Goal: Book appointment/travel/reservation

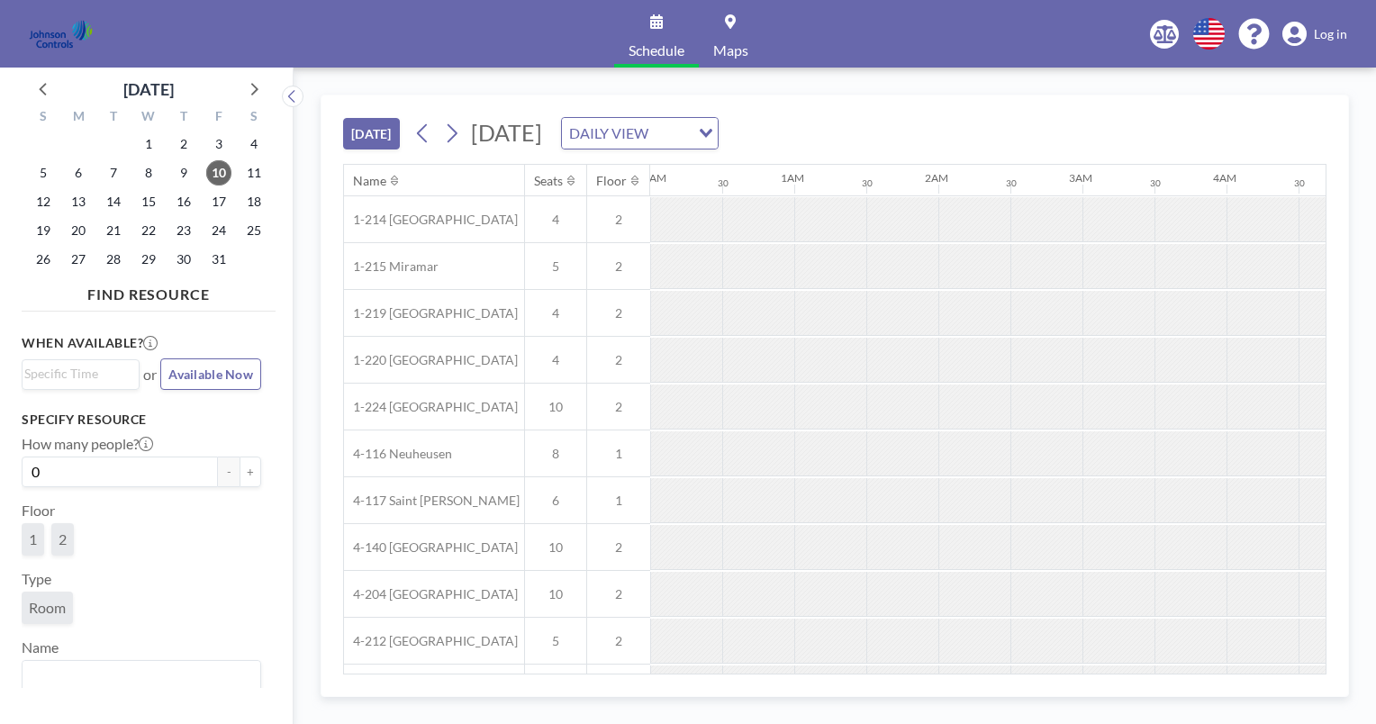
scroll to position [0, 937]
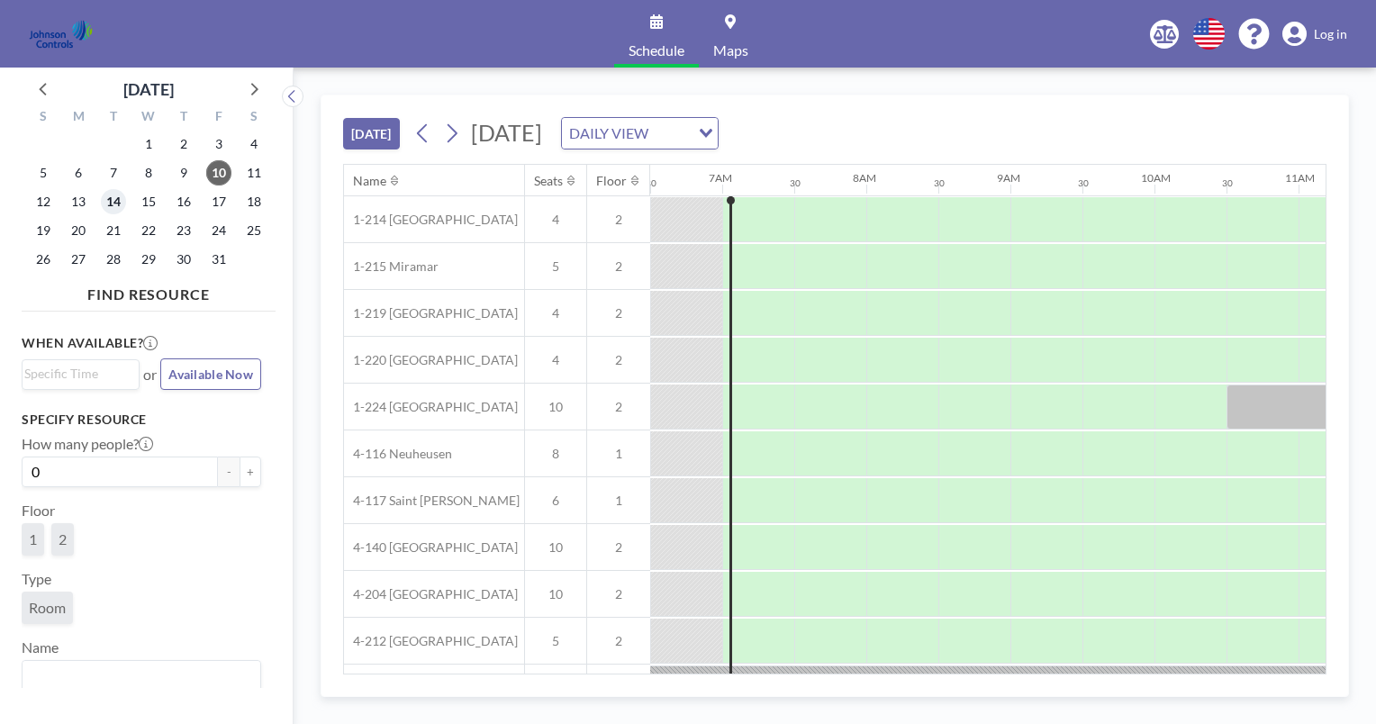
click at [115, 205] on span "14" at bounding box center [113, 201] width 25 height 25
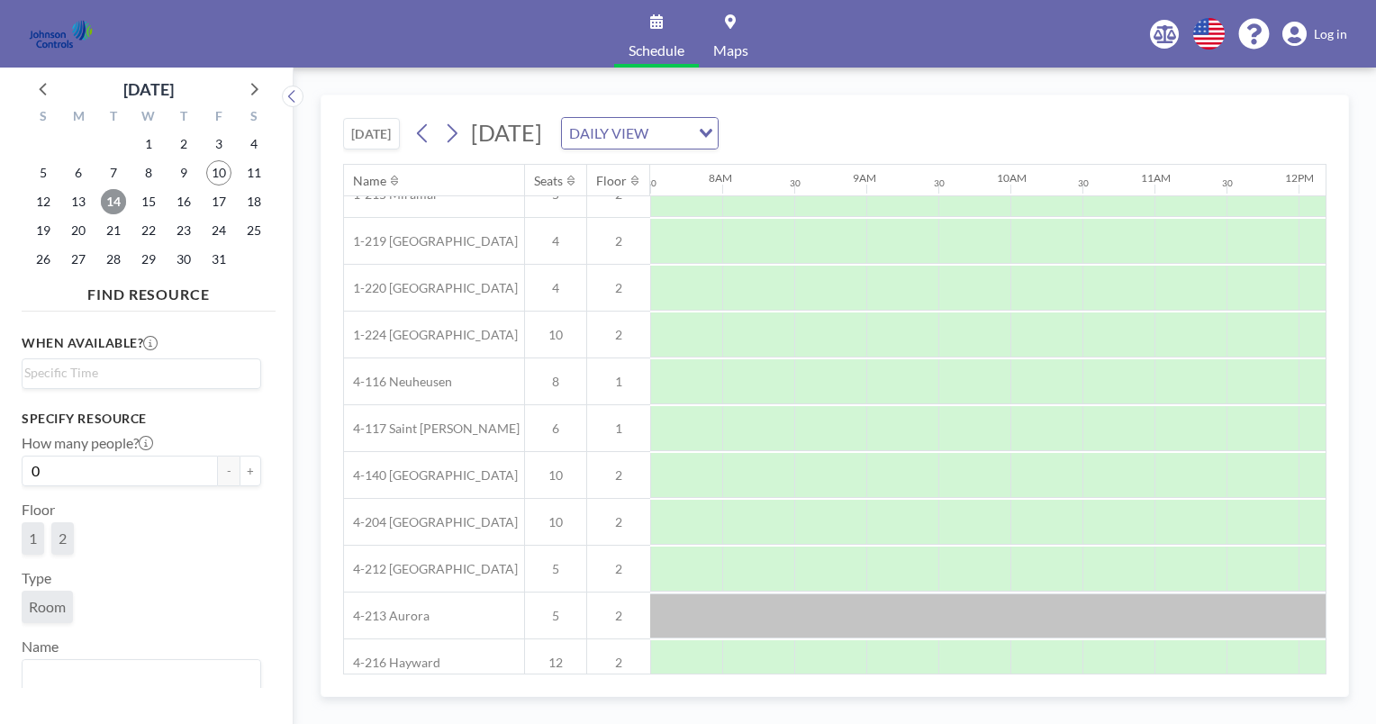
scroll to position [186, 1081]
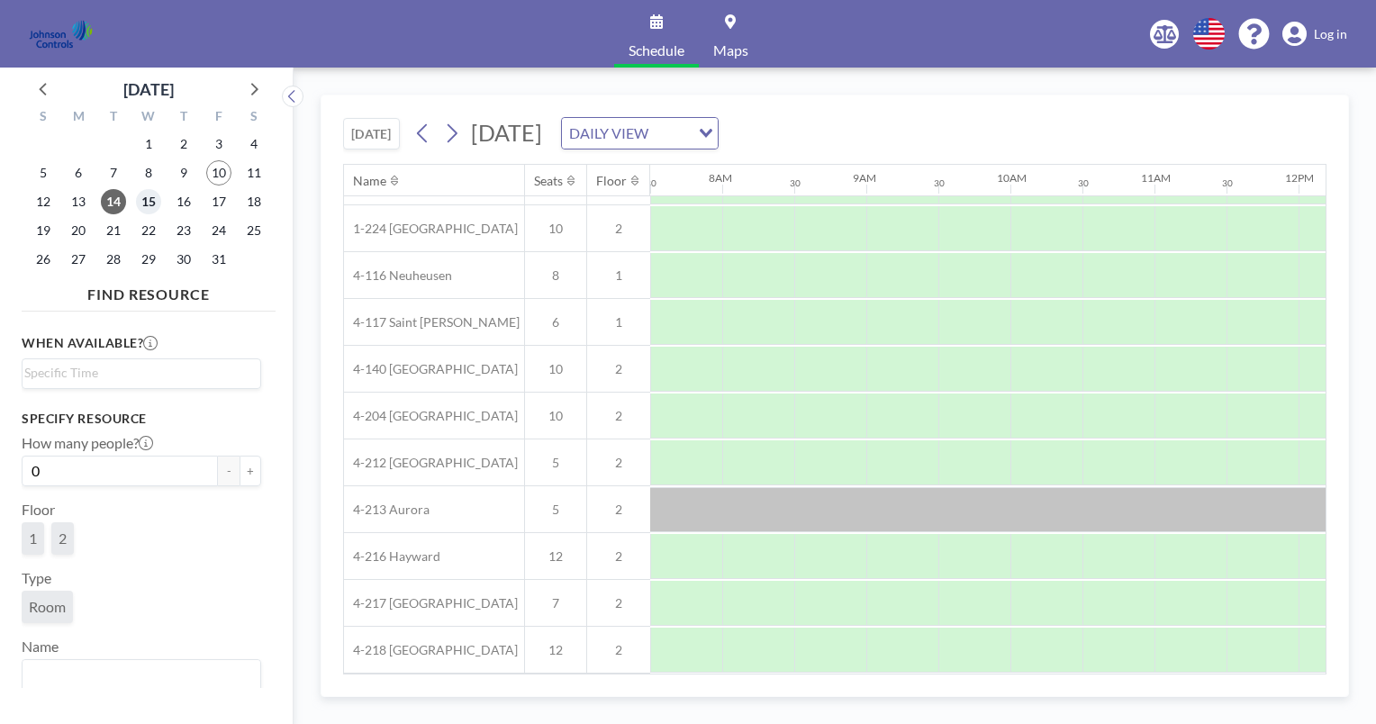
click at [151, 199] on span "15" at bounding box center [148, 201] width 25 height 25
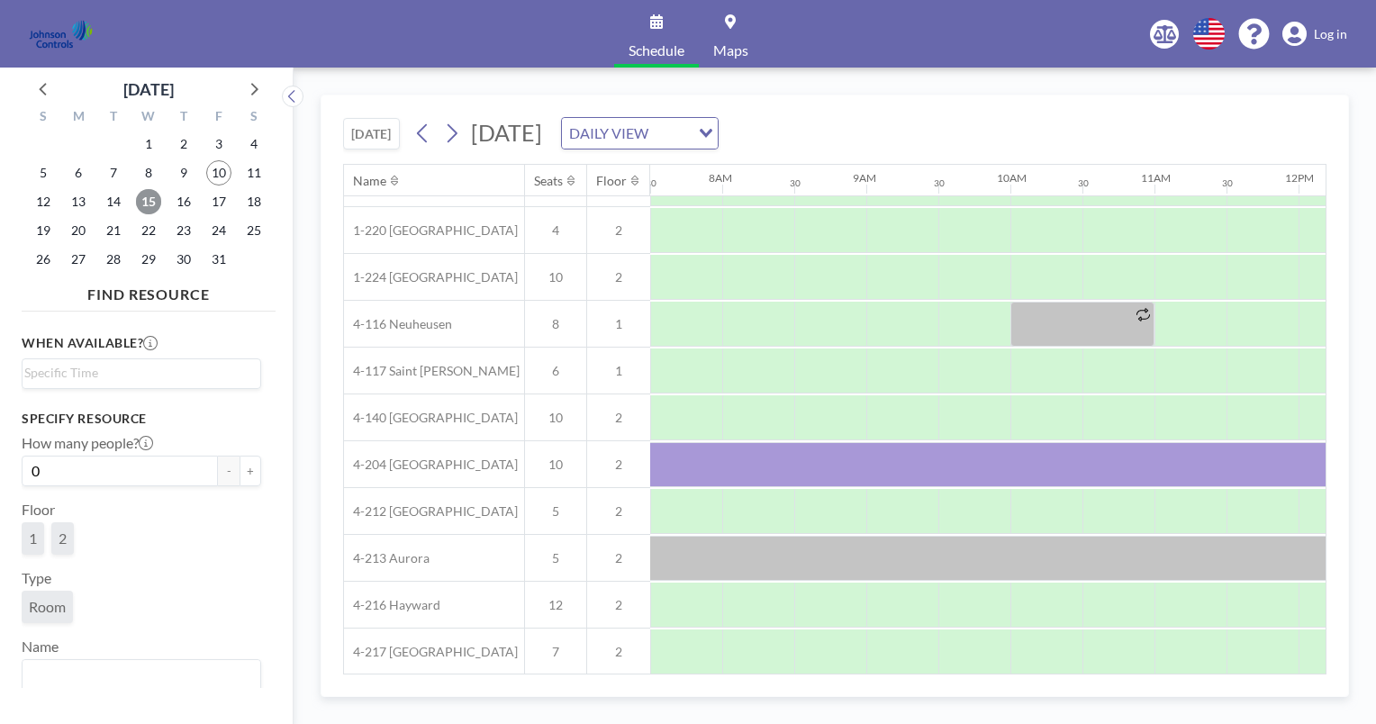
scroll to position [131, 1081]
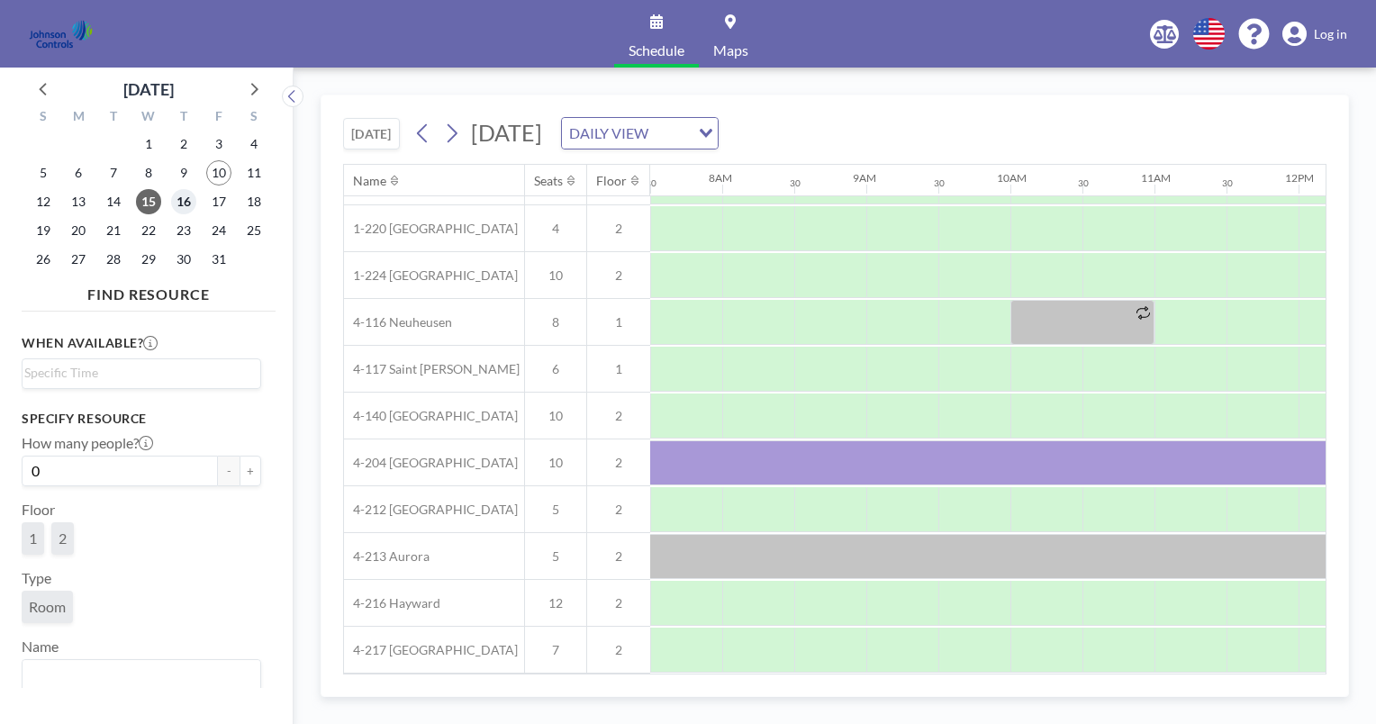
click at [179, 201] on span "16" at bounding box center [183, 201] width 25 height 25
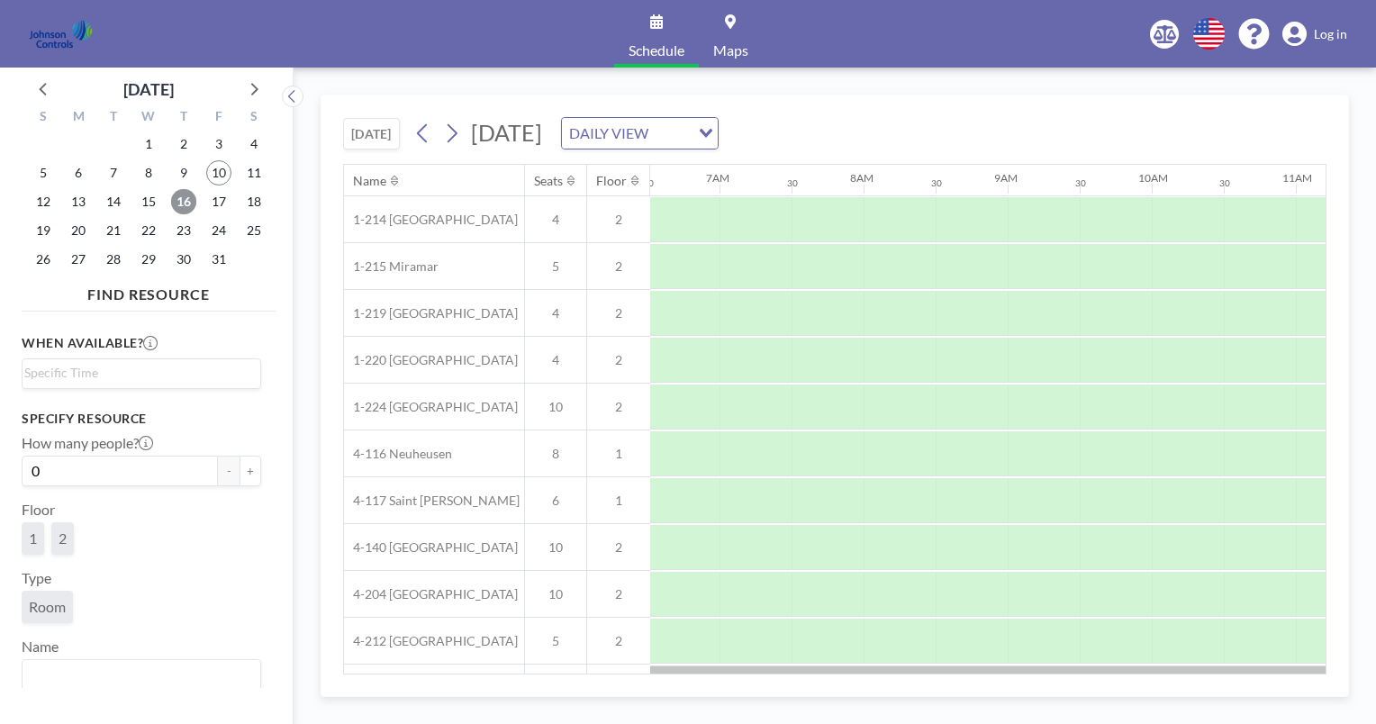
scroll to position [0, 1081]
click at [1326, 660] on div "Name Seats Floor 12AM 30 1AM 30 2AM 30 3AM 30 4AM 30 5AM 30 6AM 30 7AM 30 8AM 3…" at bounding box center [835, 419] width 984 height 511
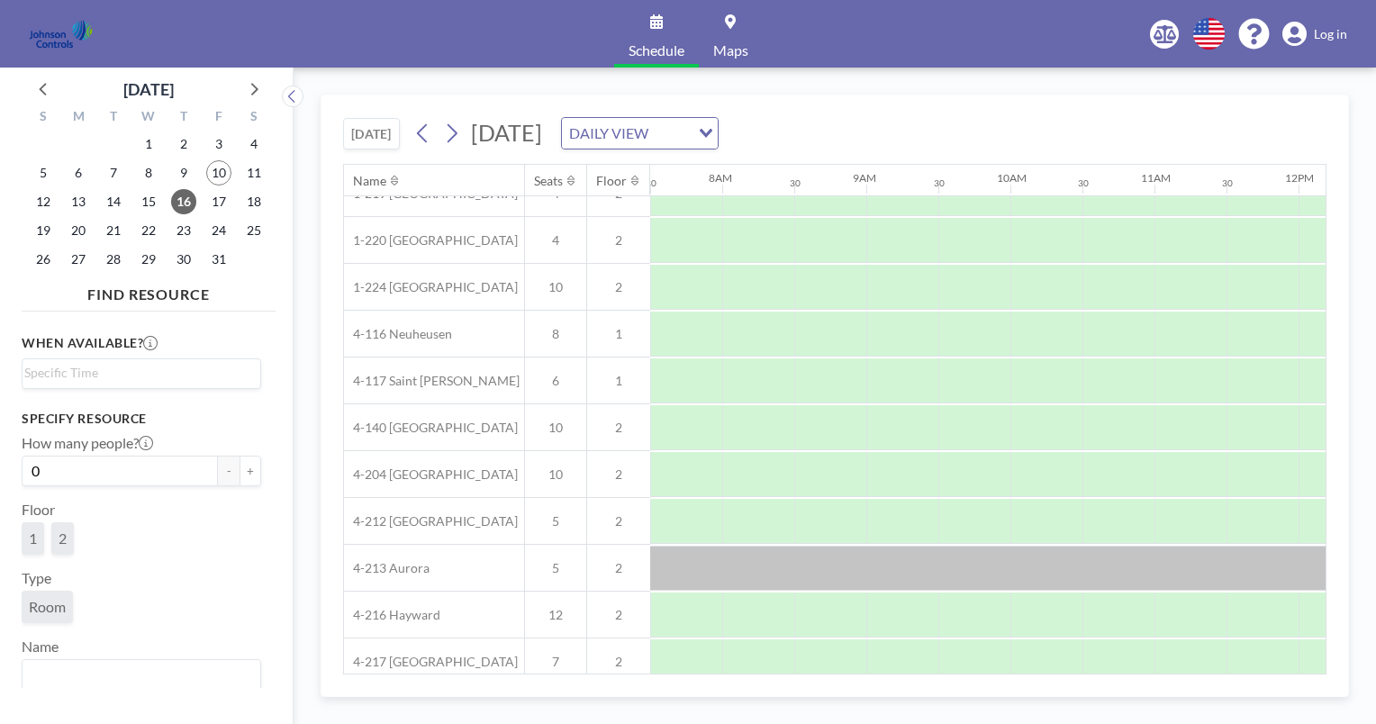
scroll to position [180, 1081]
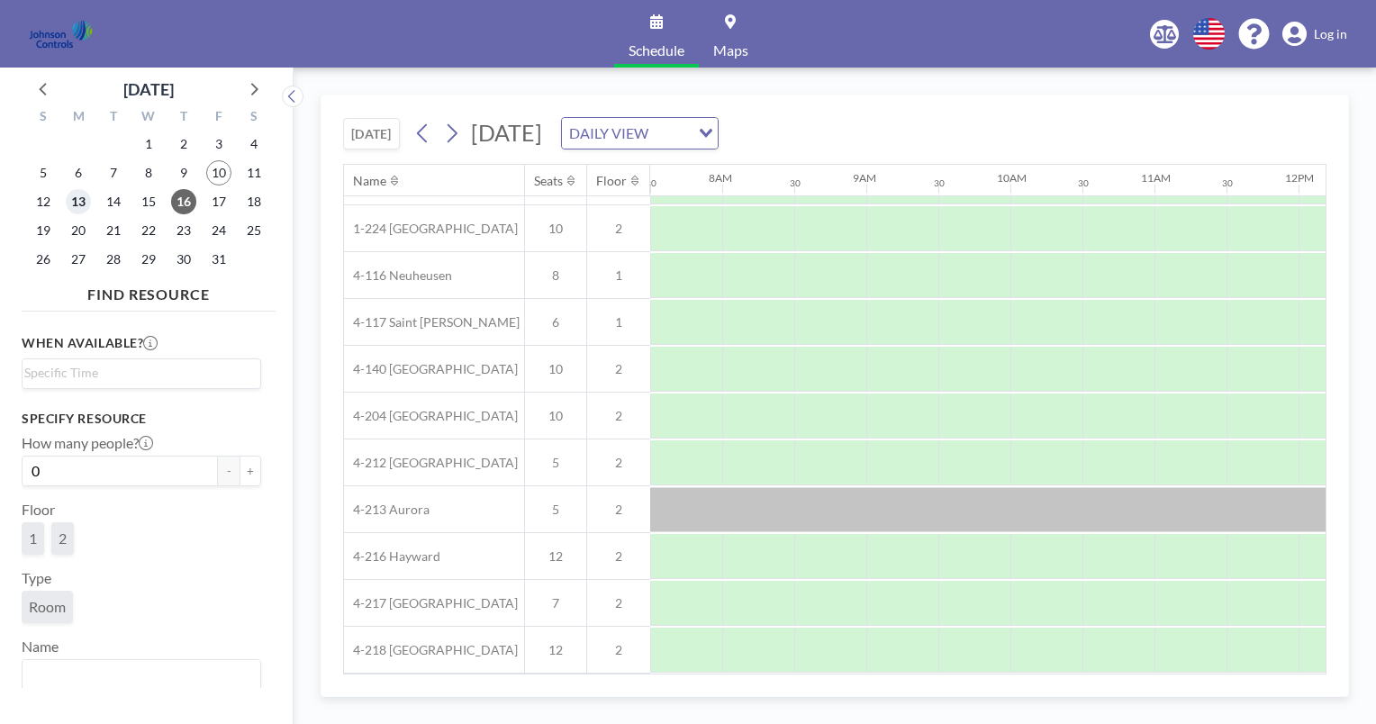
click at [77, 195] on span "13" at bounding box center [78, 201] width 25 height 25
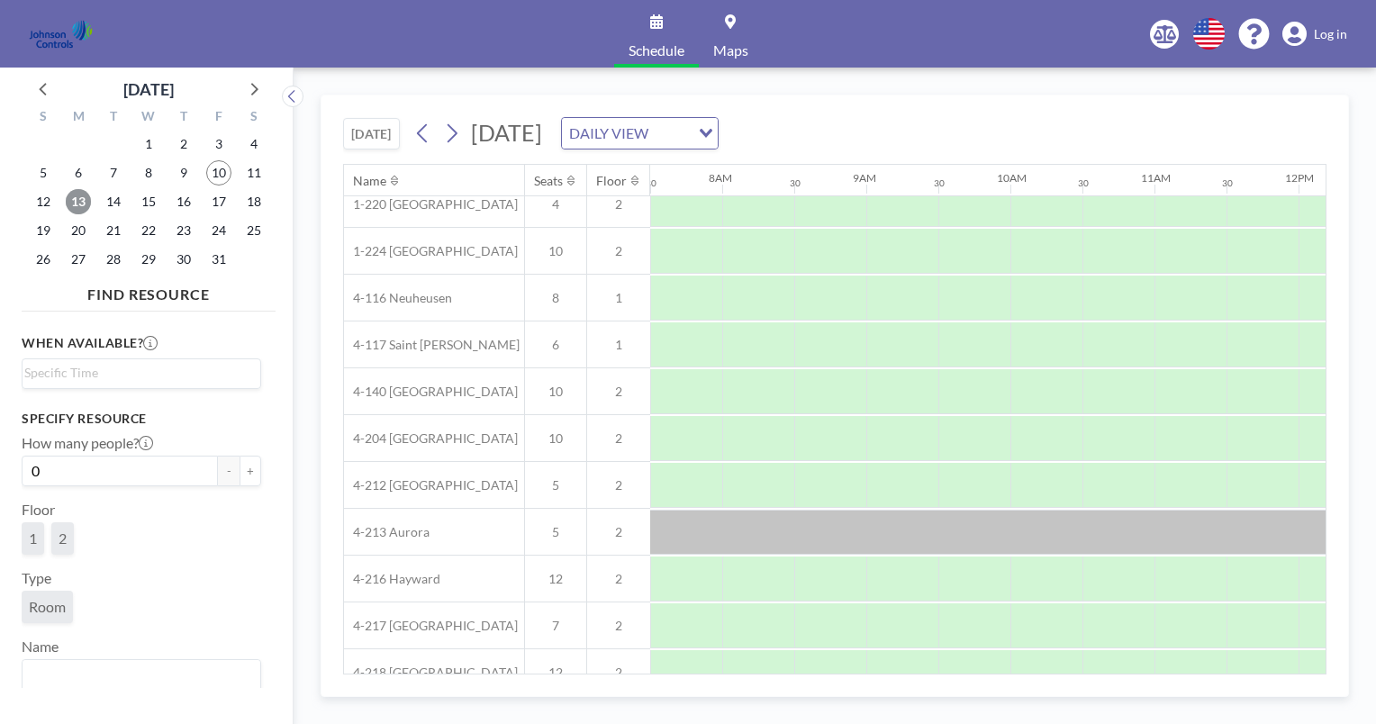
scroll to position [186, 1081]
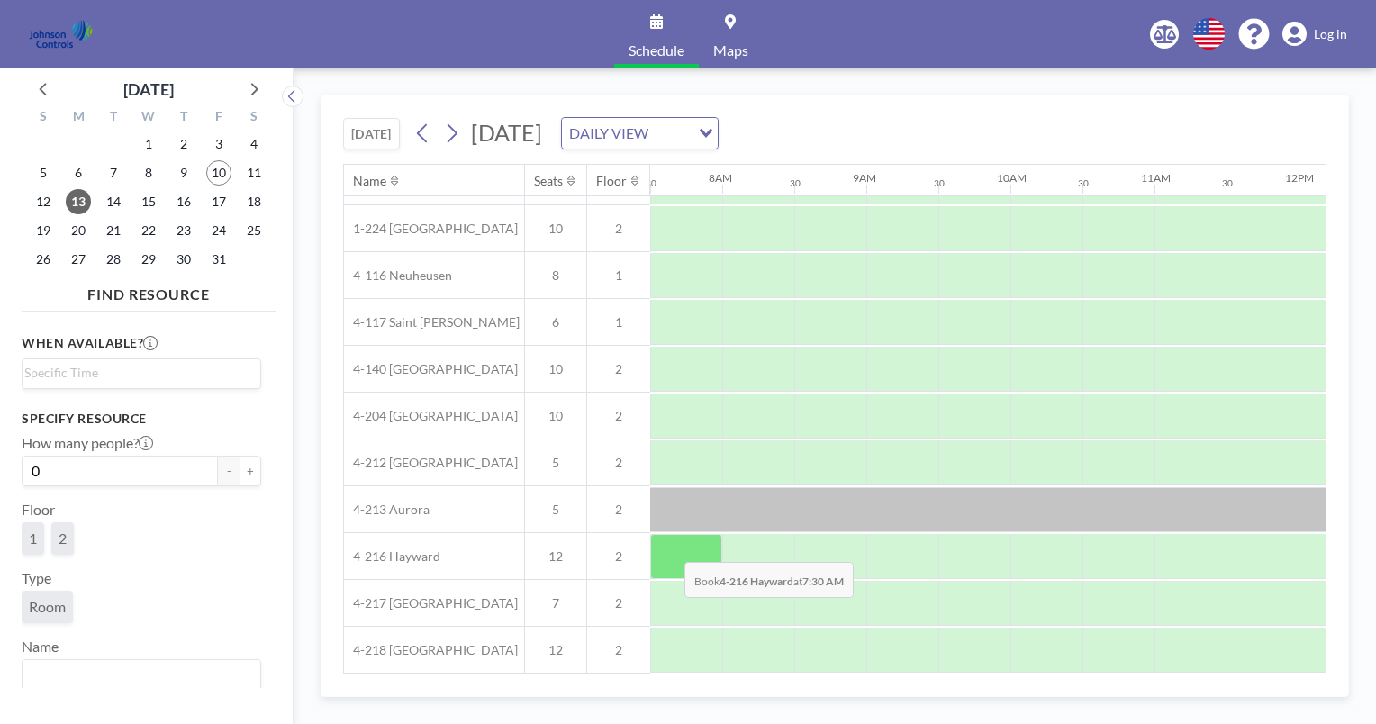
click at [670, 548] on div at bounding box center [686, 556] width 72 height 45
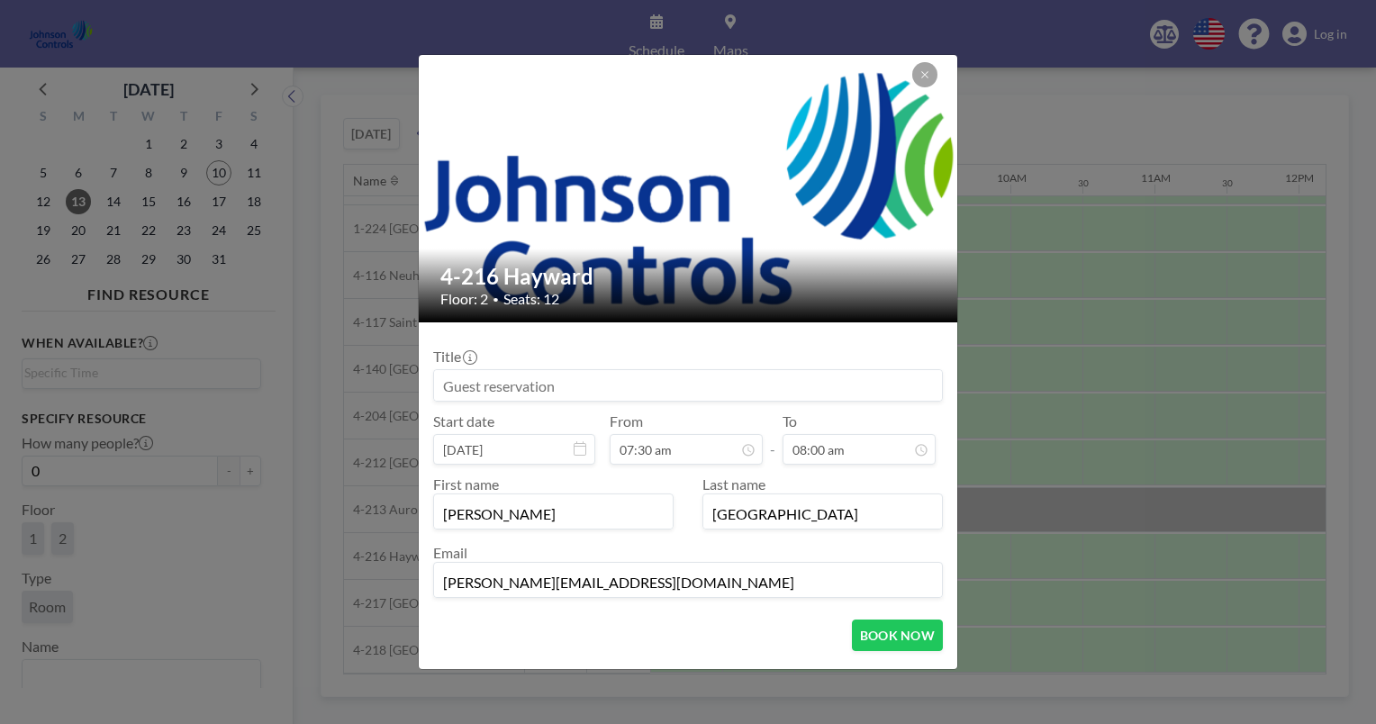
click at [670, 548] on div "Email [PERSON_NAME][EMAIL_ADDRESS][DOMAIN_NAME]" at bounding box center [688, 571] width 510 height 54
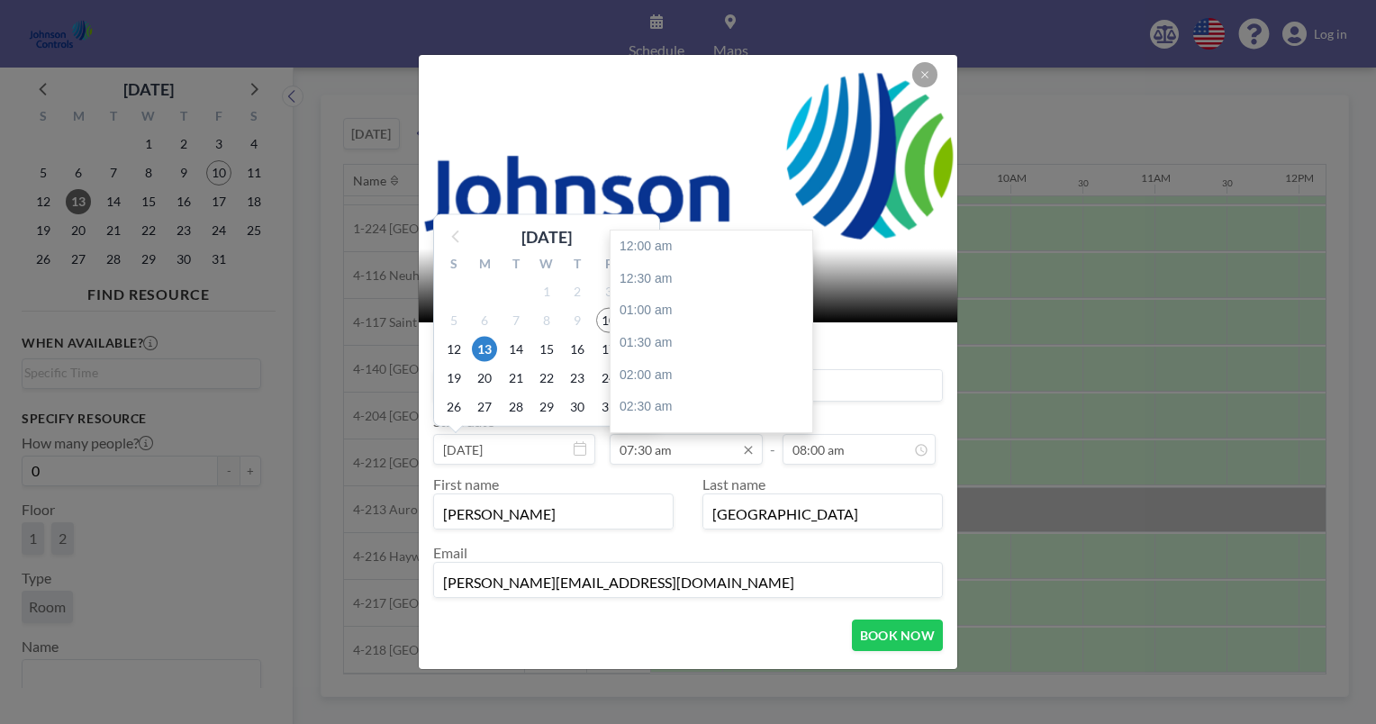
scroll to position [481, 0]
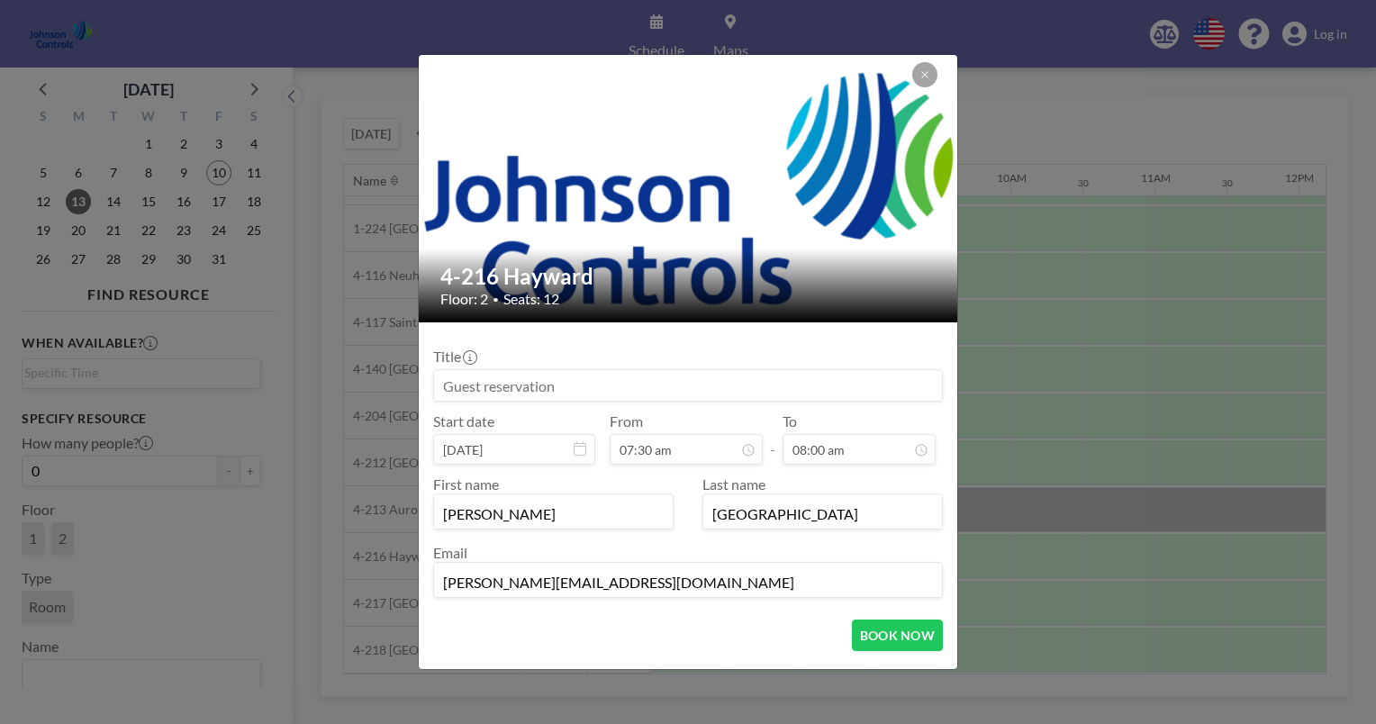
click at [468, 385] on input at bounding box center [688, 385] width 508 height 31
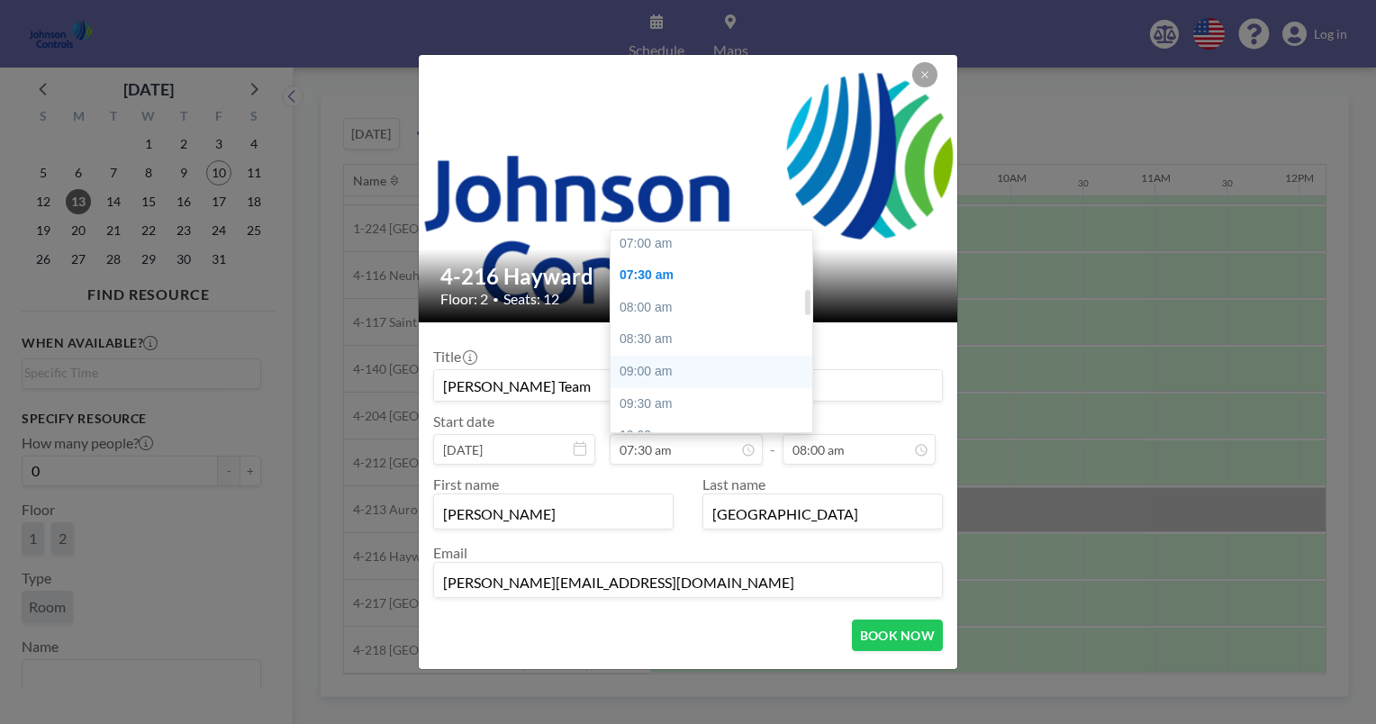
scroll to position [448, 0]
type input "[PERSON_NAME] Team"
click at [647, 241] on div "07:00 am" at bounding box center [716, 248] width 211 height 32
type input "07:00 am"
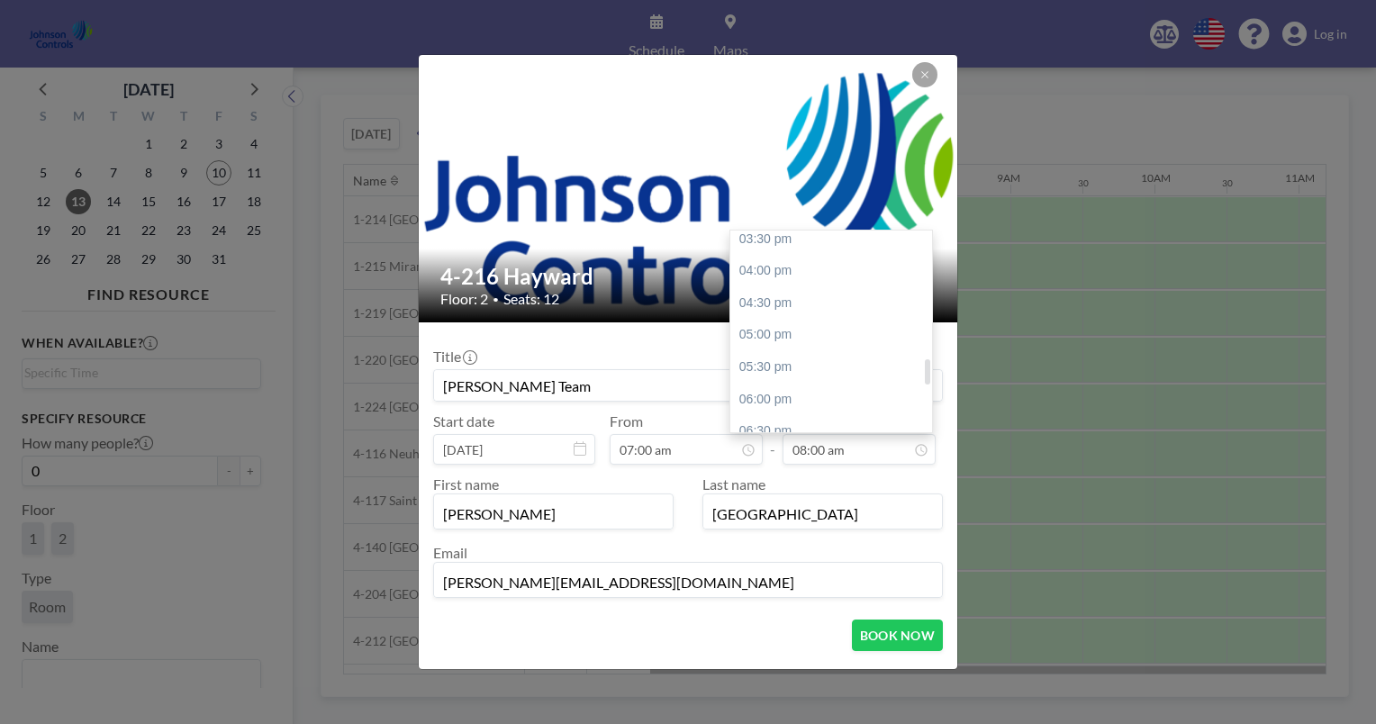
scroll to position [1007, 0]
click at [779, 388] on div "06:00 pm" at bounding box center [835, 394] width 211 height 32
type input "06:00 pm"
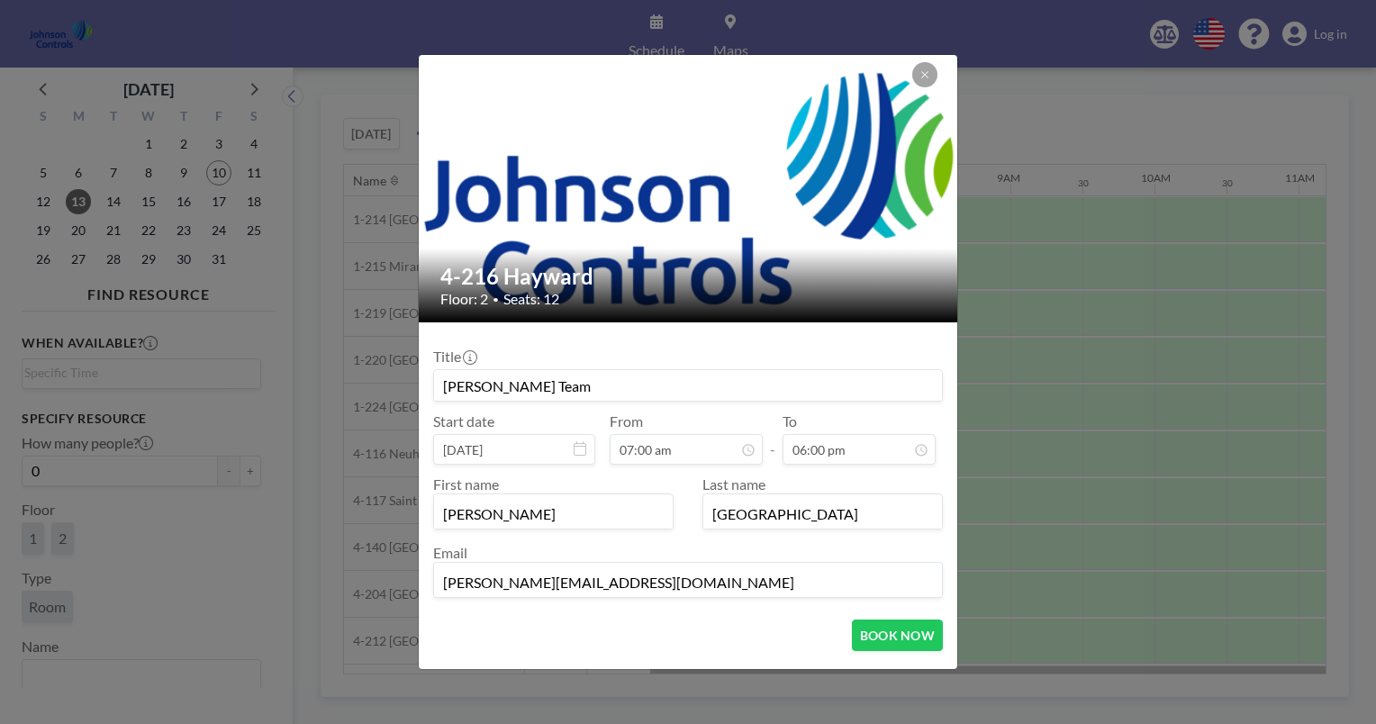
scroll to position [449, 0]
click at [524, 384] on input "[PERSON_NAME] Team" at bounding box center [688, 385] width 508 height 31
type input "[PERSON_NAME] Team ([DATE]-[DATE])"
click at [889, 634] on button "BOOK NOW" at bounding box center [897, 636] width 91 height 32
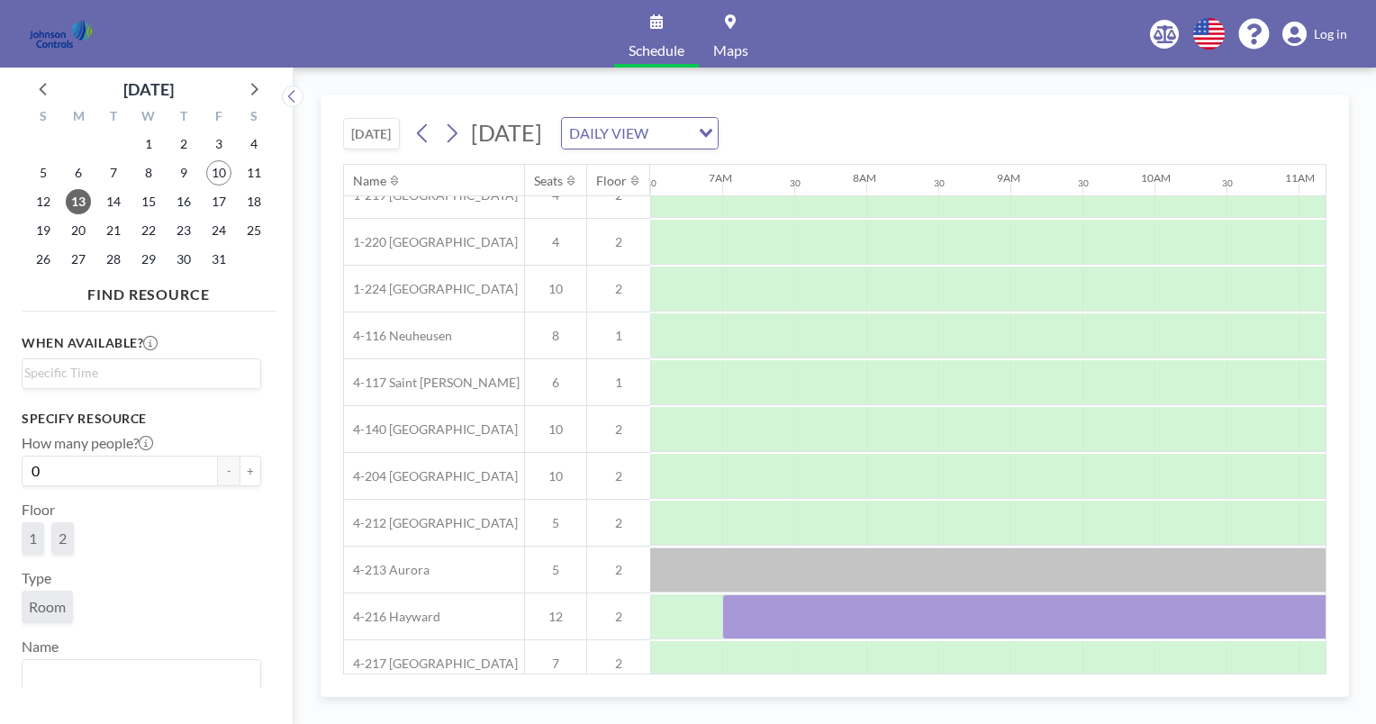
scroll to position [186, 937]
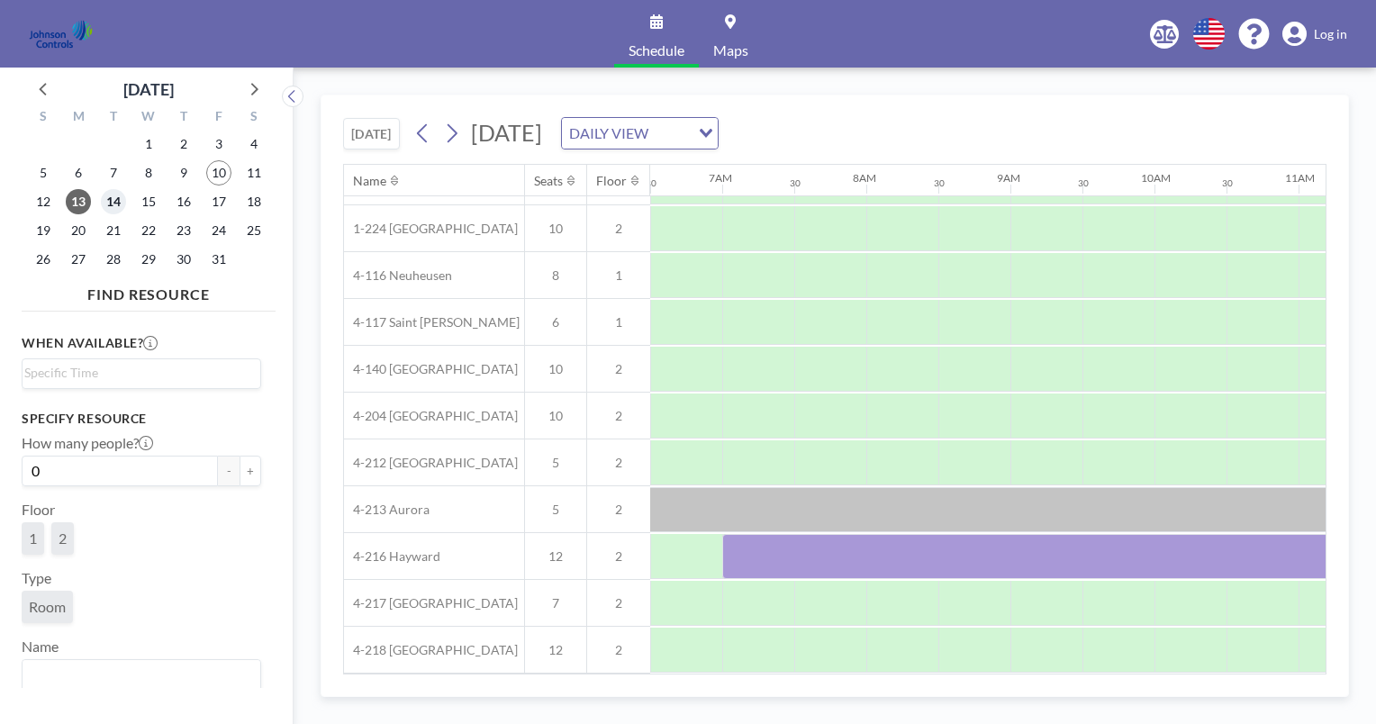
click at [114, 198] on span "14" at bounding box center [113, 201] width 25 height 25
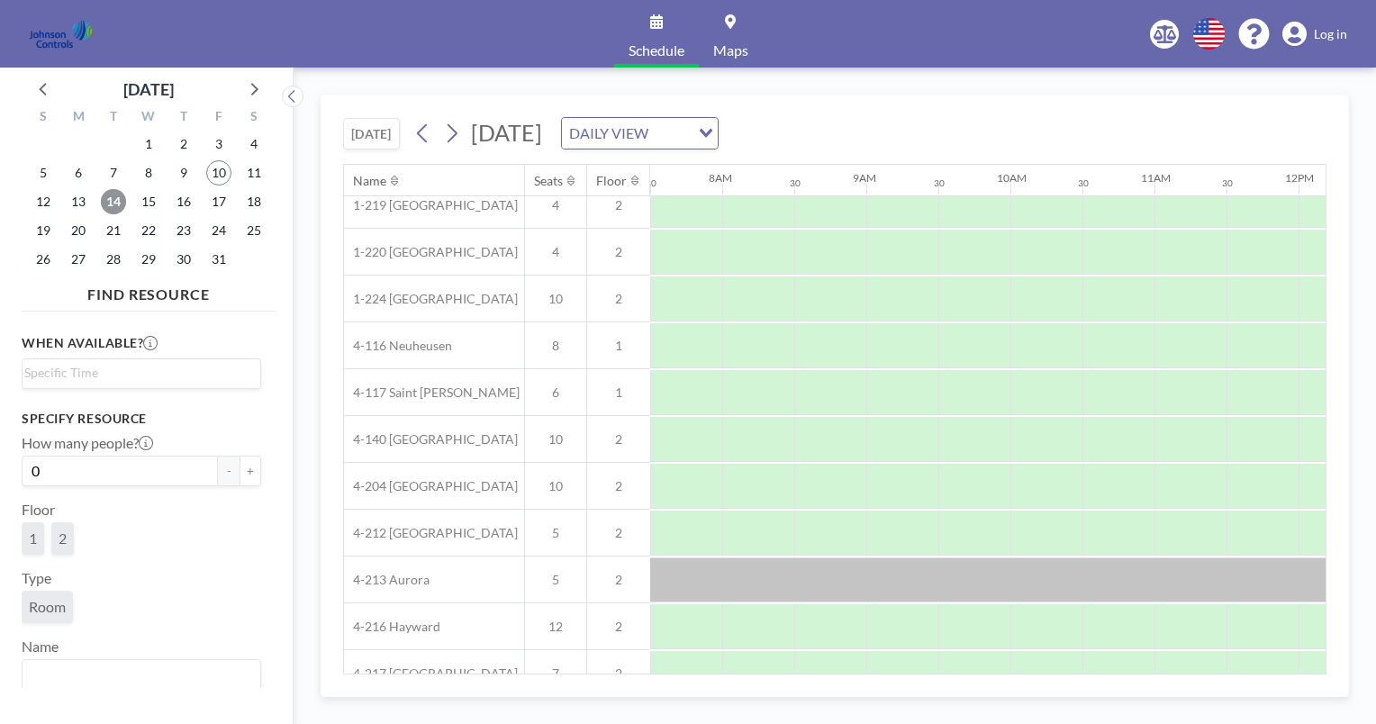
scroll to position [186, 1081]
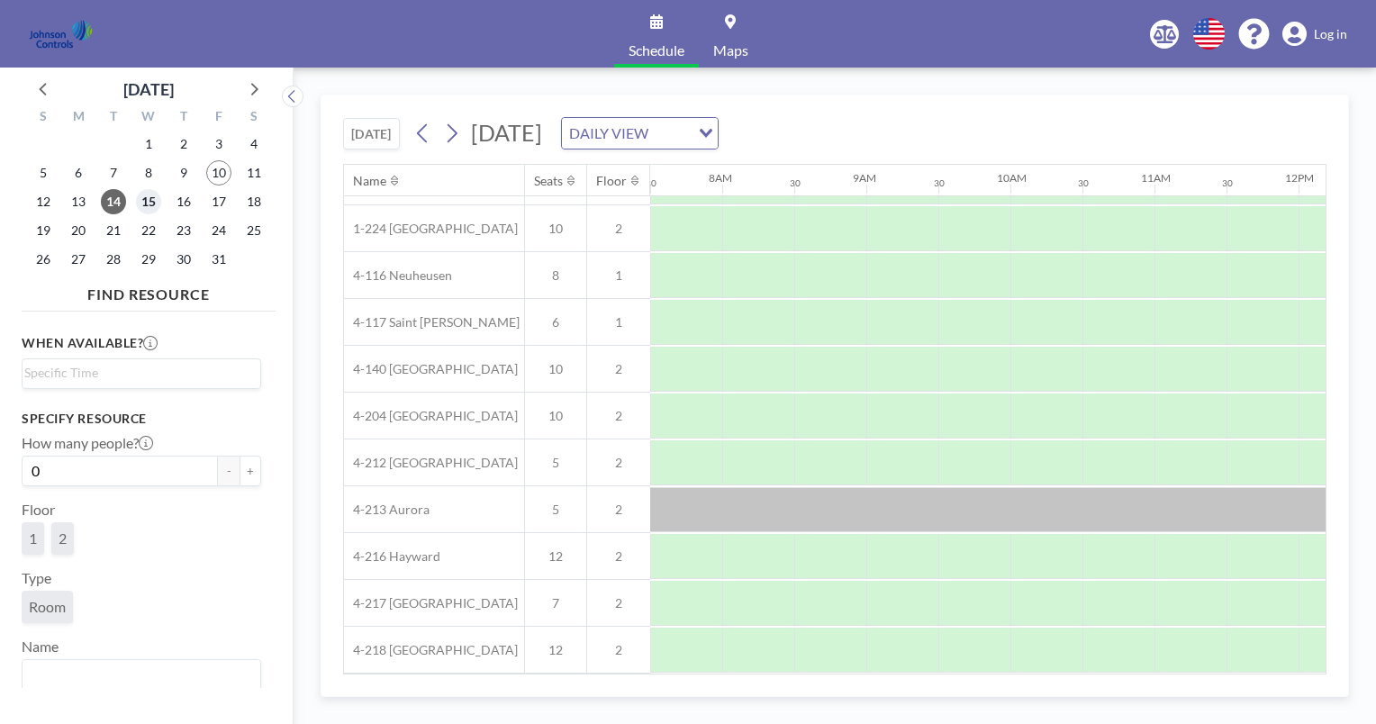
click at [150, 201] on span "15" at bounding box center [148, 201] width 25 height 25
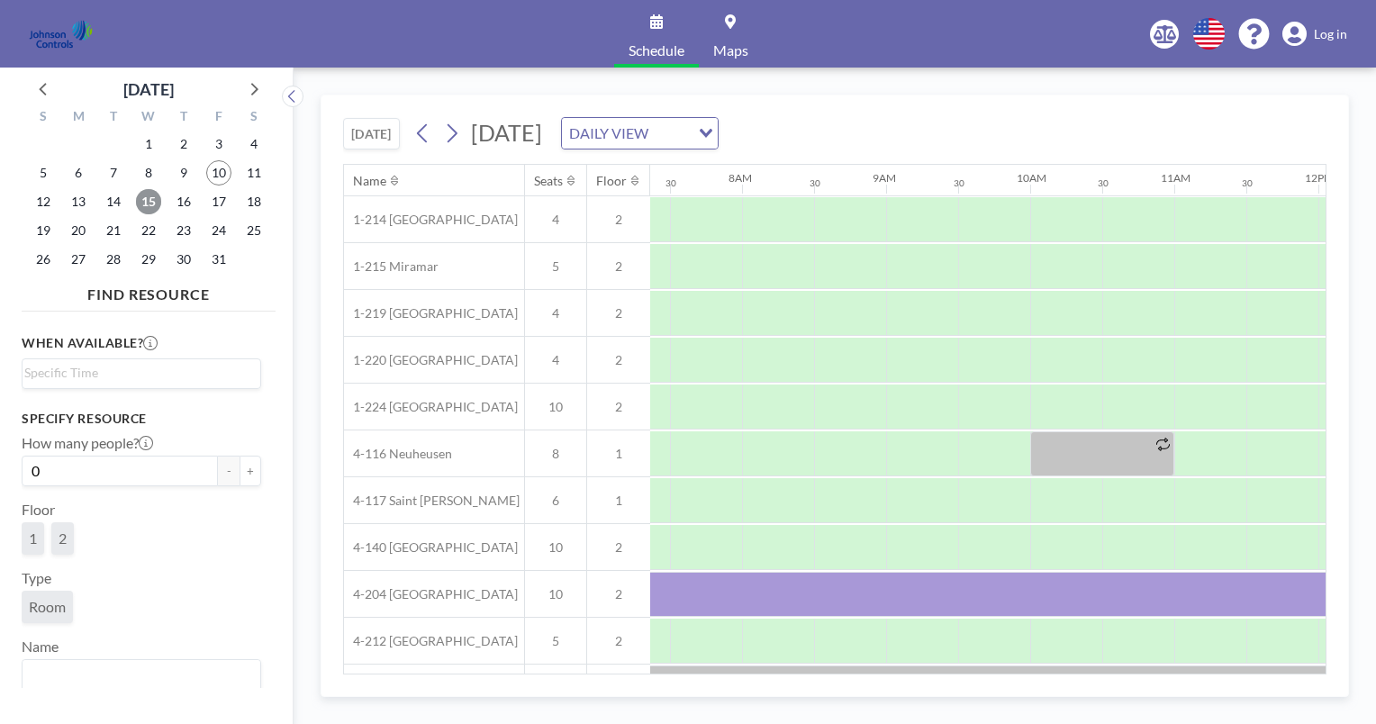
scroll to position [0, 1081]
click at [179, 202] on span "16" at bounding box center [183, 201] width 25 height 25
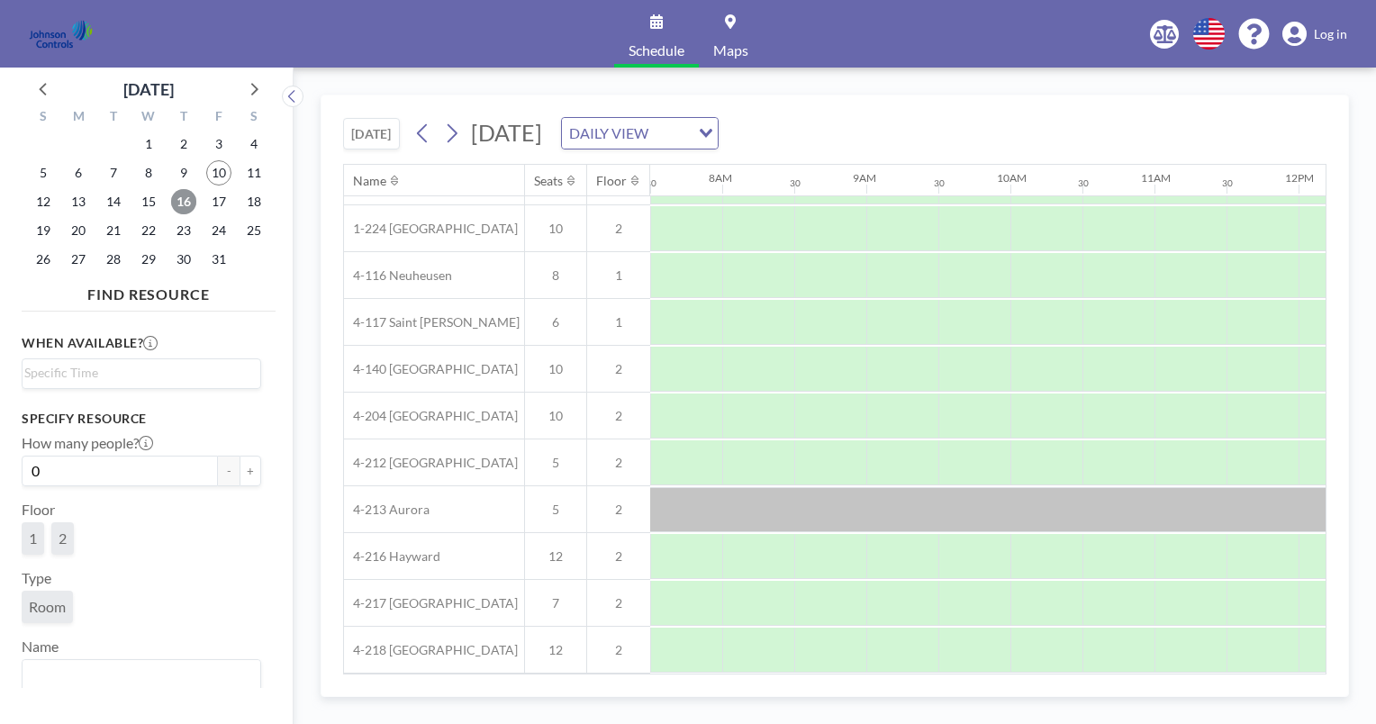
scroll to position [186, 1081]
click at [115, 203] on span "14" at bounding box center [113, 201] width 25 height 25
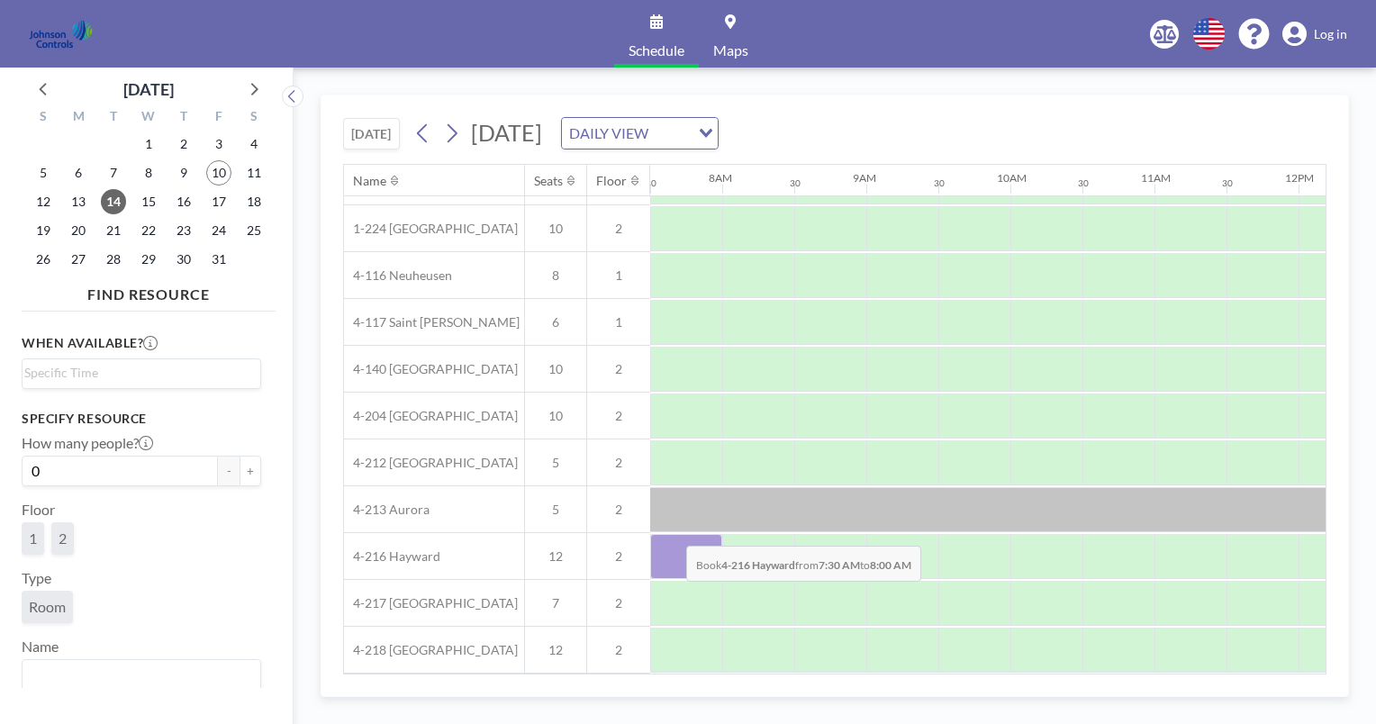
click at [672, 534] on div at bounding box center [686, 556] width 72 height 45
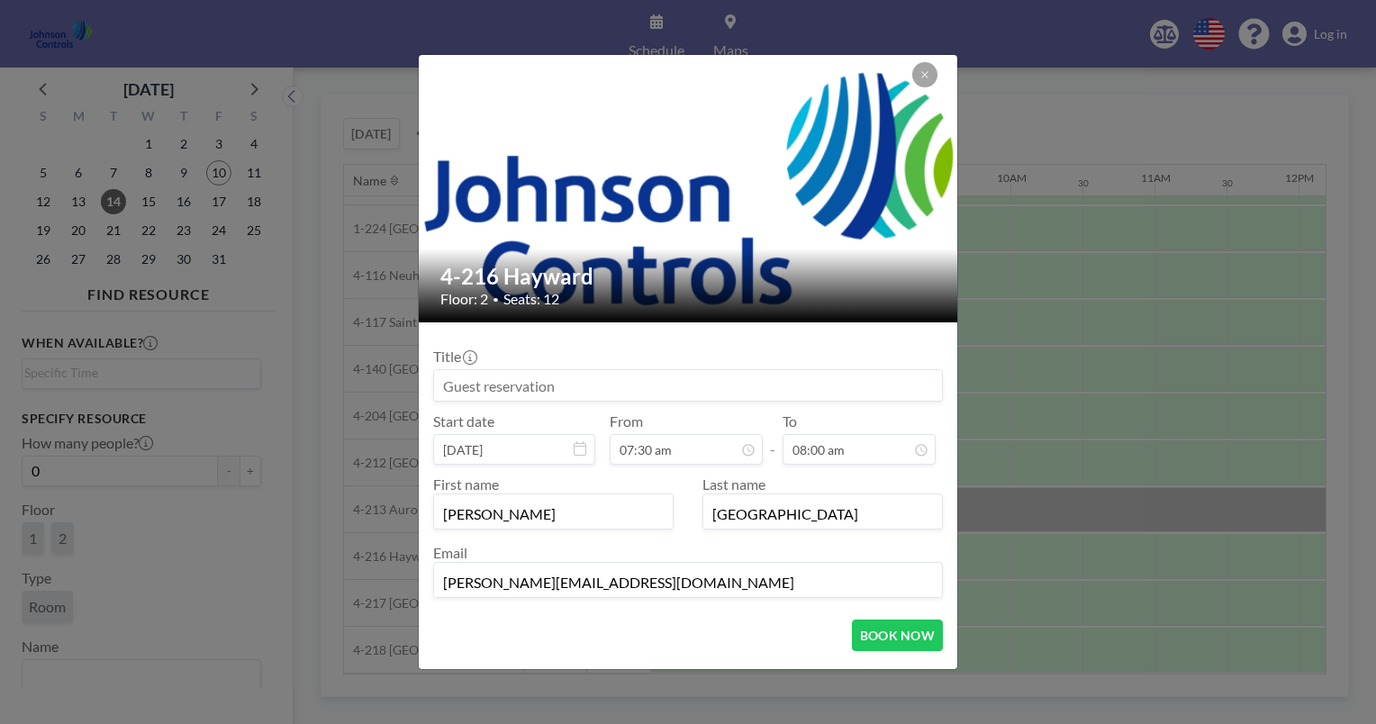
click at [443, 393] on input at bounding box center [688, 385] width 508 height 31
type input "[PERSON_NAME] Team ([DATE]-[DATE])"
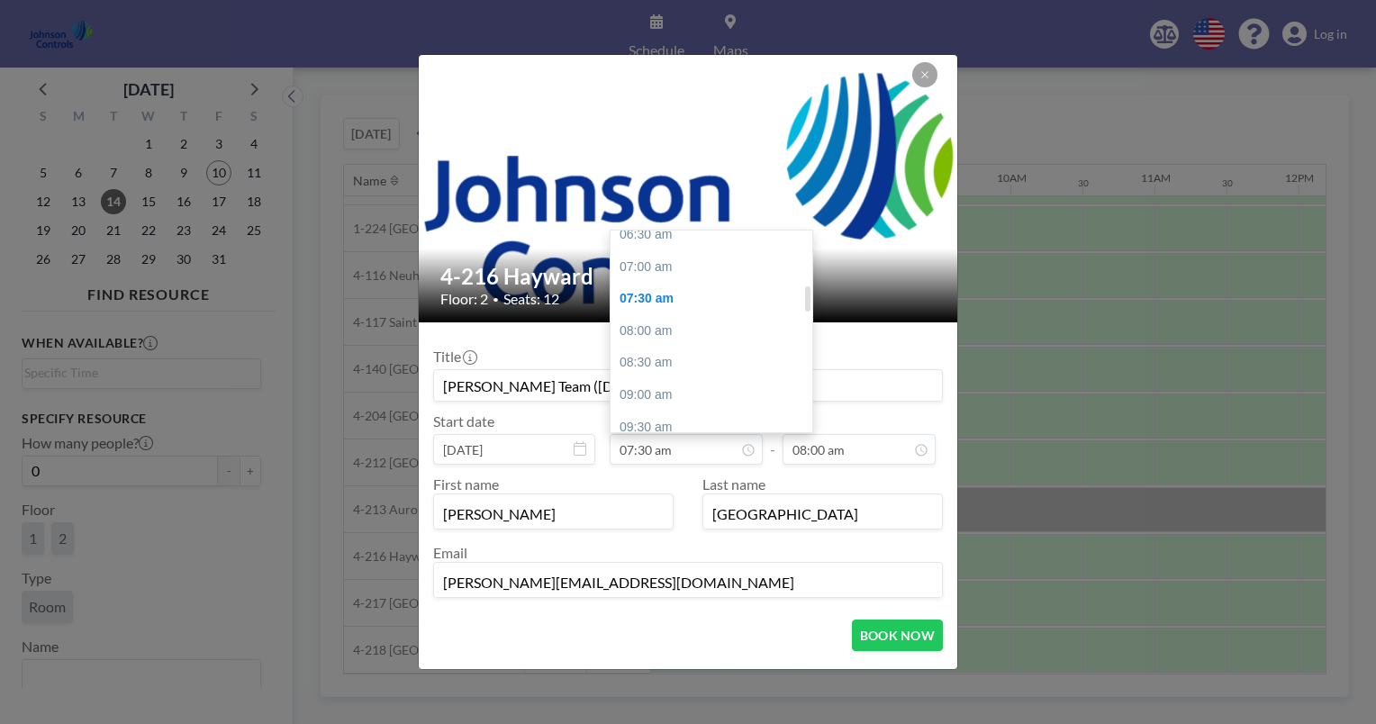
scroll to position [427, 0]
click at [639, 267] on div "07:00 am" at bounding box center [716, 269] width 211 height 32
type input "07:00 am"
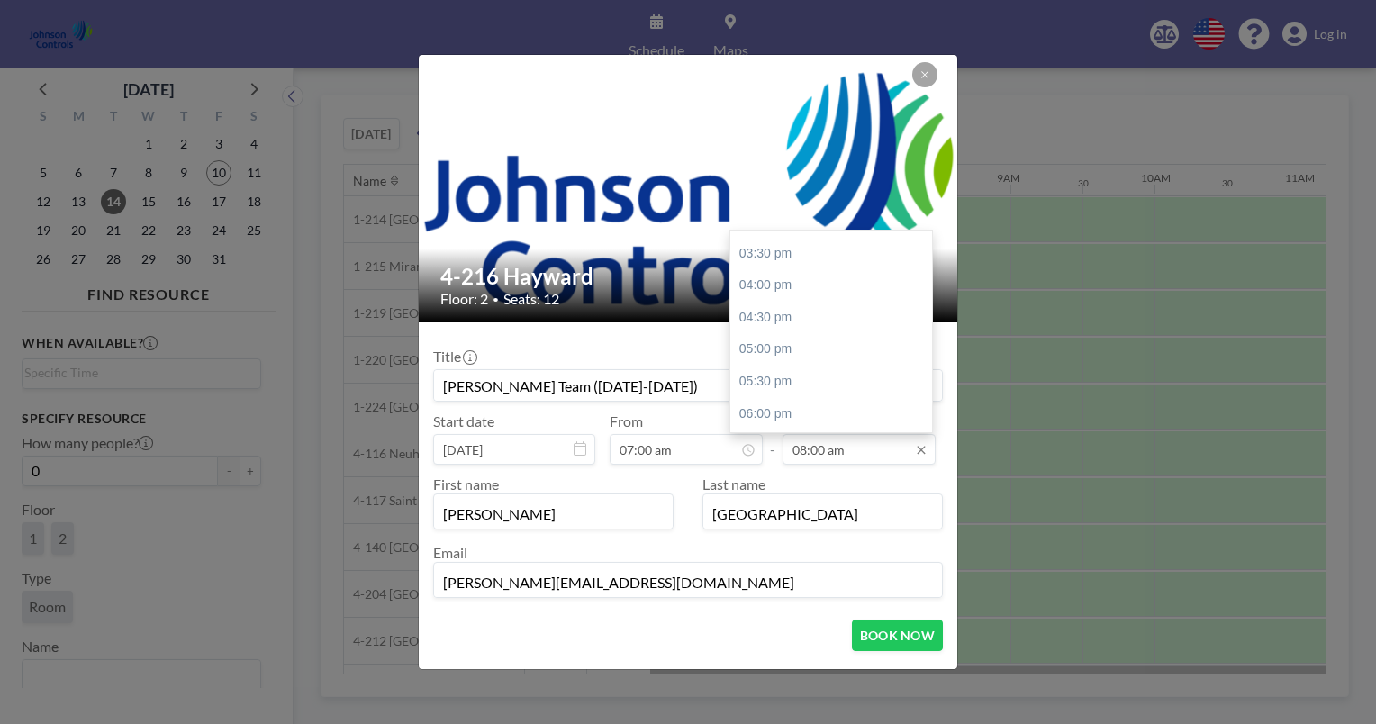
scroll to position [998, 0]
click at [767, 396] on div "06:00 pm" at bounding box center [835, 403] width 211 height 32
type input "06:00 pm"
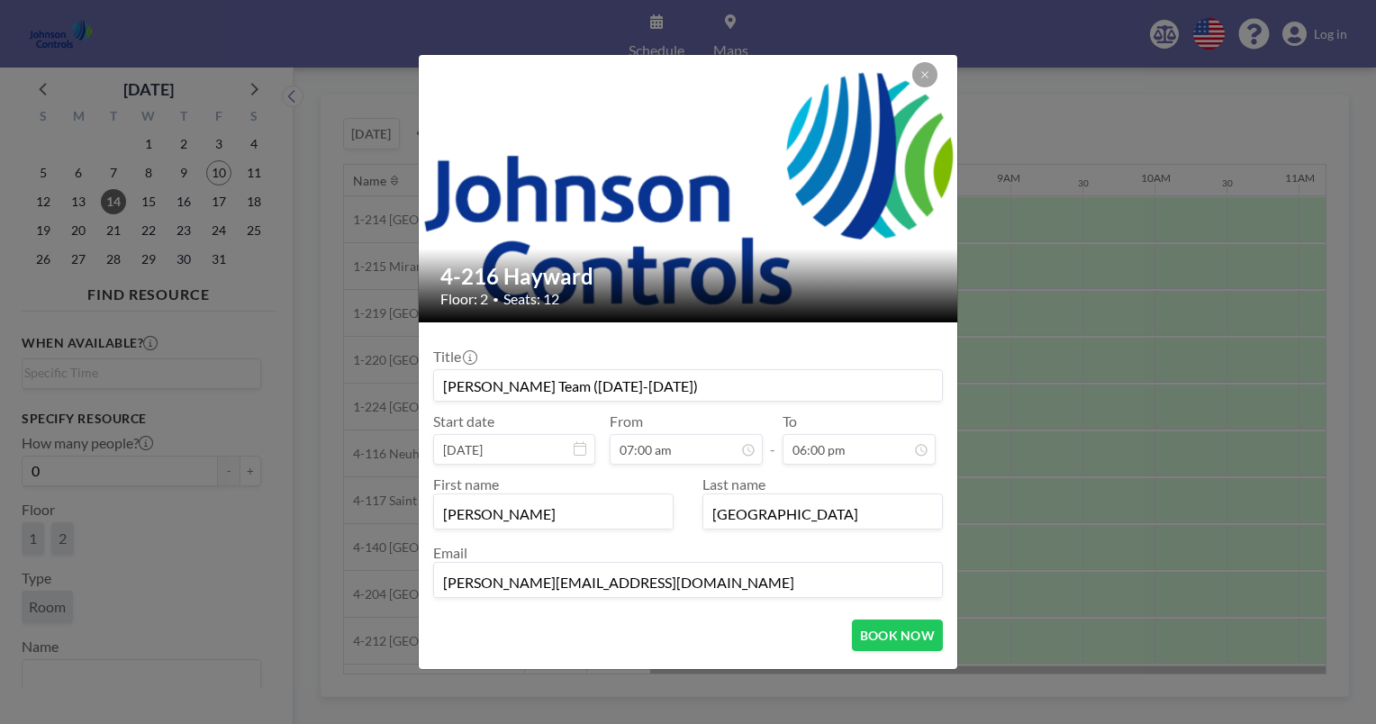
scroll to position [1155, 0]
click at [880, 635] on button "BOOK NOW" at bounding box center [897, 636] width 91 height 32
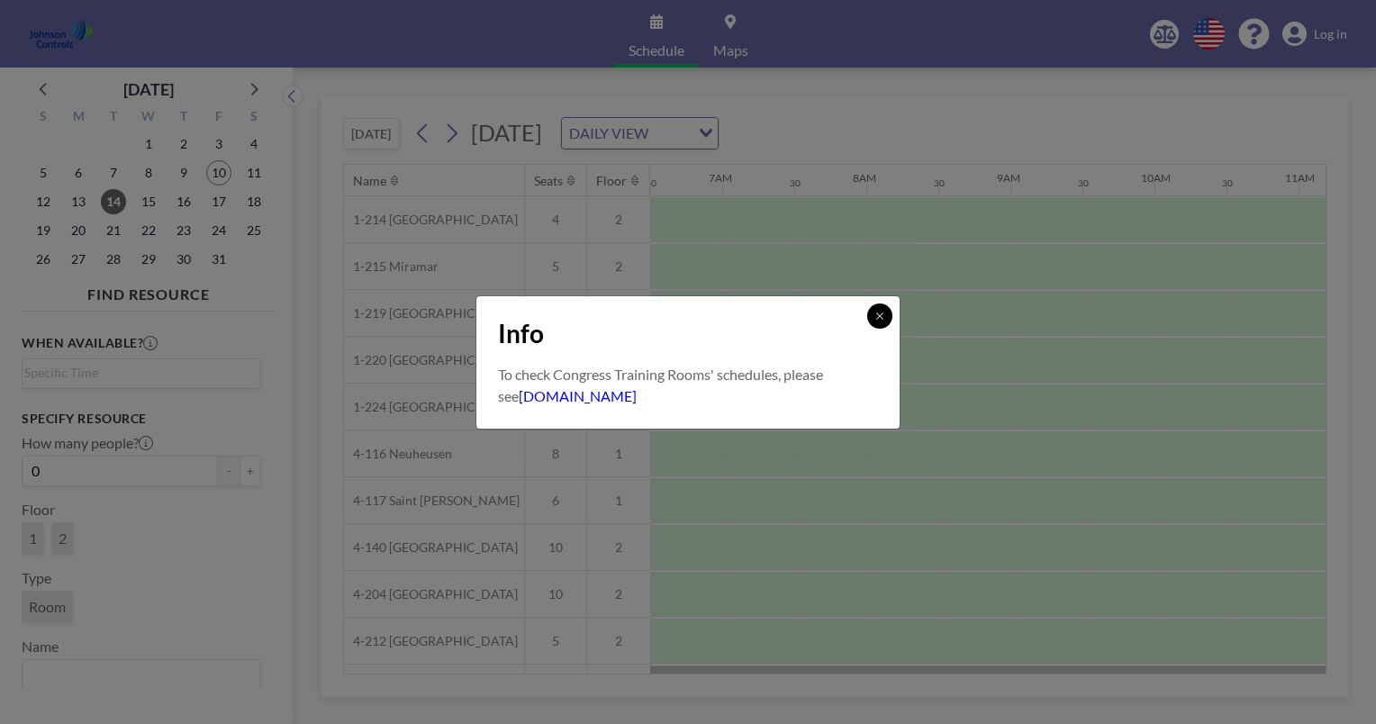
click at [879, 314] on icon at bounding box center [879, 316] width 6 height 6
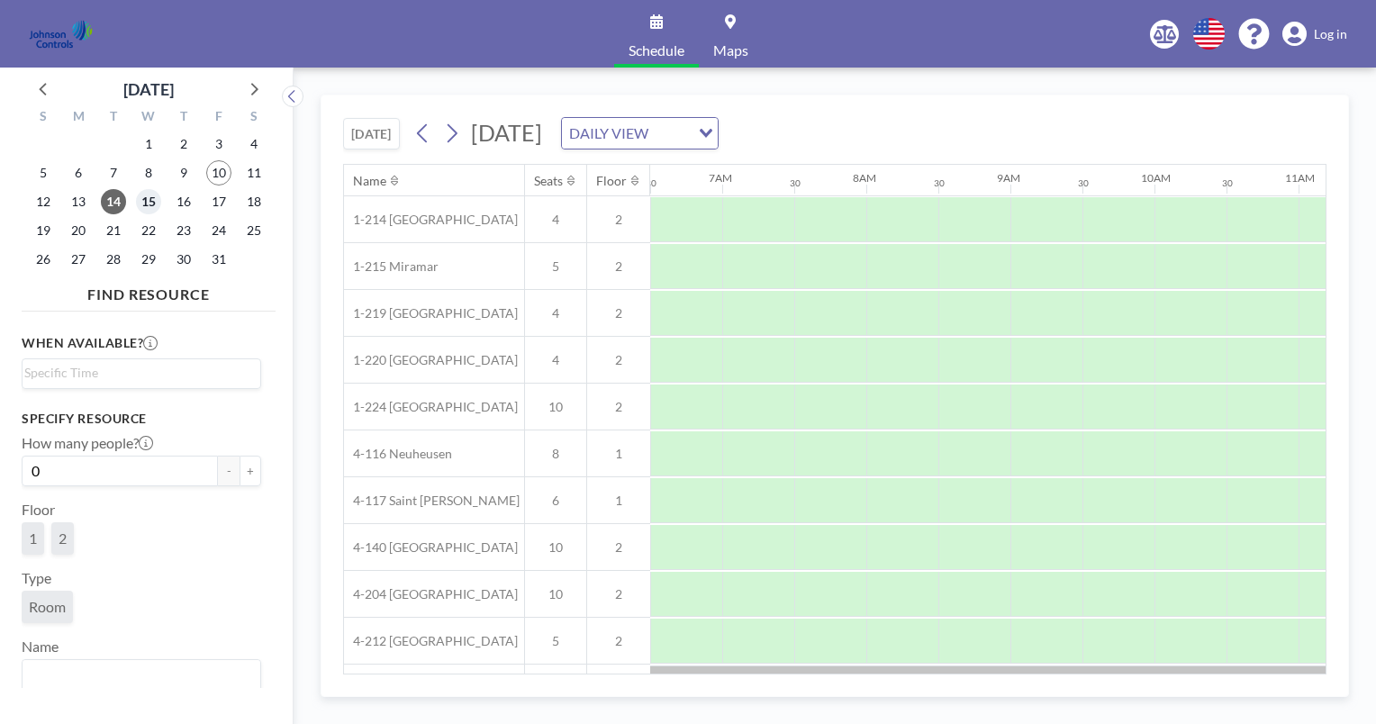
click at [150, 202] on span "15" at bounding box center [148, 201] width 25 height 25
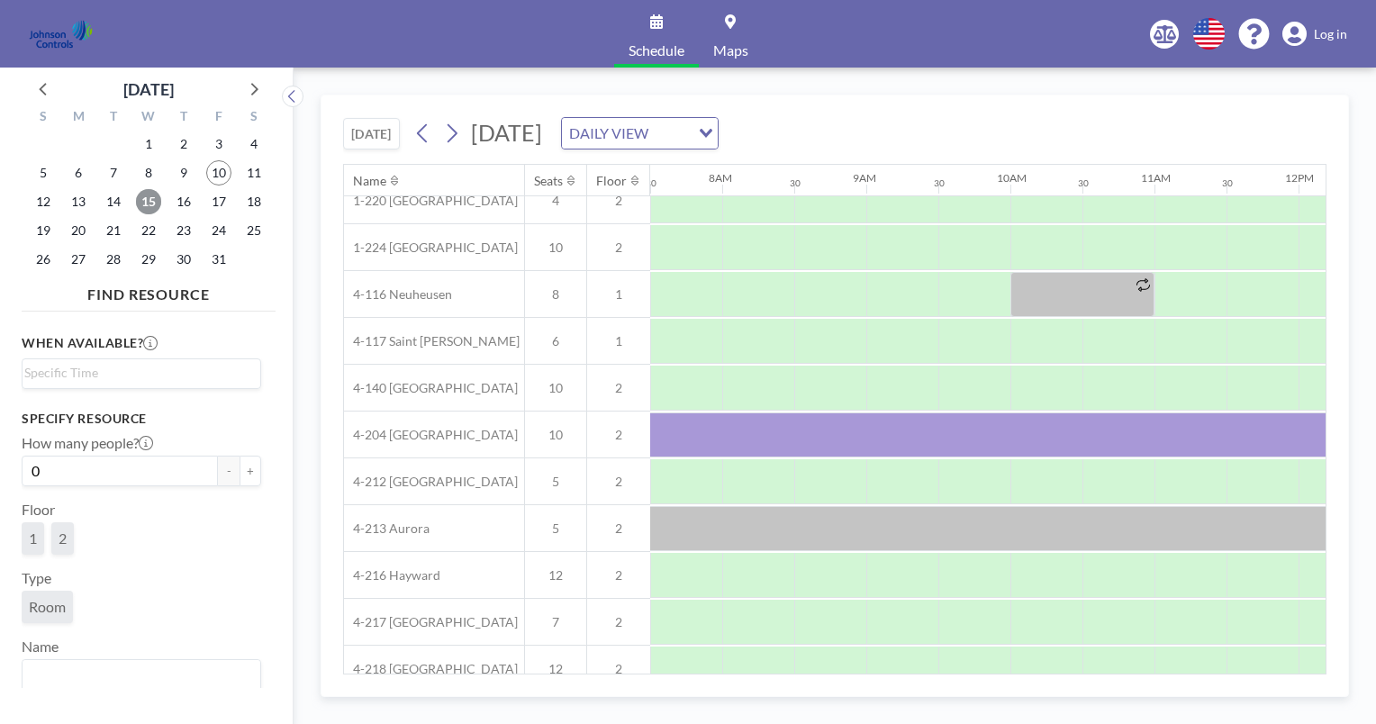
scroll to position [186, 1081]
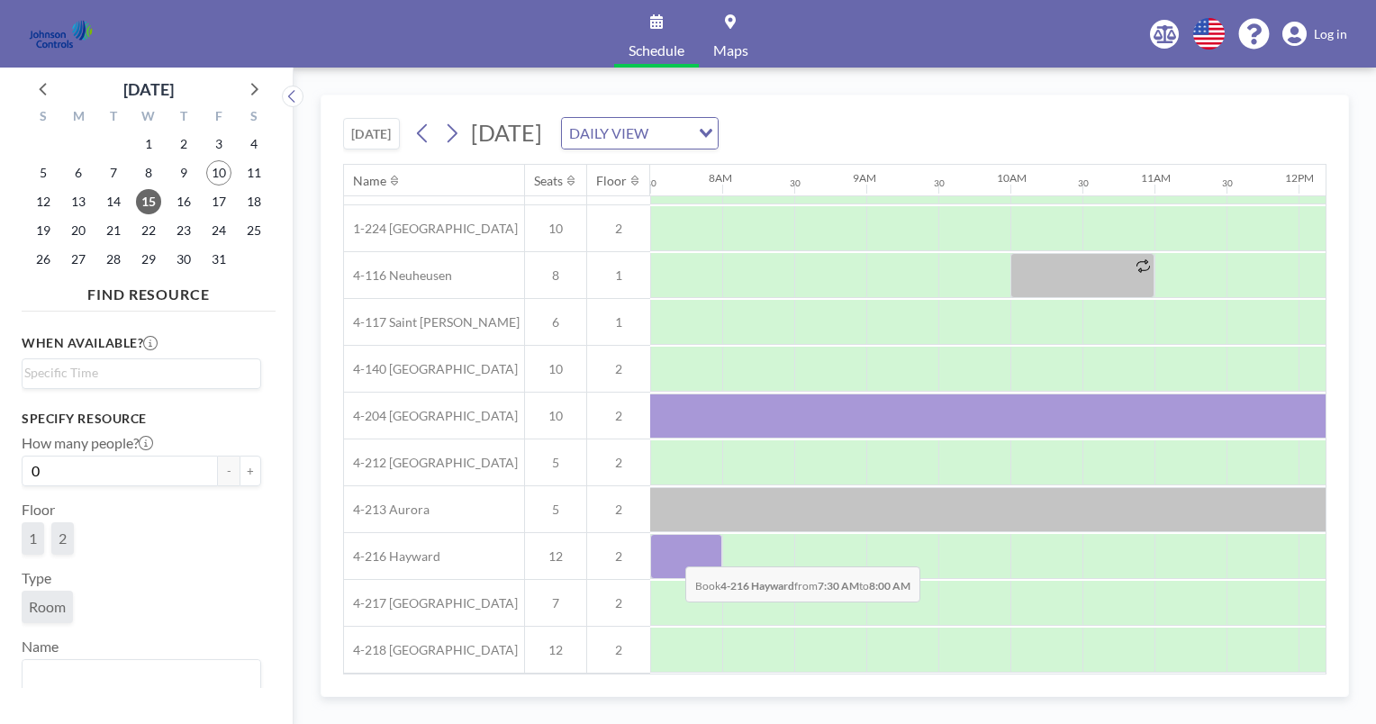
click at [671, 552] on div at bounding box center [686, 556] width 72 height 45
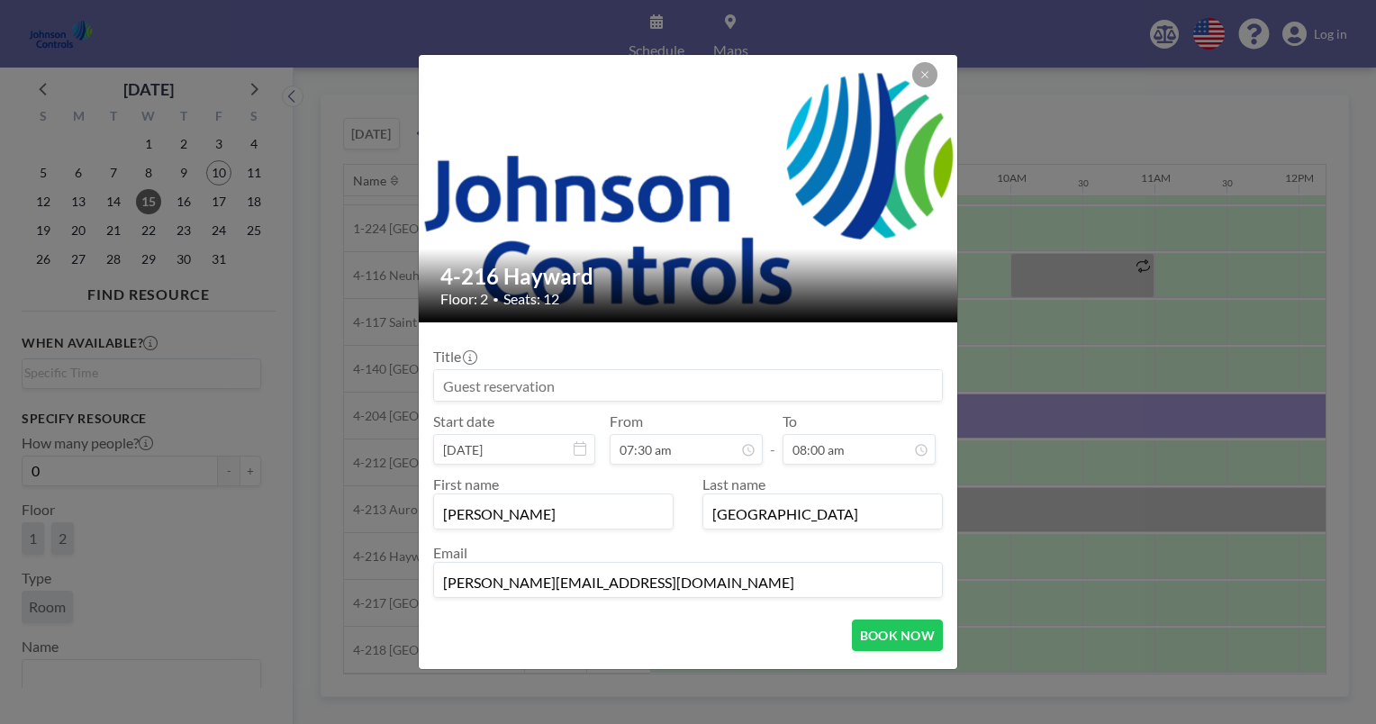
click at [444, 385] on input at bounding box center [688, 385] width 508 height 31
type input "[PERSON_NAME] Team ([DATE]-[DATE])"
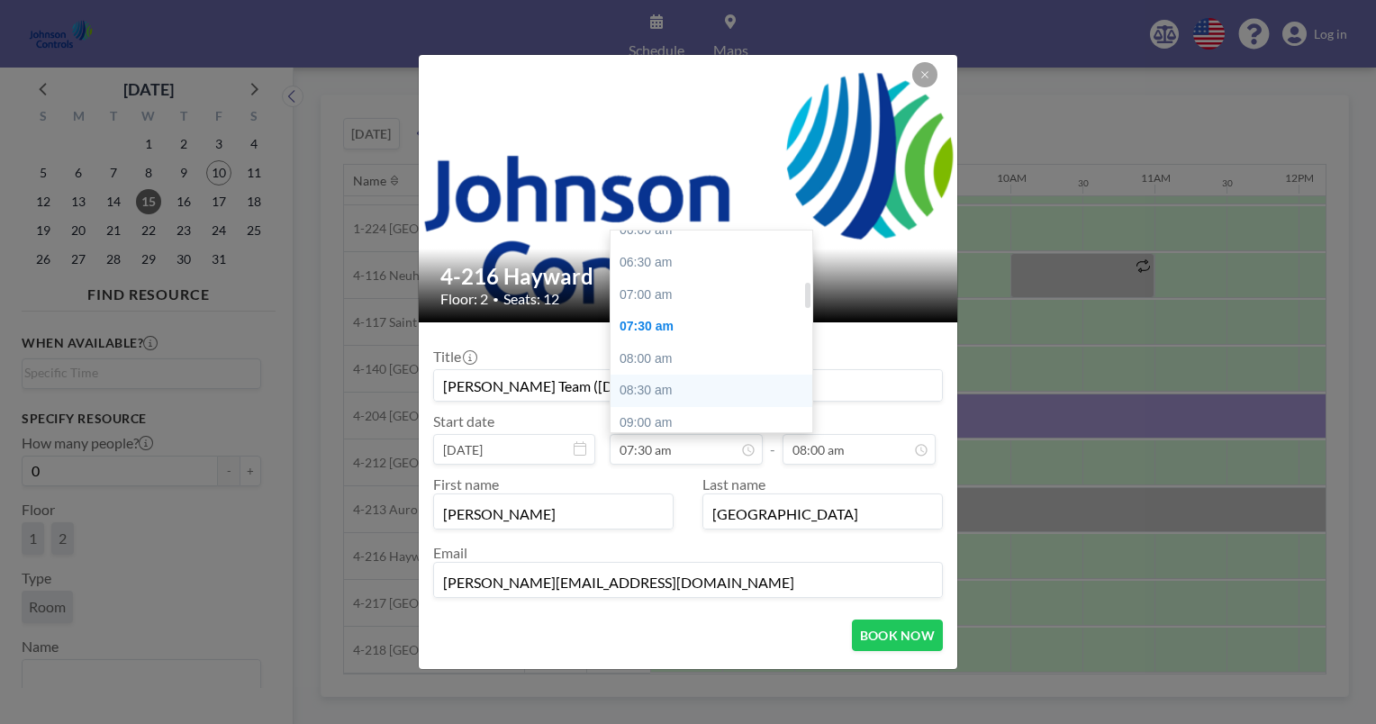
scroll to position [395, 0]
click at [650, 293] on div "07:00 am" at bounding box center [716, 301] width 211 height 32
type input "07:00 am"
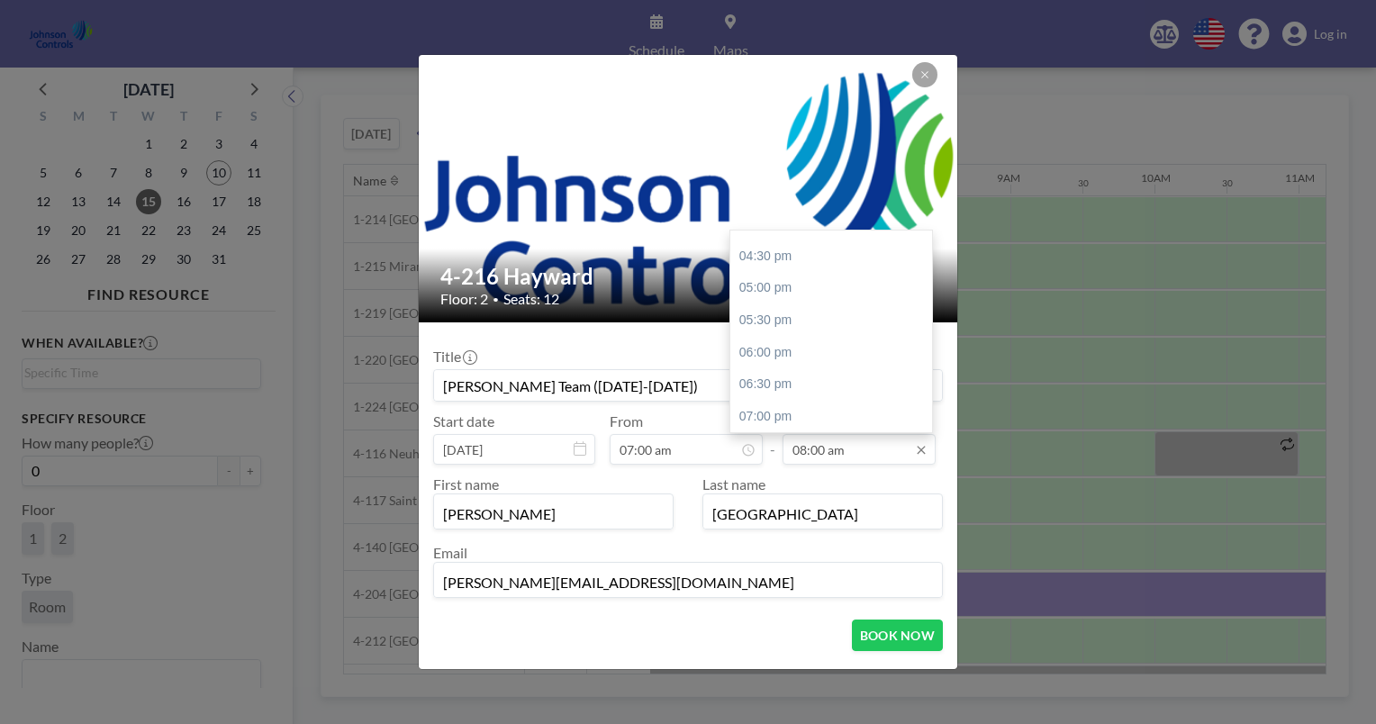
scroll to position [1049, 0]
click at [752, 352] on div "06:00 pm" at bounding box center [835, 352] width 211 height 32
type input "06:00 pm"
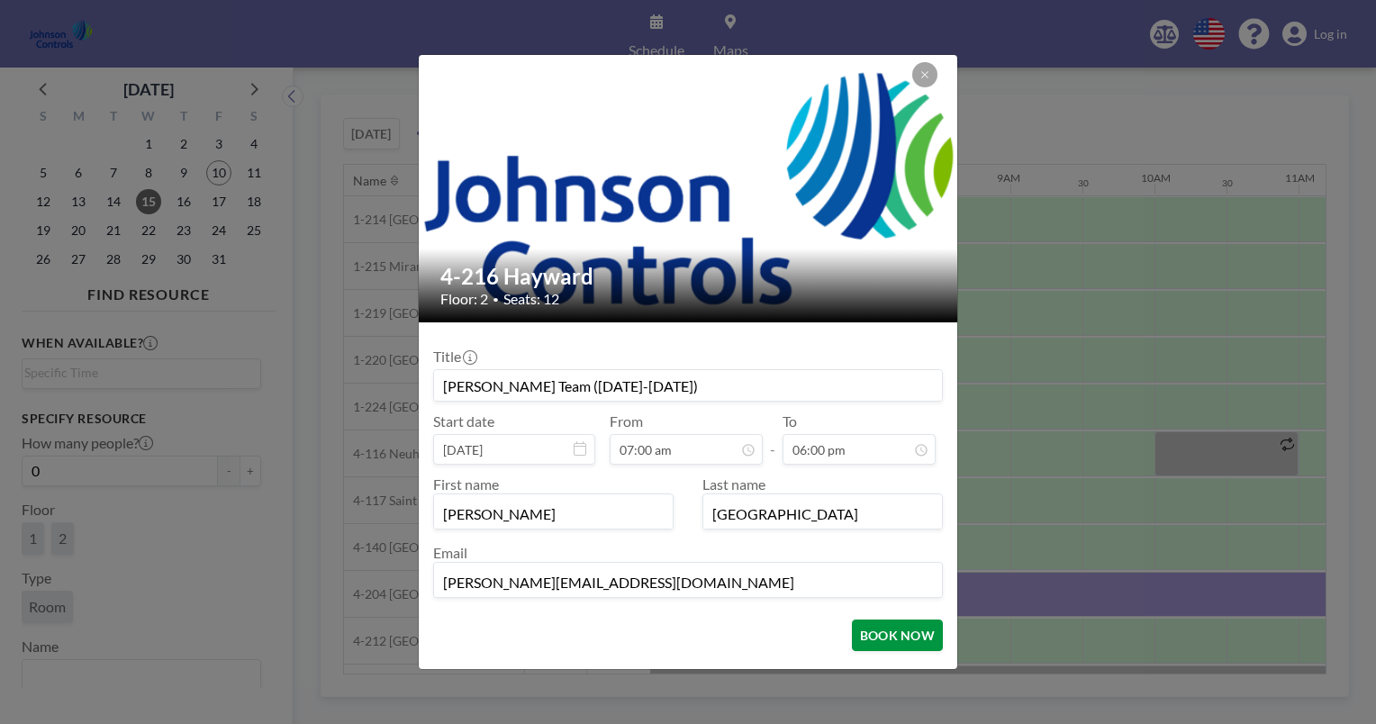
click at [884, 633] on button "BOOK NOW" at bounding box center [897, 636] width 91 height 32
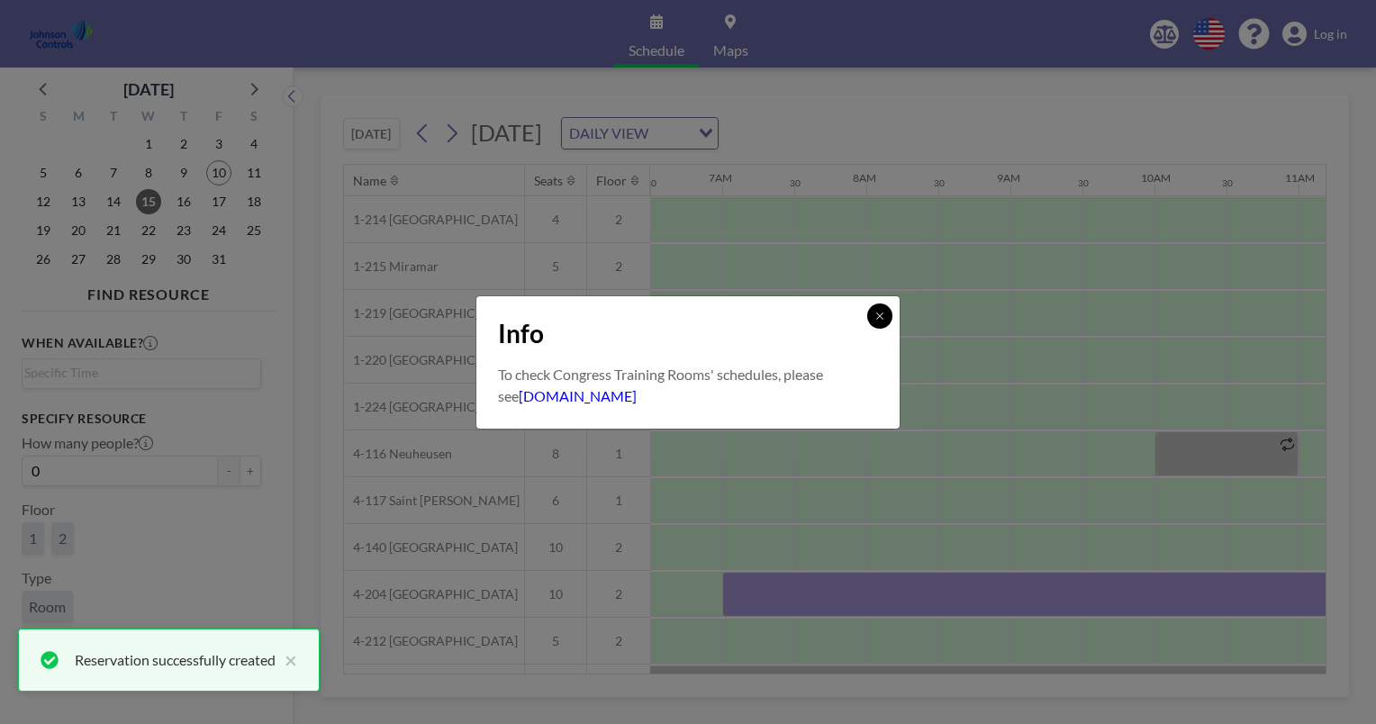
click at [881, 316] on icon at bounding box center [880, 316] width 11 height 11
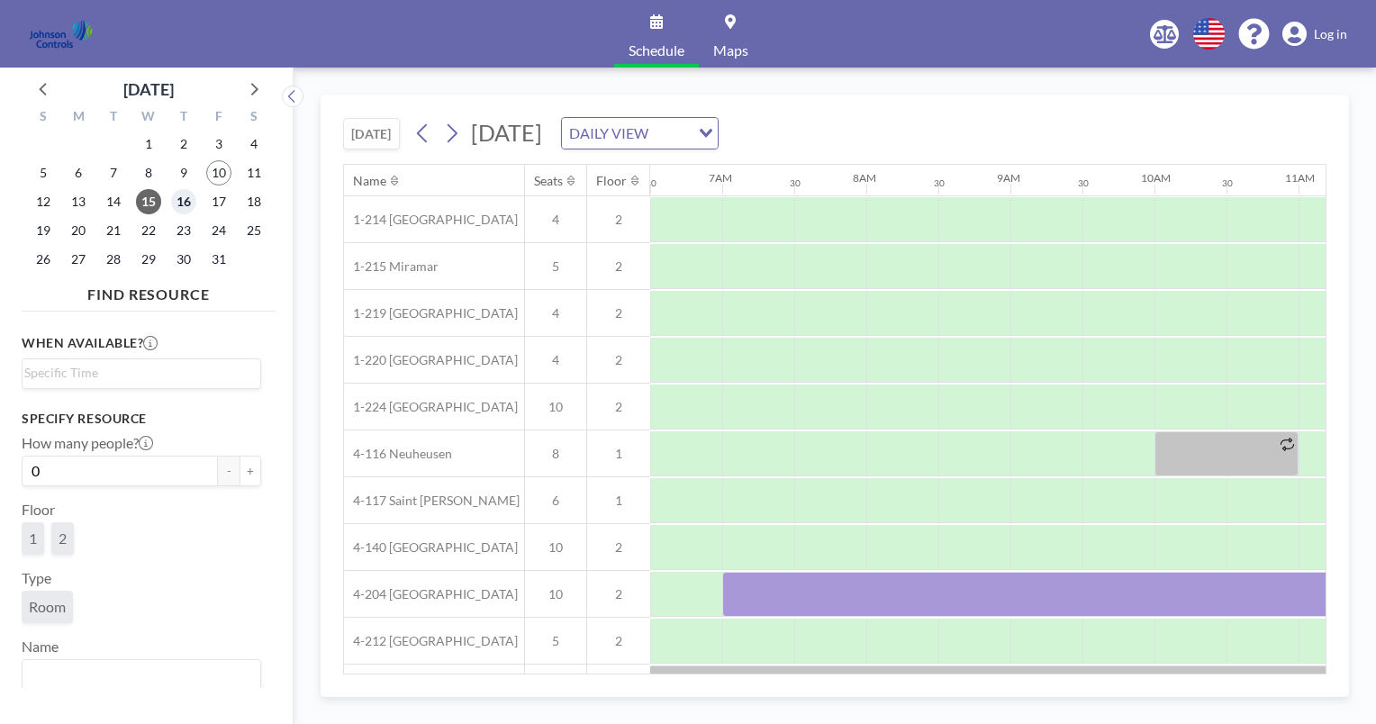
click at [190, 201] on span "16" at bounding box center [183, 201] width 25 height 25
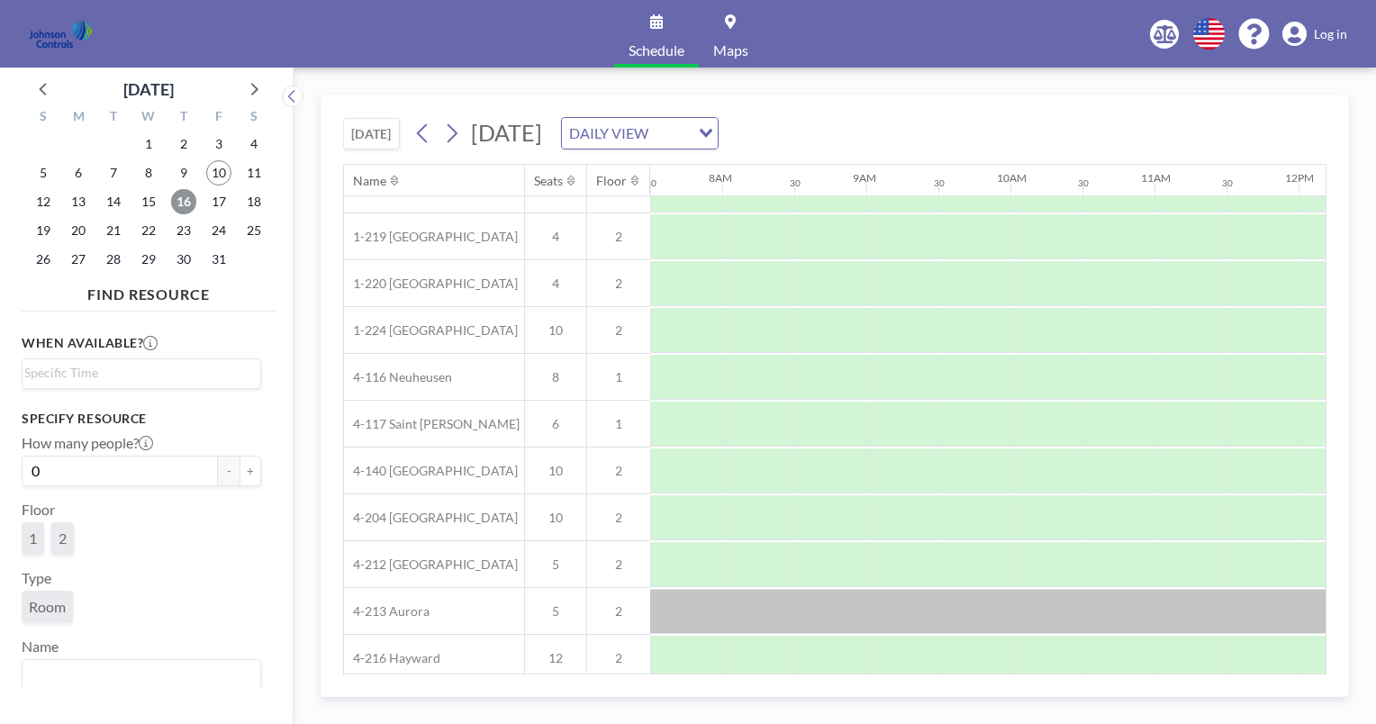
scroll to position [186, 1081]
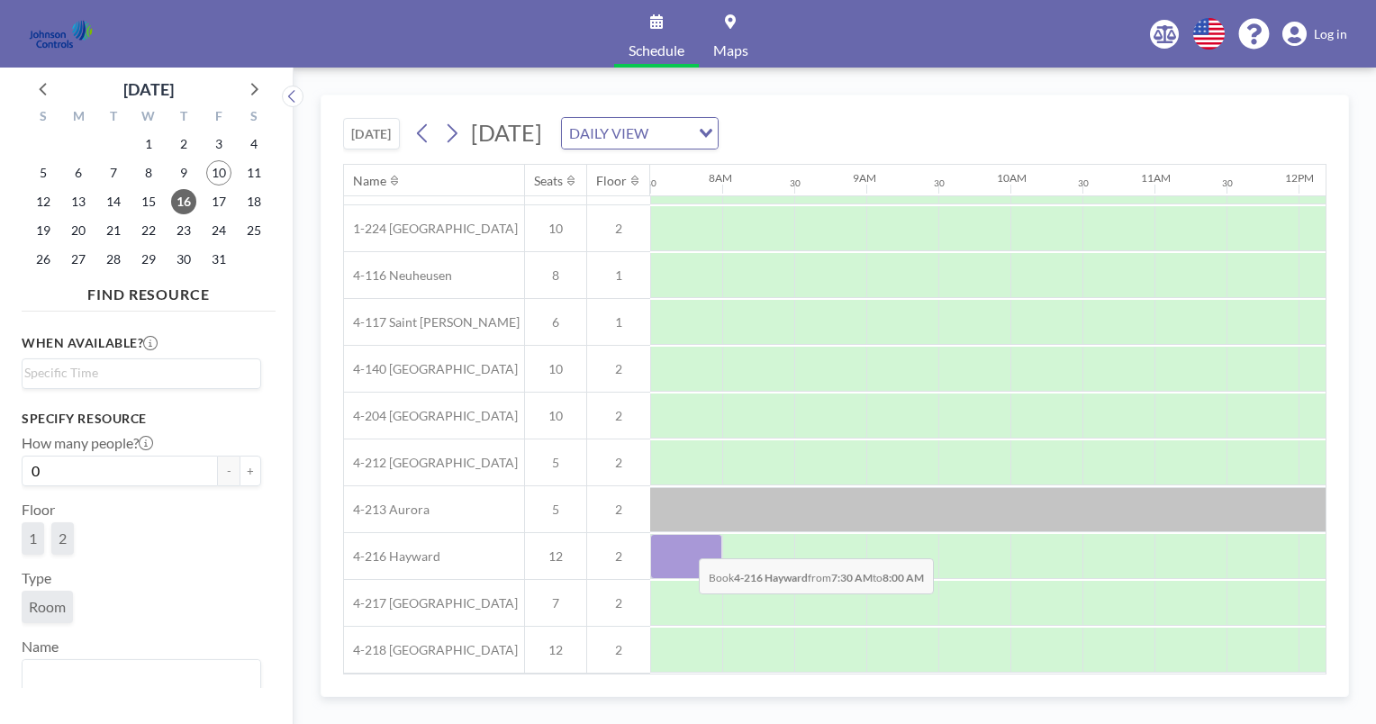
click at [684, 544] on div at bounding box center [686, 556] width 72 height 45
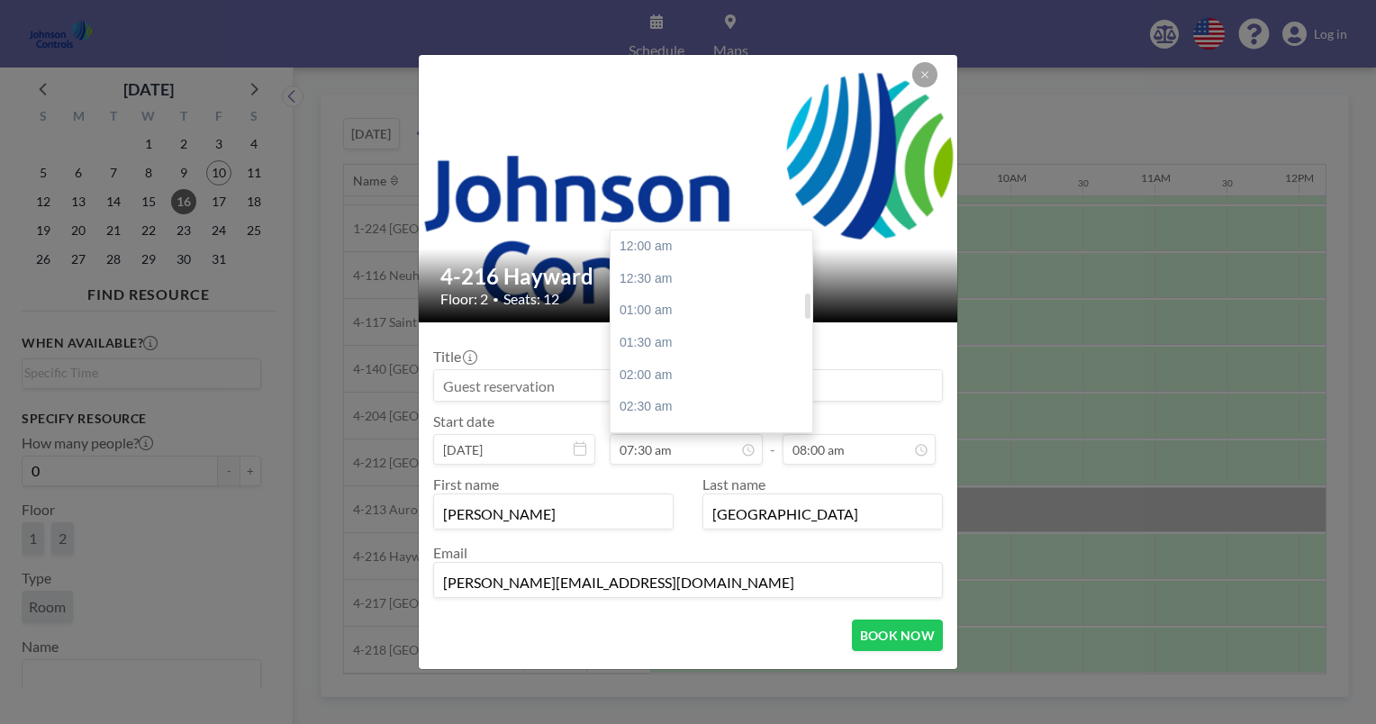
scroll to position [481, 0]
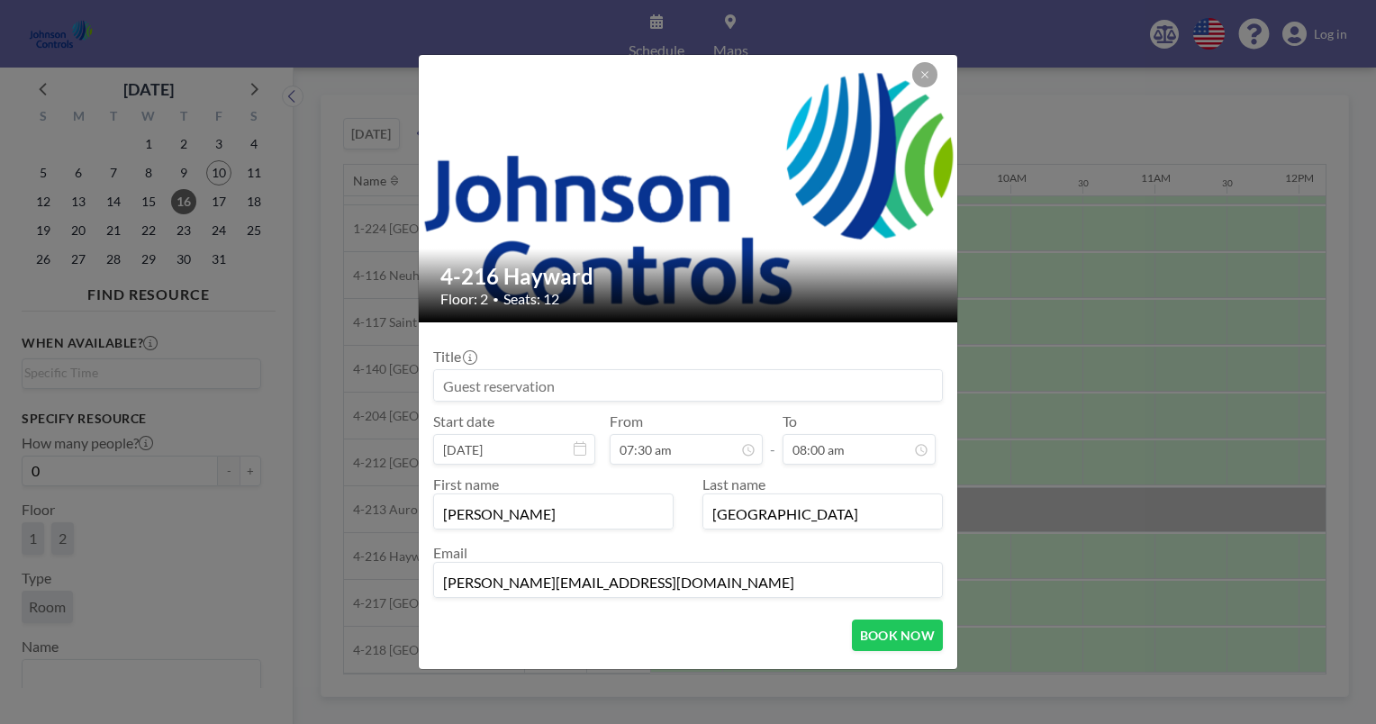
click at [440, 390] on input at bounding box center [688, 385] width 508 height 31
type input "[PERSON_NAME] Team ([DATE]-[DATE])"
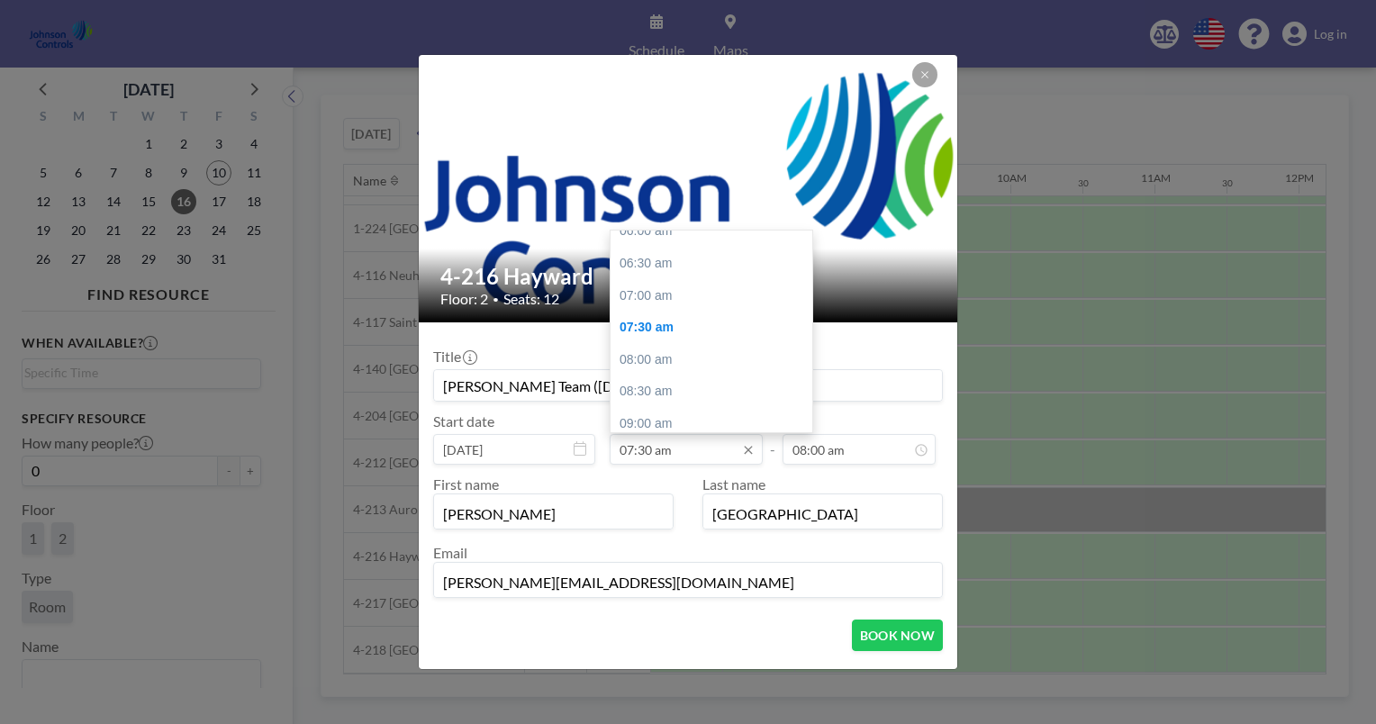
scroll to position [398, 0]
click at [634, 297] on div "07:00 am" at bounding box center [716, 298] width 211 height 32
type input "07:00 am"
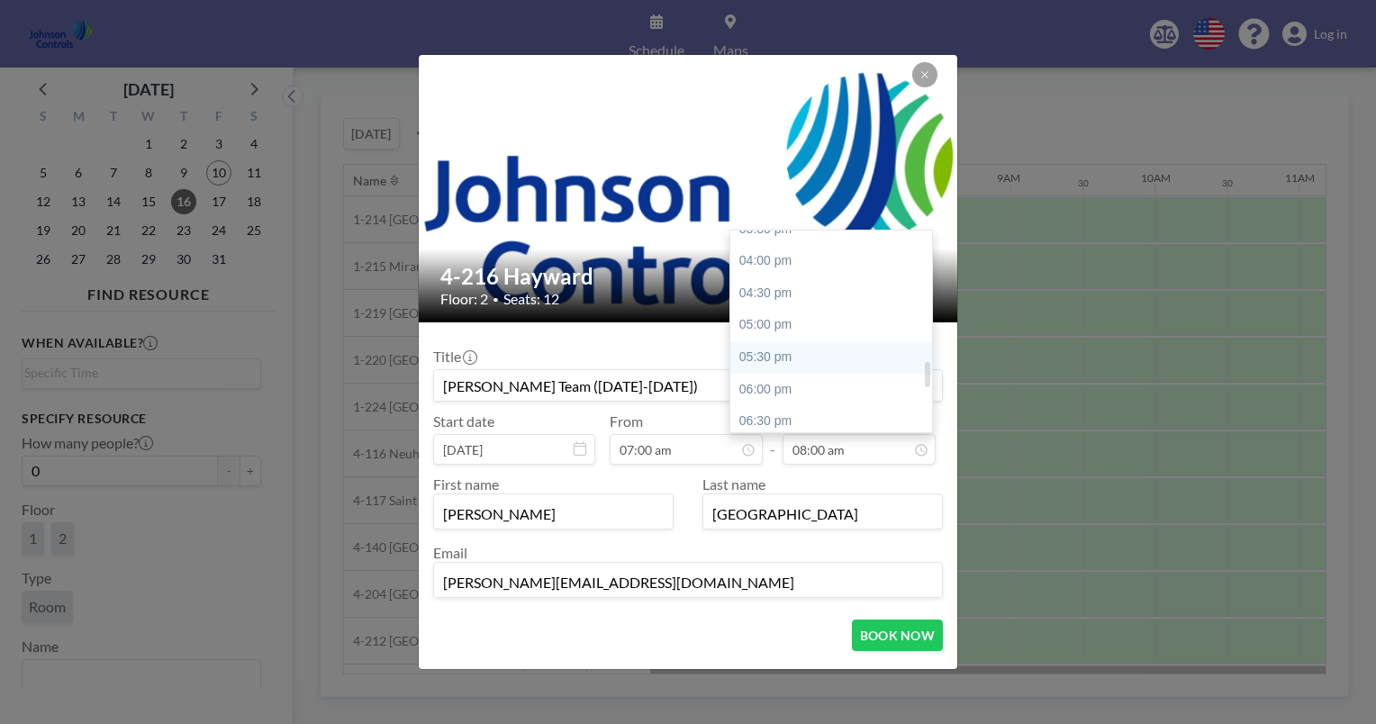
scroll to position [1038, 0]
click at [774, 360] on div "06:00 pm" at bounding box center [835, 364] width 211 height 32
type input "06:00 pm"
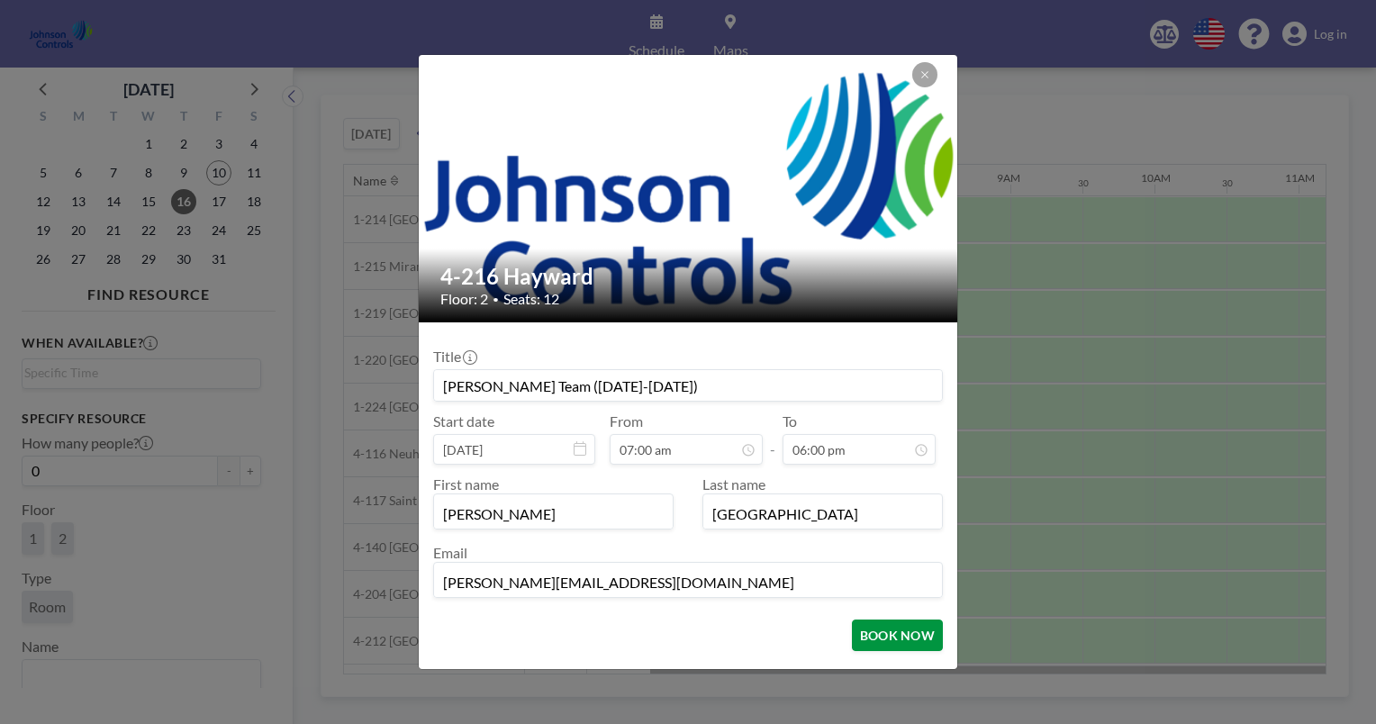
click at [873, 630] on button "BOOK NOW" at bounding box center [897, 636] width 91 height 32
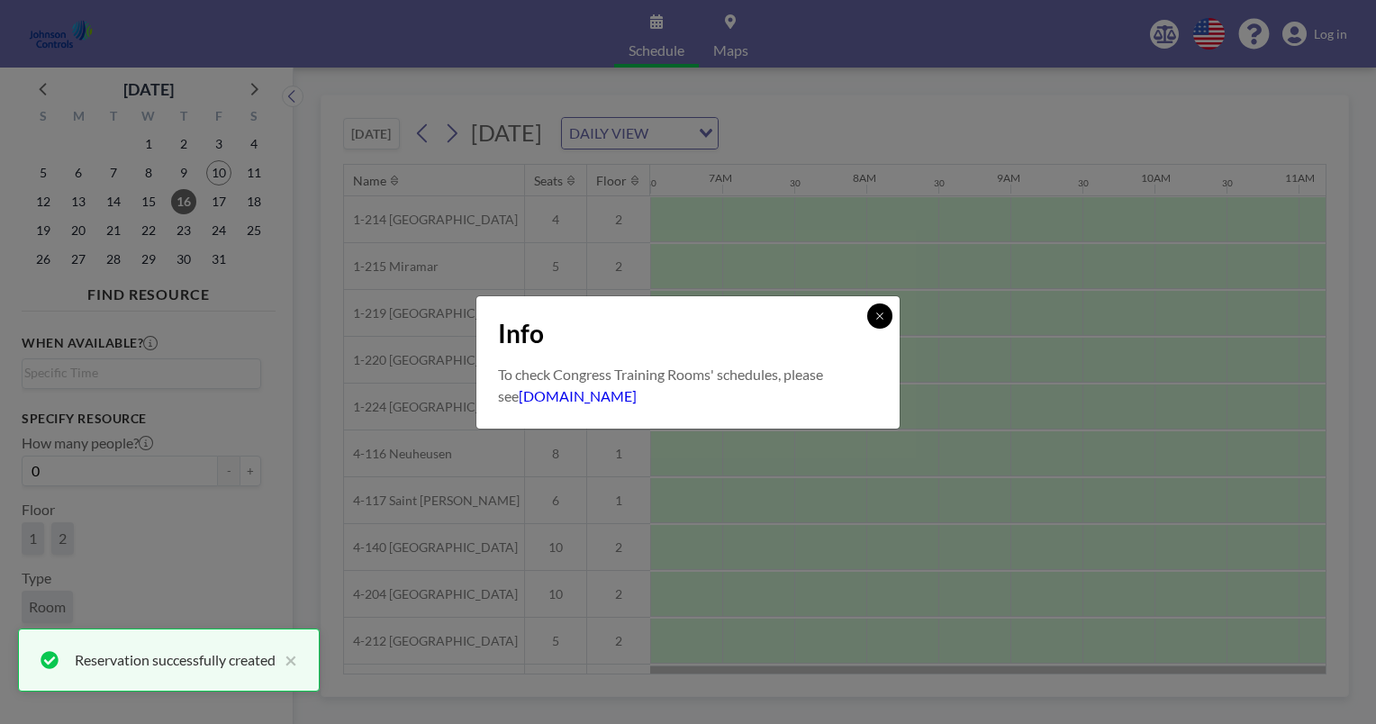
click at [879, 319] on icon at bounding box center [880, 316] width 11 height 11
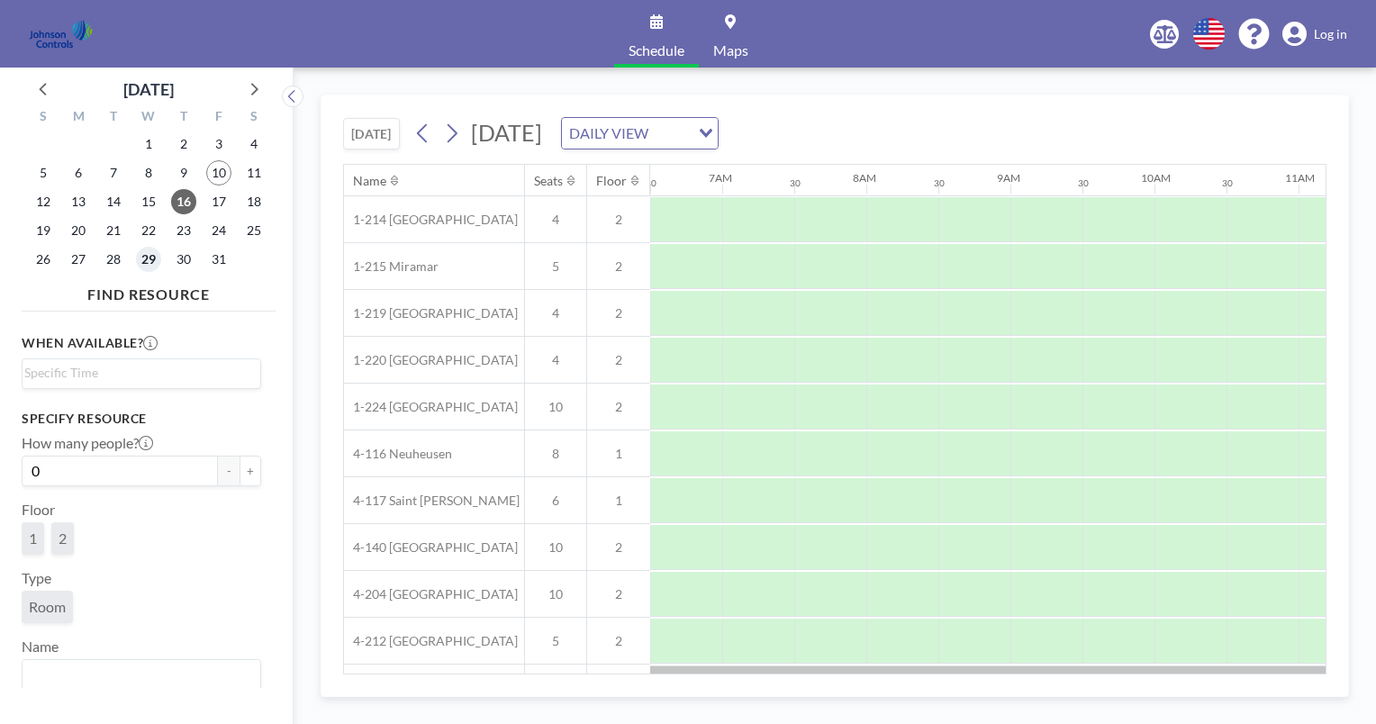
click at [149, 256] on span "29" at bounding box center [148, 259] width 25 height 25
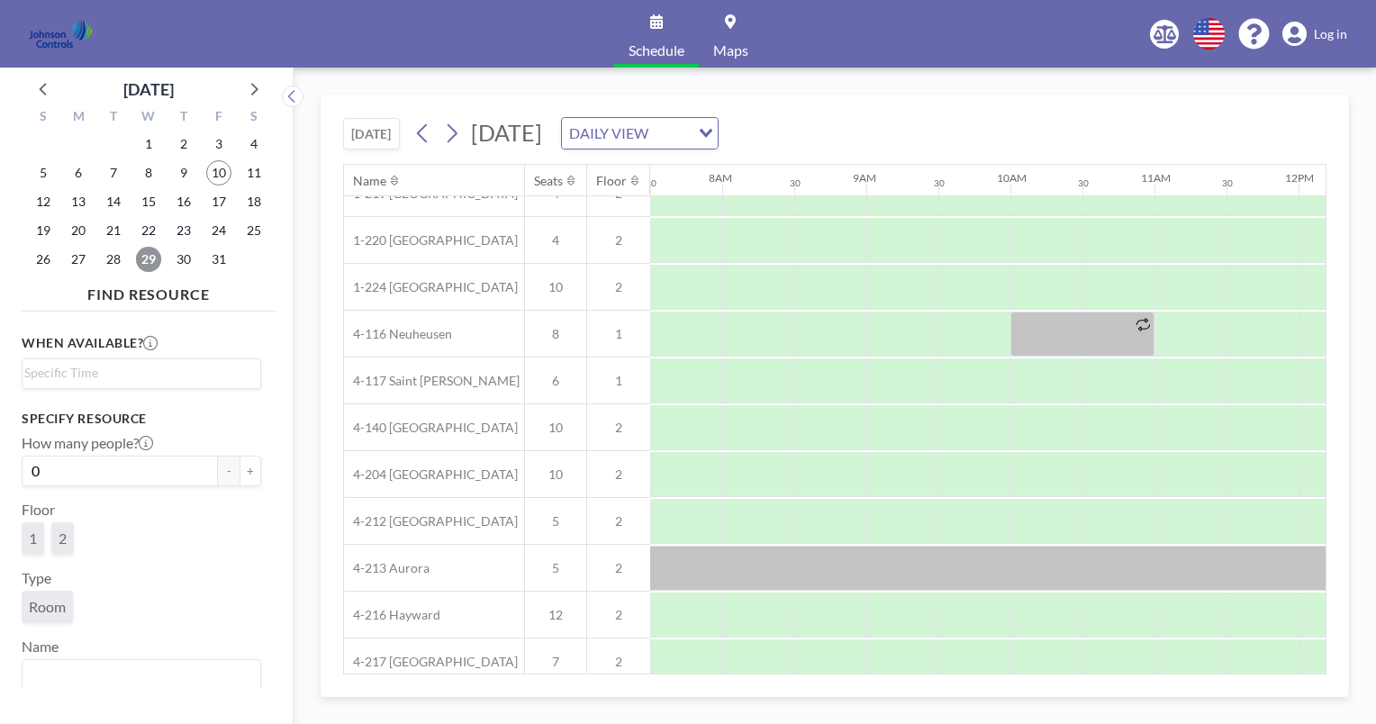
scroll to position [186, 1081]
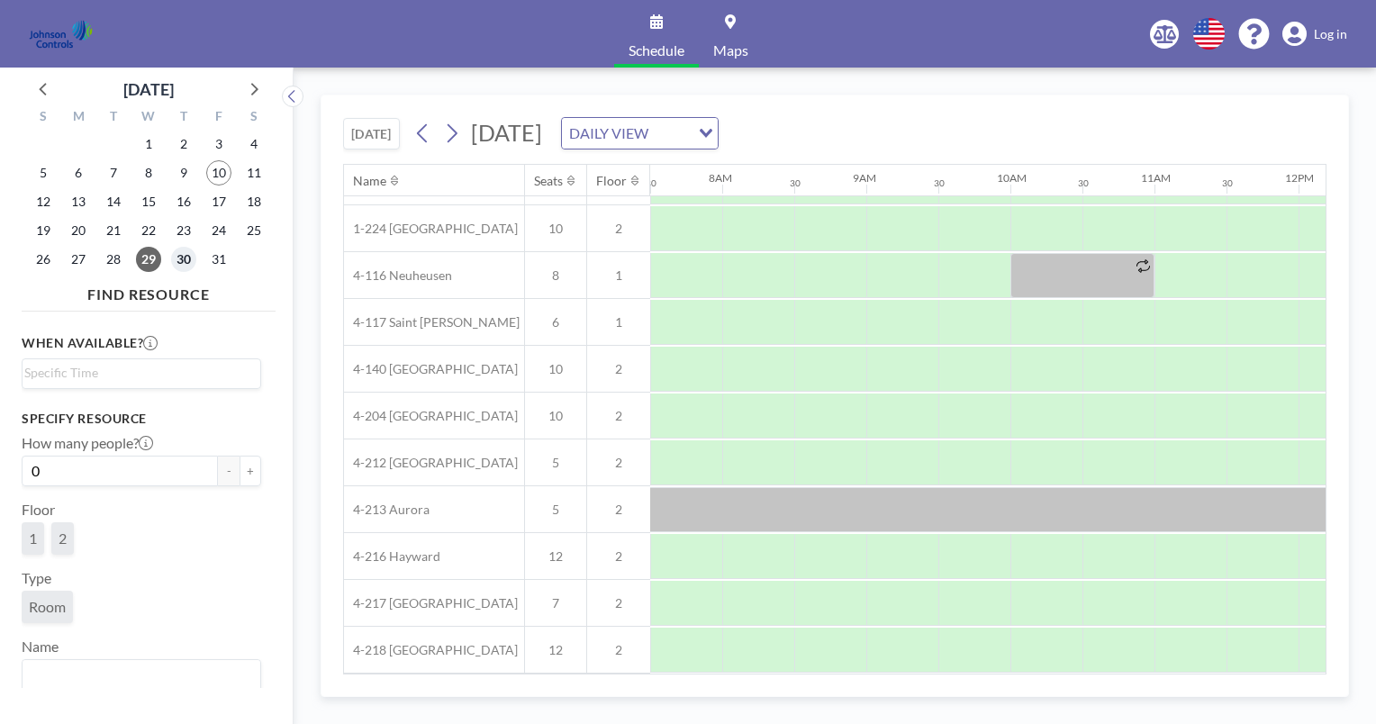
click at [187, 259] on span "30" at bounding box center [183, 259] width 25 height 25
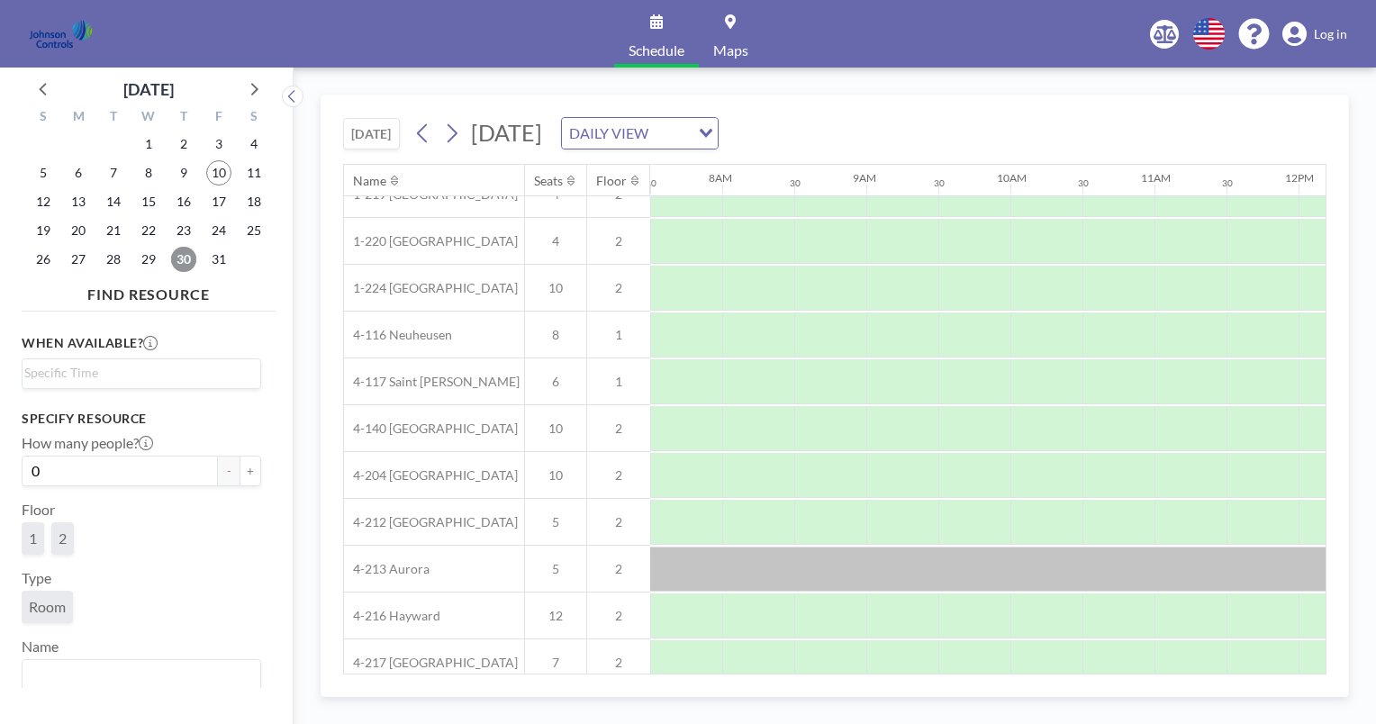
scroll to position [132, 1081]
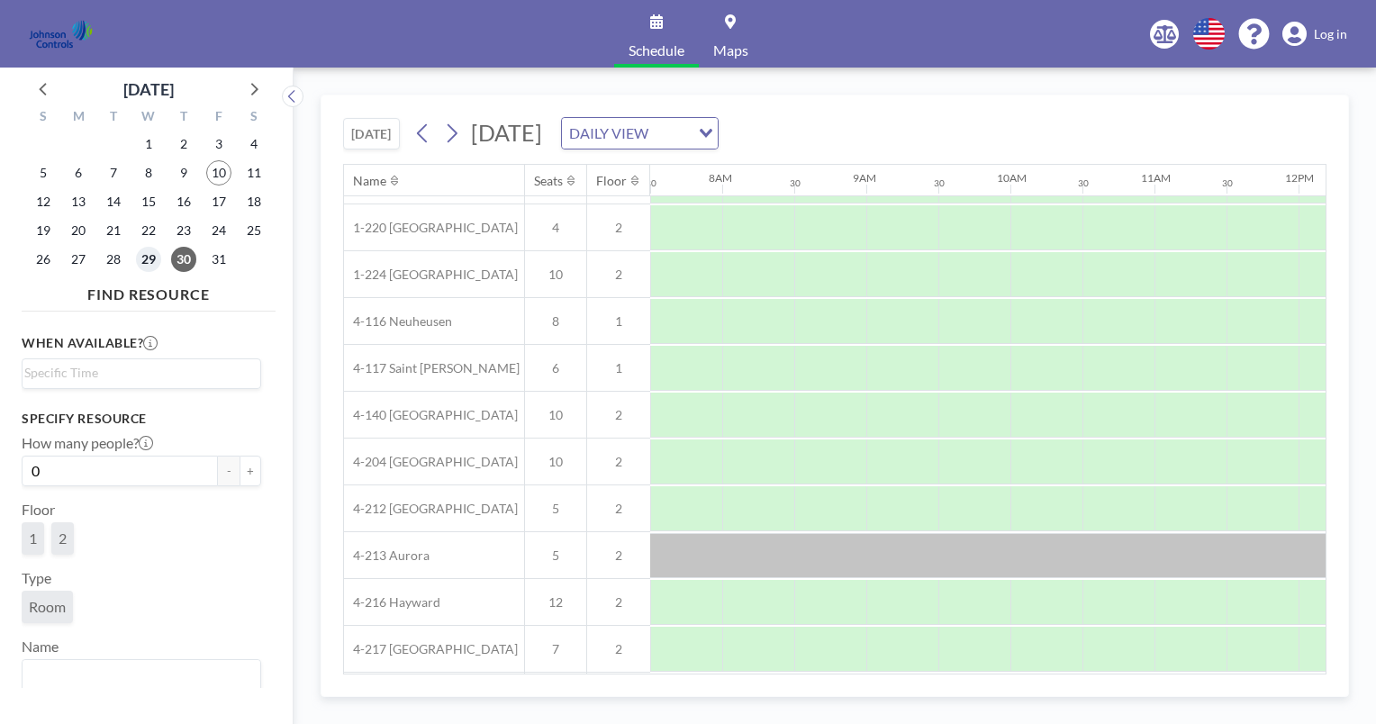
click at [148, 262] on span "29" at bounding box center [148, 259] width 25 height 25
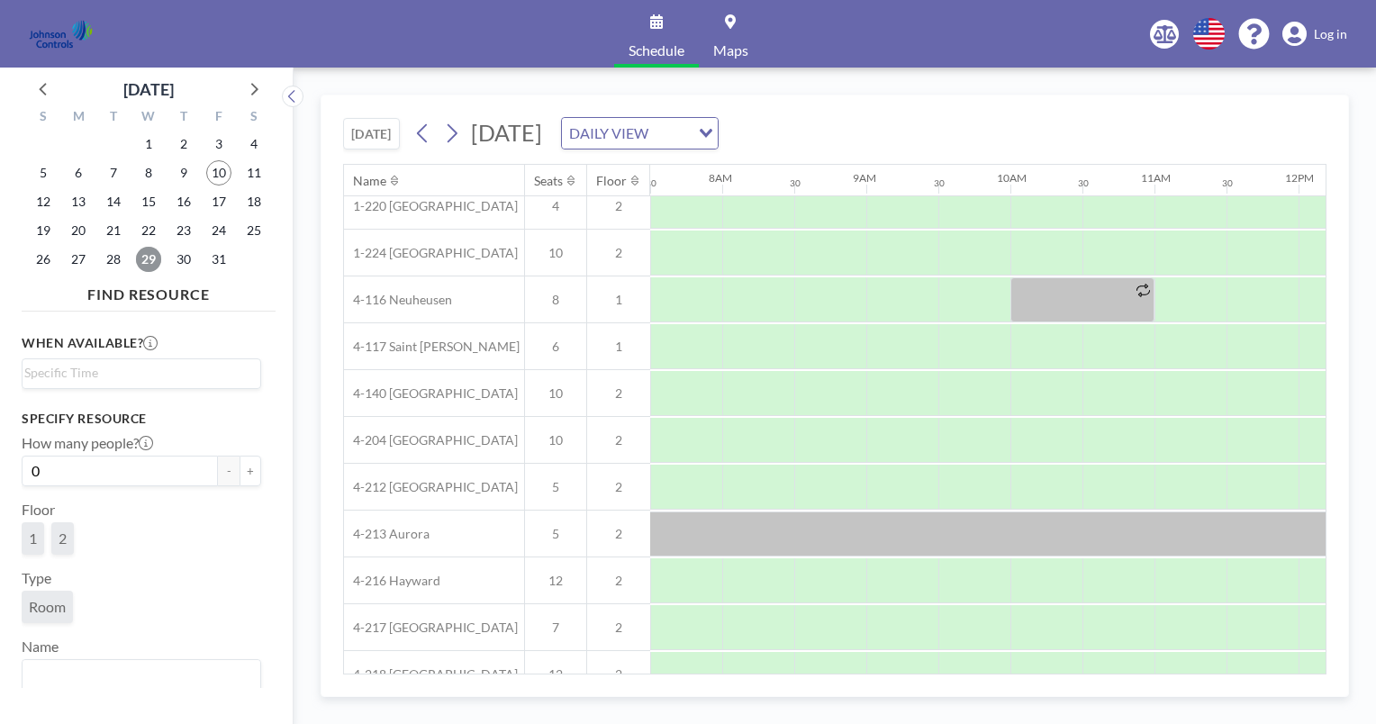
scroll to position [186, 1081]
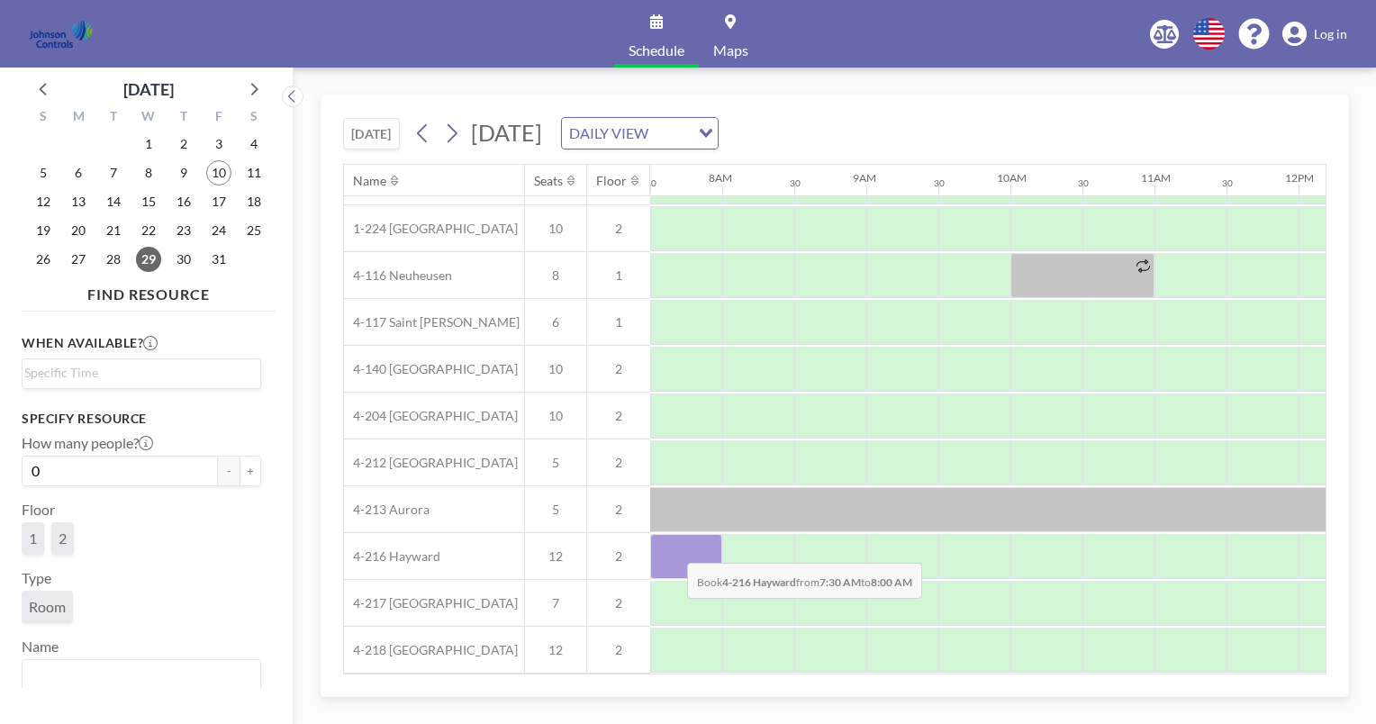
click at [673, 548] on div at bounding box center [686, 556] width 72 height 45
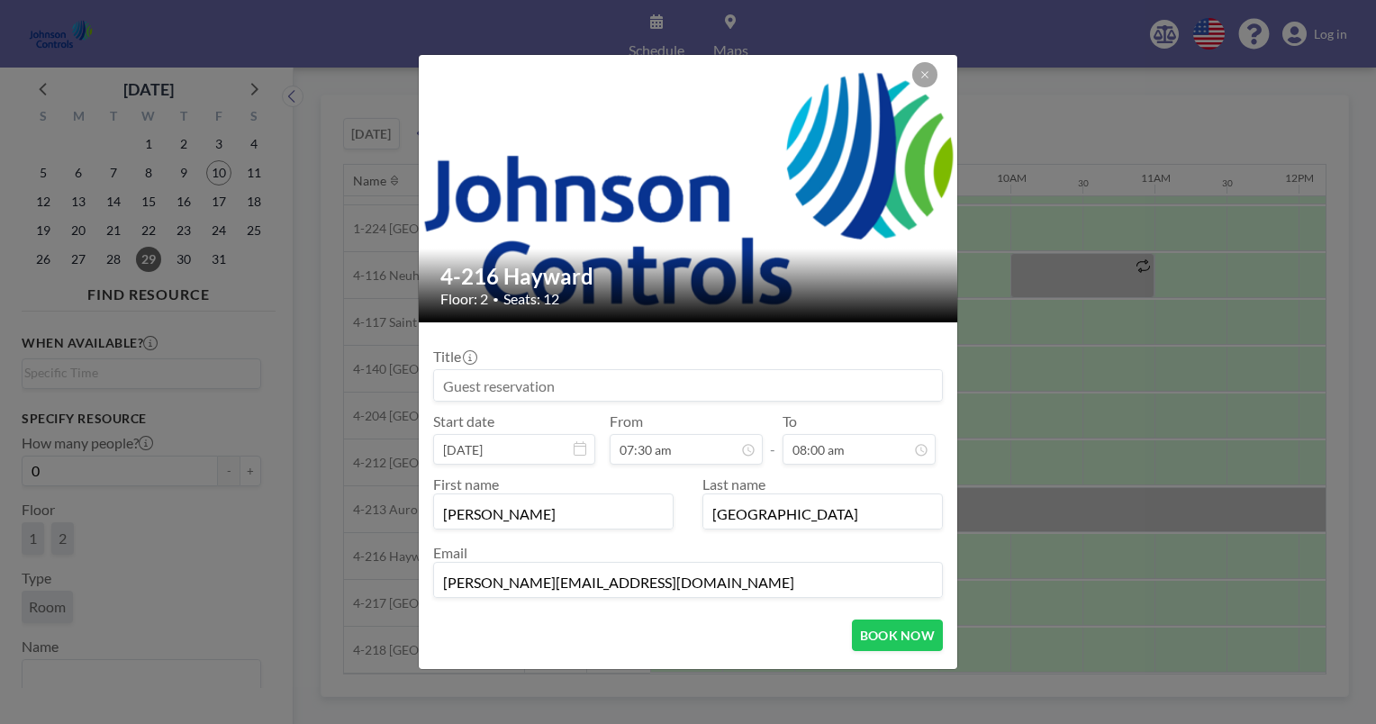
click at [673, 548] on div "Email [PERSON_NAME][EMAIL_ADDRESS][DOMAIN_NAME]" at bounding box center [688, 571] width 510 height 54
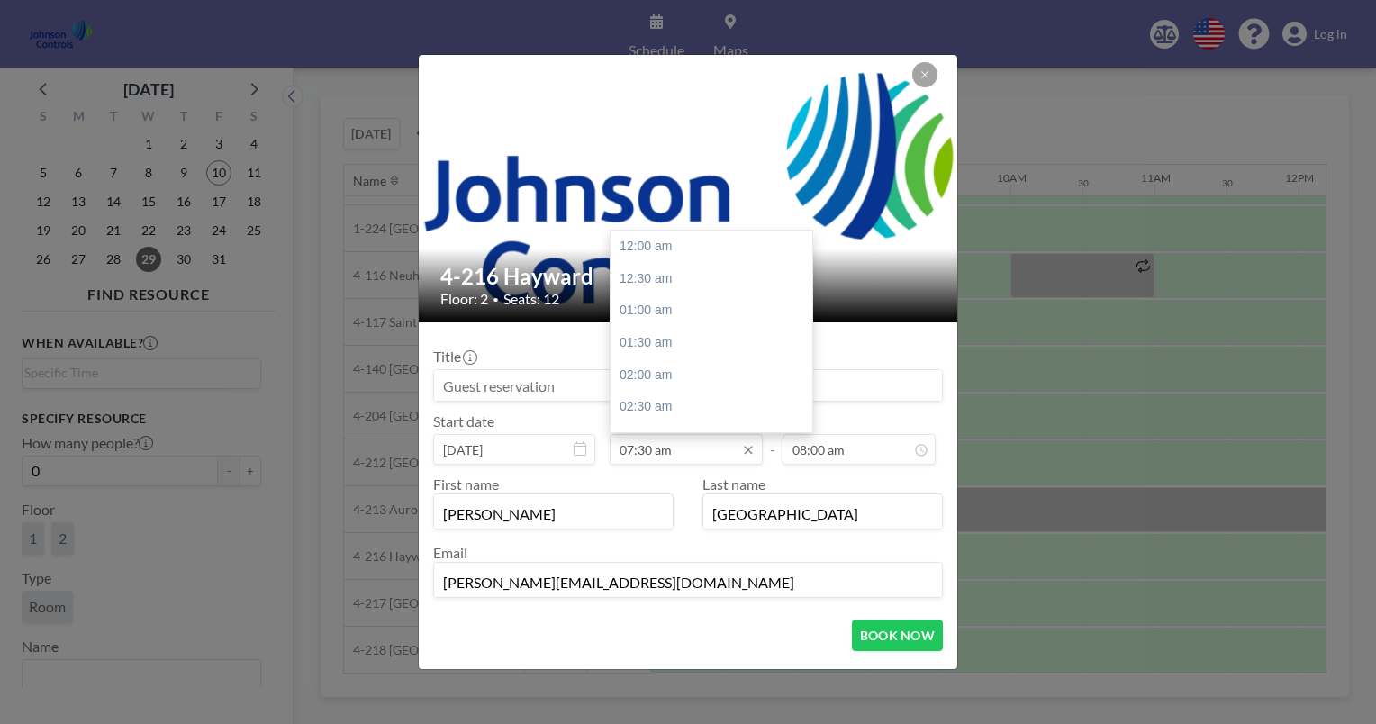
scroll to position [481, 0]
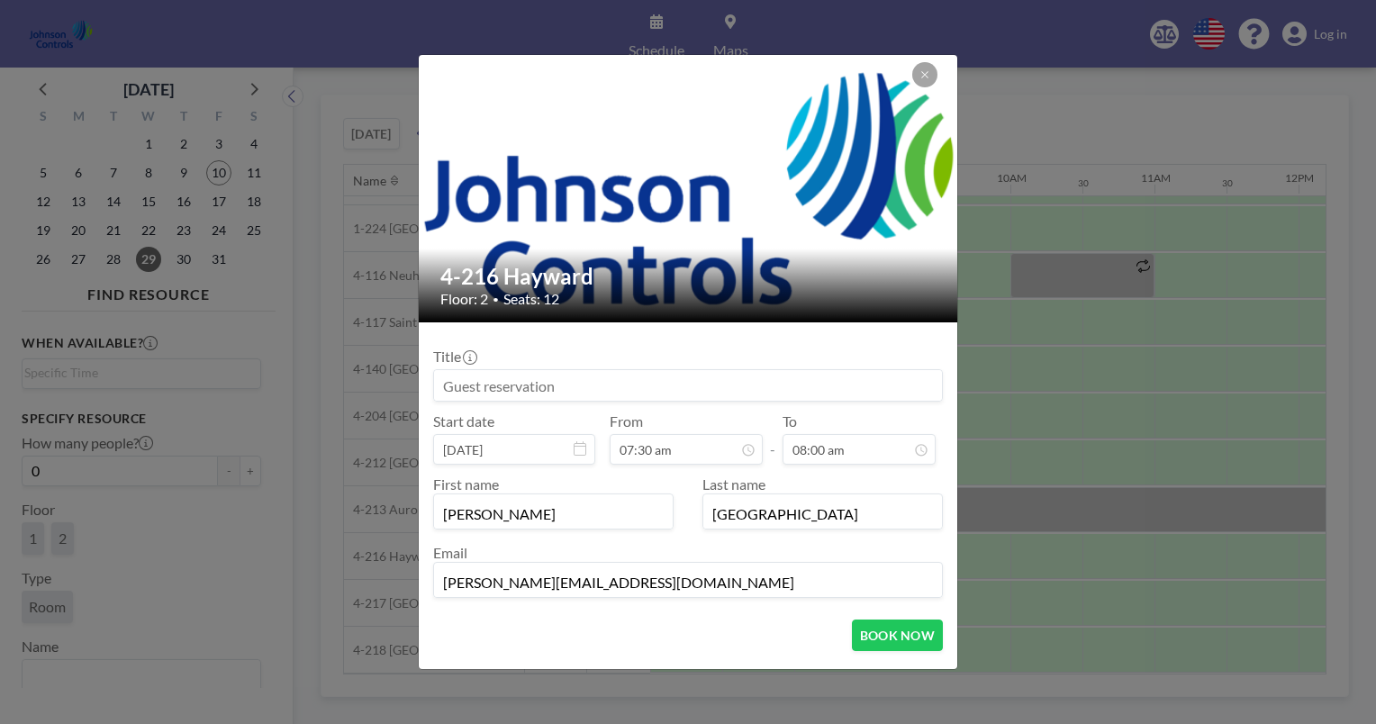
click at [453, 389] on input at bounding box center [688, 385] width 508 height 31
click at [604, 378] on input "[PERSON_NAME]/ [PERSON_NAME]" at bounding box center [688, 385] width 508 height 31
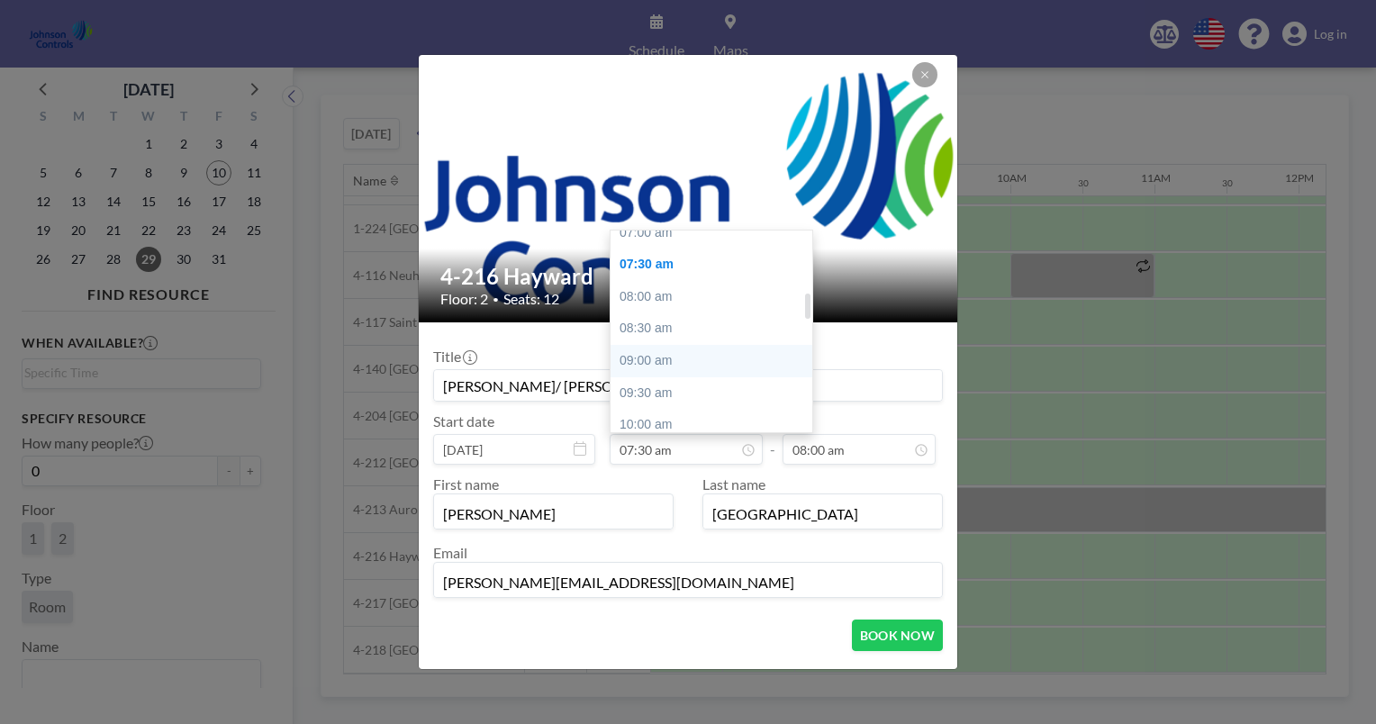
scroll to position [450, 0]
type input "[PERSON_NAME]/ [PERSON_NAME] [DATE] - [DATE]"
click at [661, 241] on div "07:00 am" at bounding box center [716, 246] width 211 height 32
type input "07:00 am"
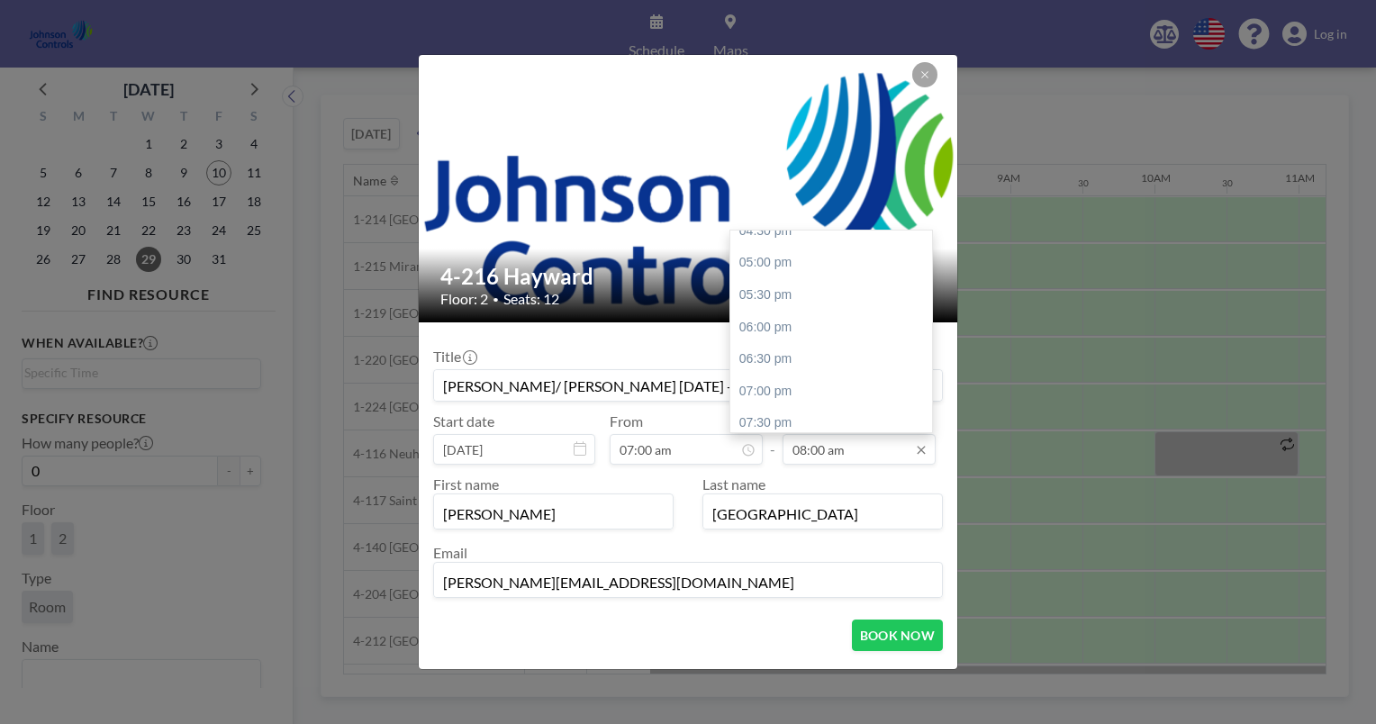
scroll to position [1074, 0]
click at [762, 325] on div "06:00 pm" at bounding box center [835, 328] width 211 height 32
type input "06:00 pm"
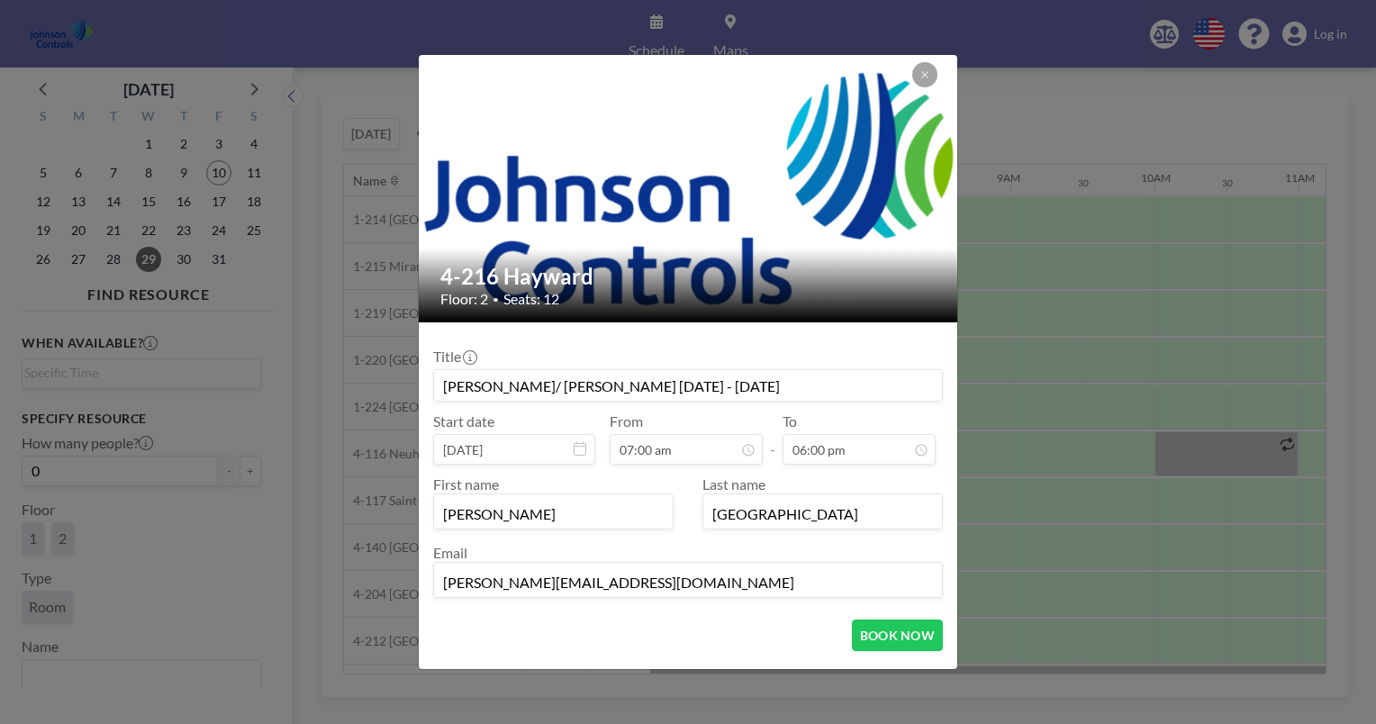
scroll to position [449, 0]
click at [547, 389] on input "[PERSON_NAME]/ [PERSON_NAME] [DATE] - [DATE]" at bounding box center [688, 385] width 508 height 31
click at [509, 387] on input "[PERSON_NAME]/ [PERSON_NAME] - [DATE] - [DATE]" at bounding box center [688, 385] width 508 height 31
type input "[PERSON_NAME] / [PERSON_NAME] - [DATE] - [DATE]"
click at [926, 75] on icon at bounding box center [925, 74] width 11 height 11
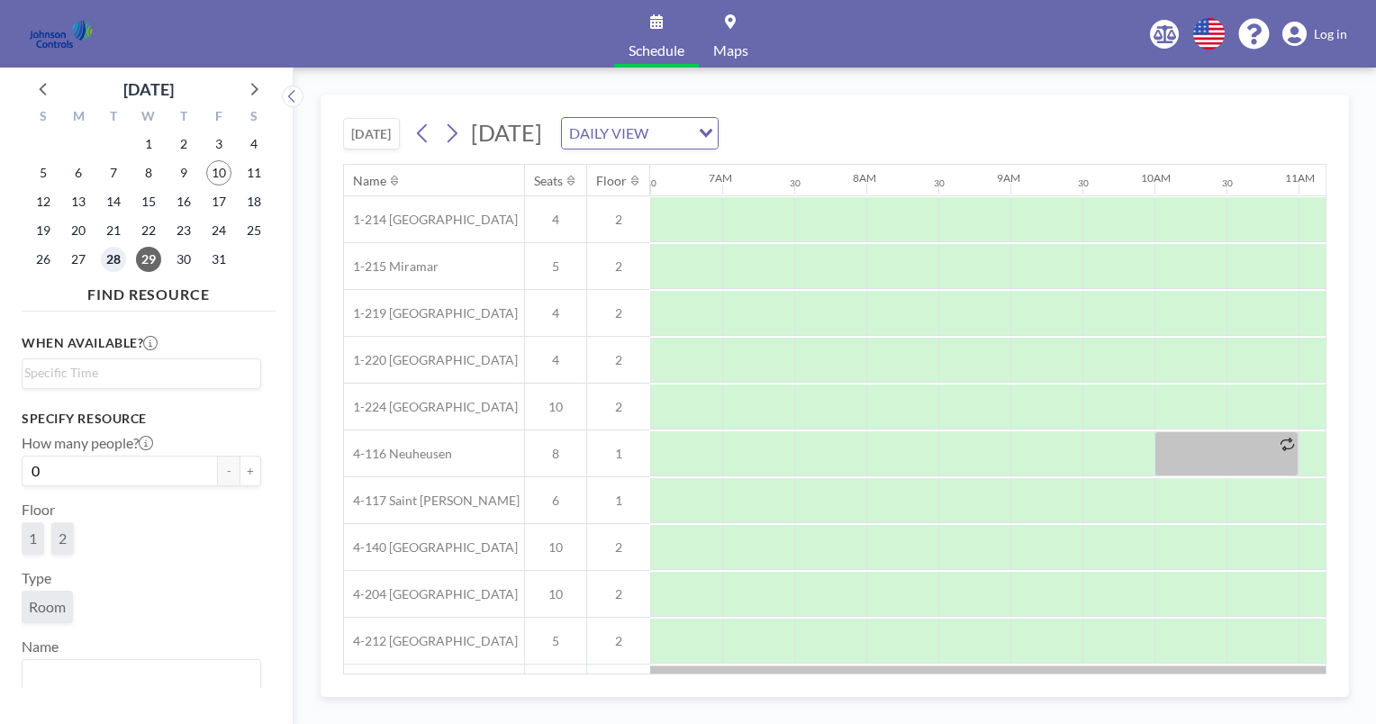
click at [119, 258] on span "28" at bounding box center [113, 259] width 25 height 25
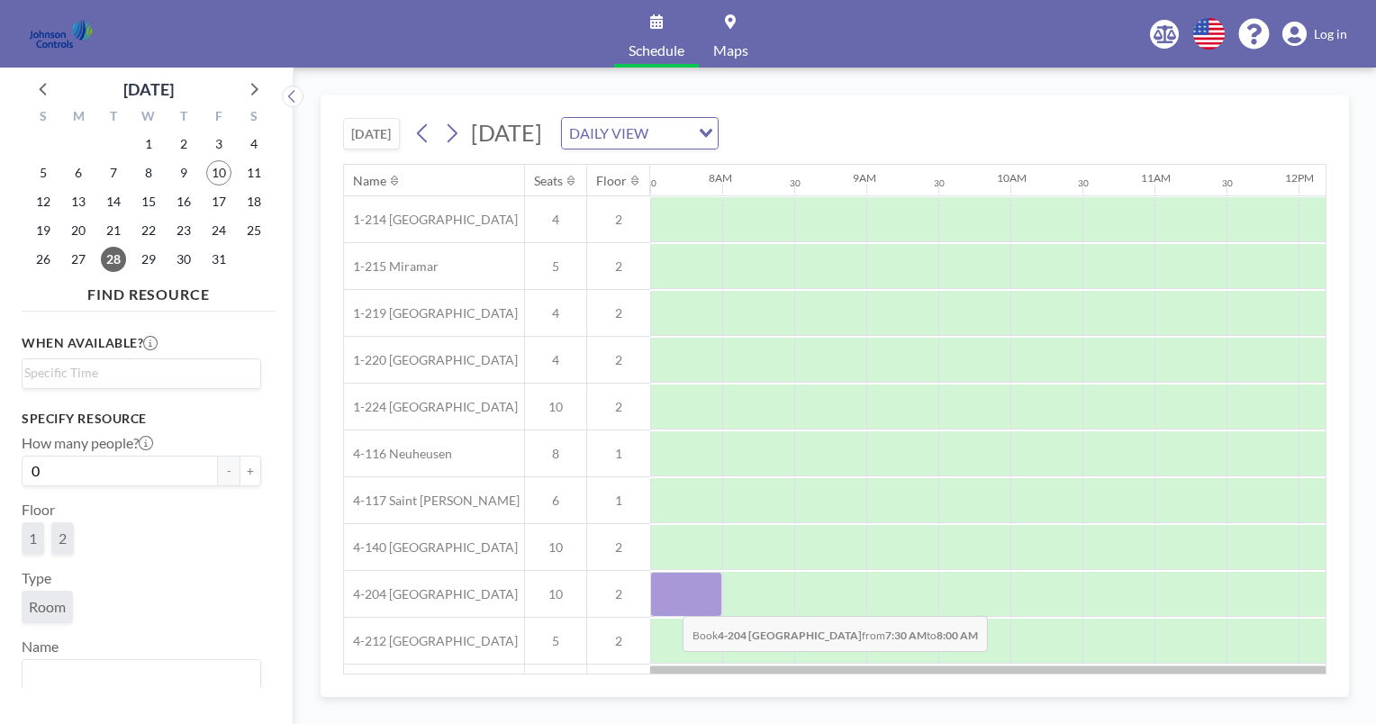
click at [668, 602] on div at bounding box center [686, 594] width 72 height 45
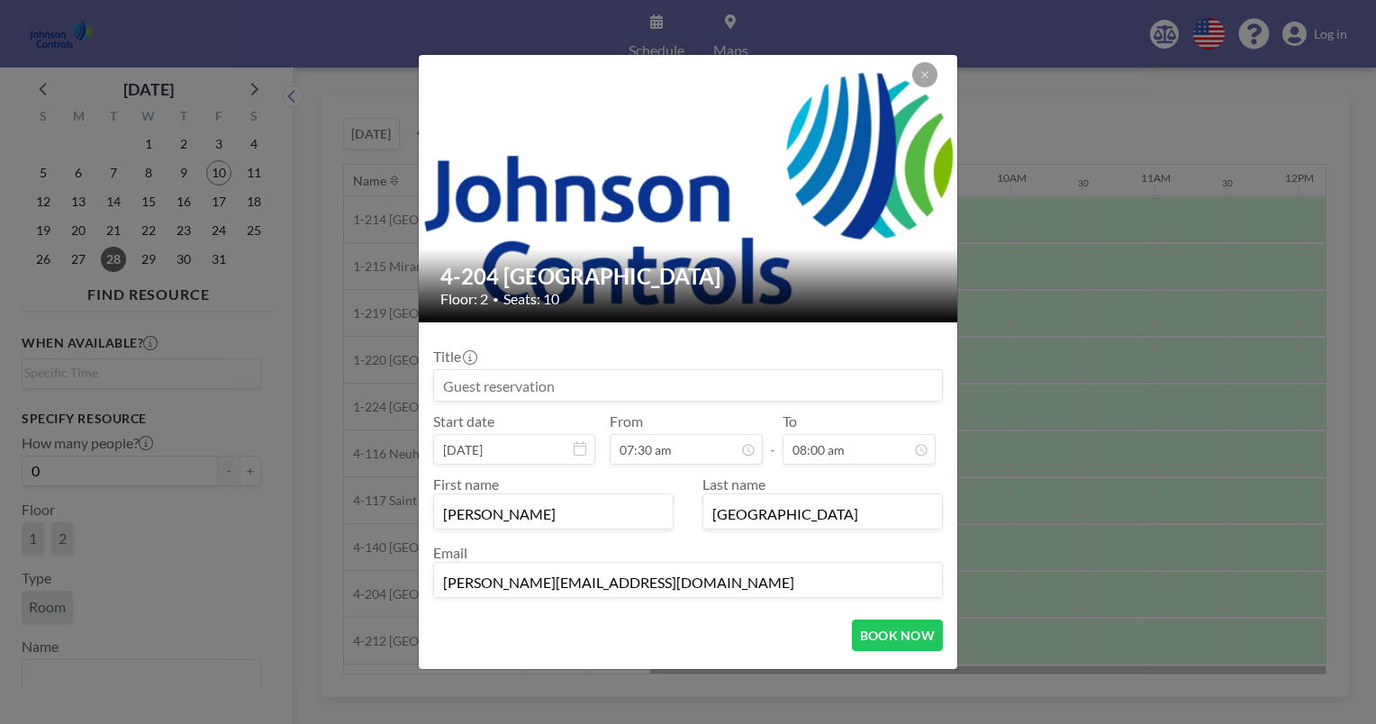
click at [442, 383] on input at bounding box center [688, 385] width 508 height 31
type input "[PERSON_NAME] / [PERSON_NAME] - [DATE] - [DATE]"
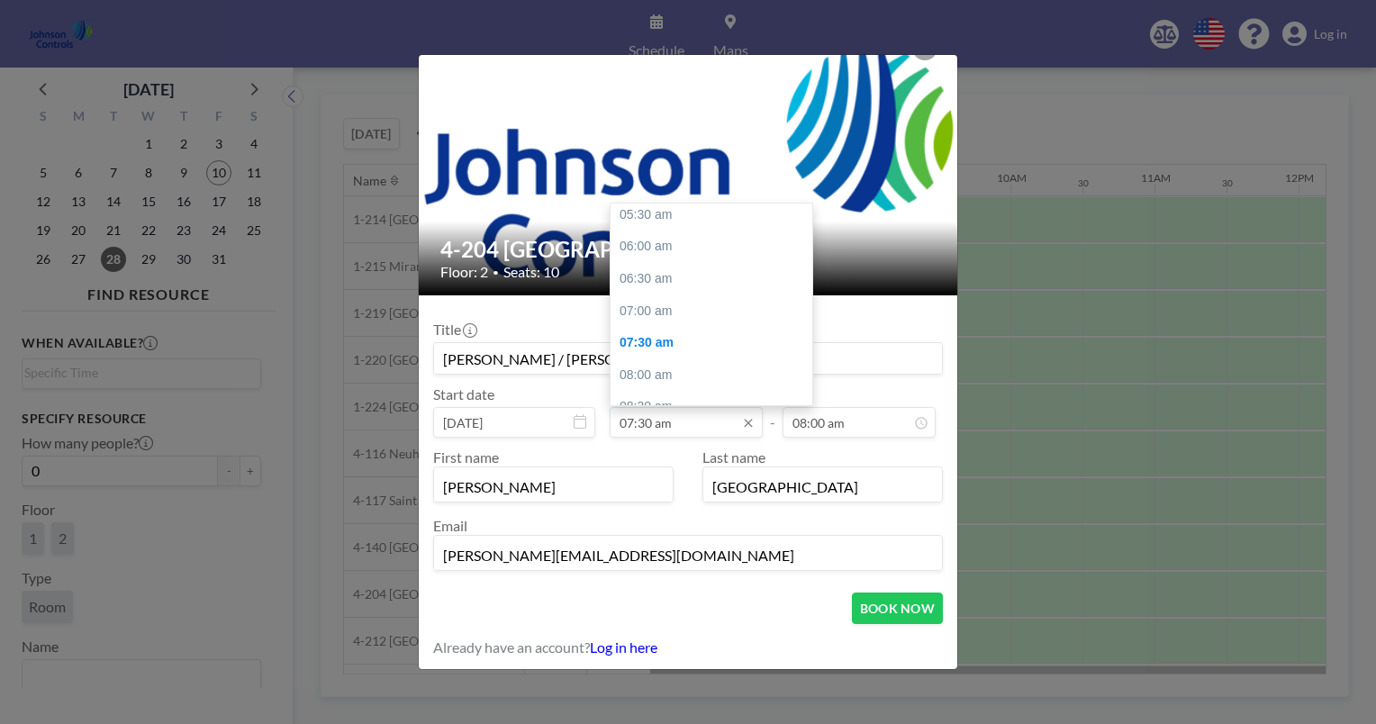
scroll to position [371, 0]
click at [643, 295] on div "07:00 am" at bounding box center [716, 298] width 211 height 32
type input "07:00 am"
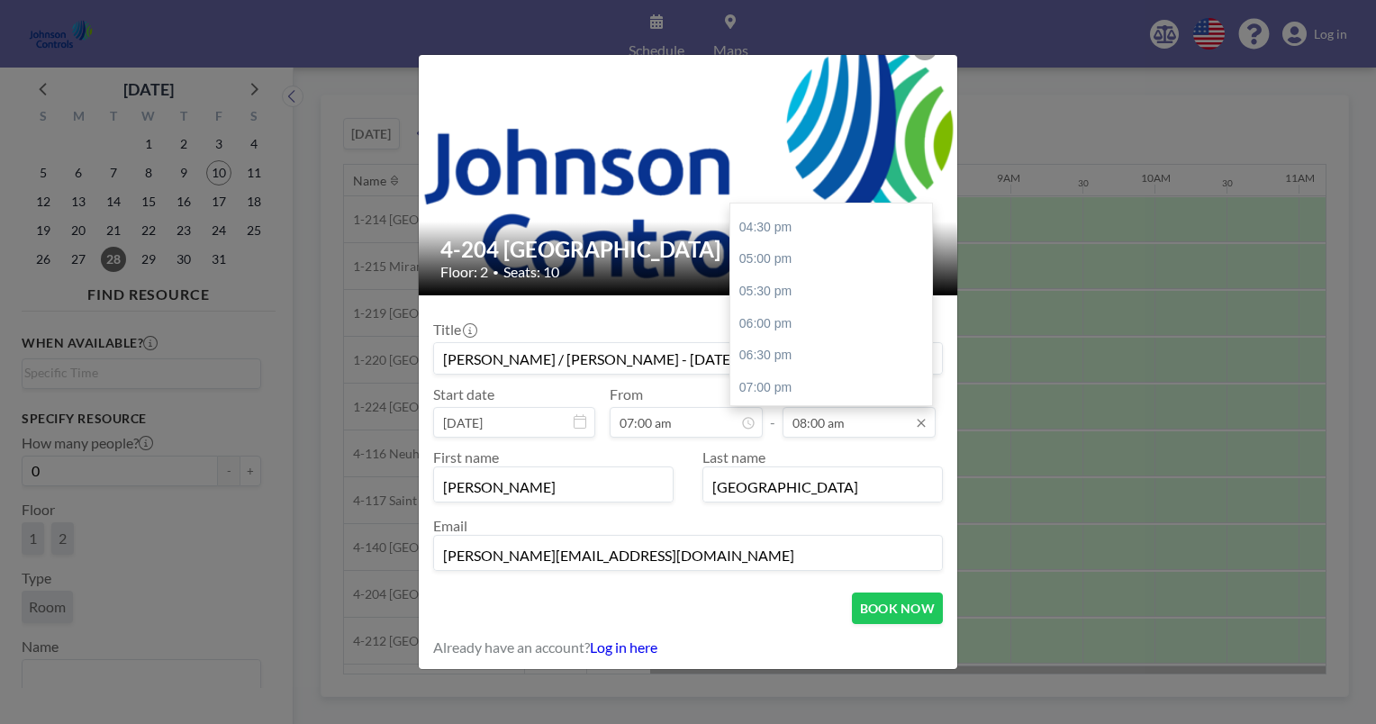
scroll to position [1069, 0]
click at [765, 299] on div "06:00 pm" at bounding box center [835, 305] width 211 height 32
type input "06:00 pm"
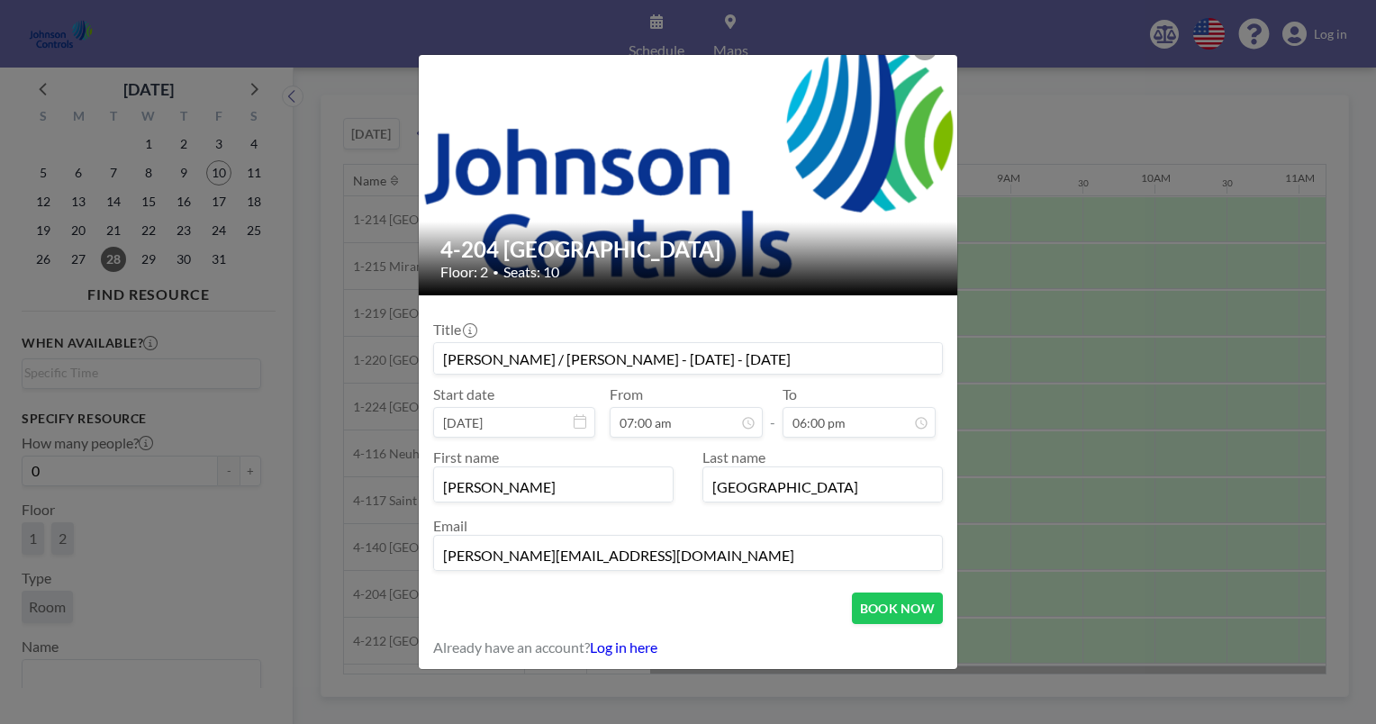
scroll to position [0, 0]
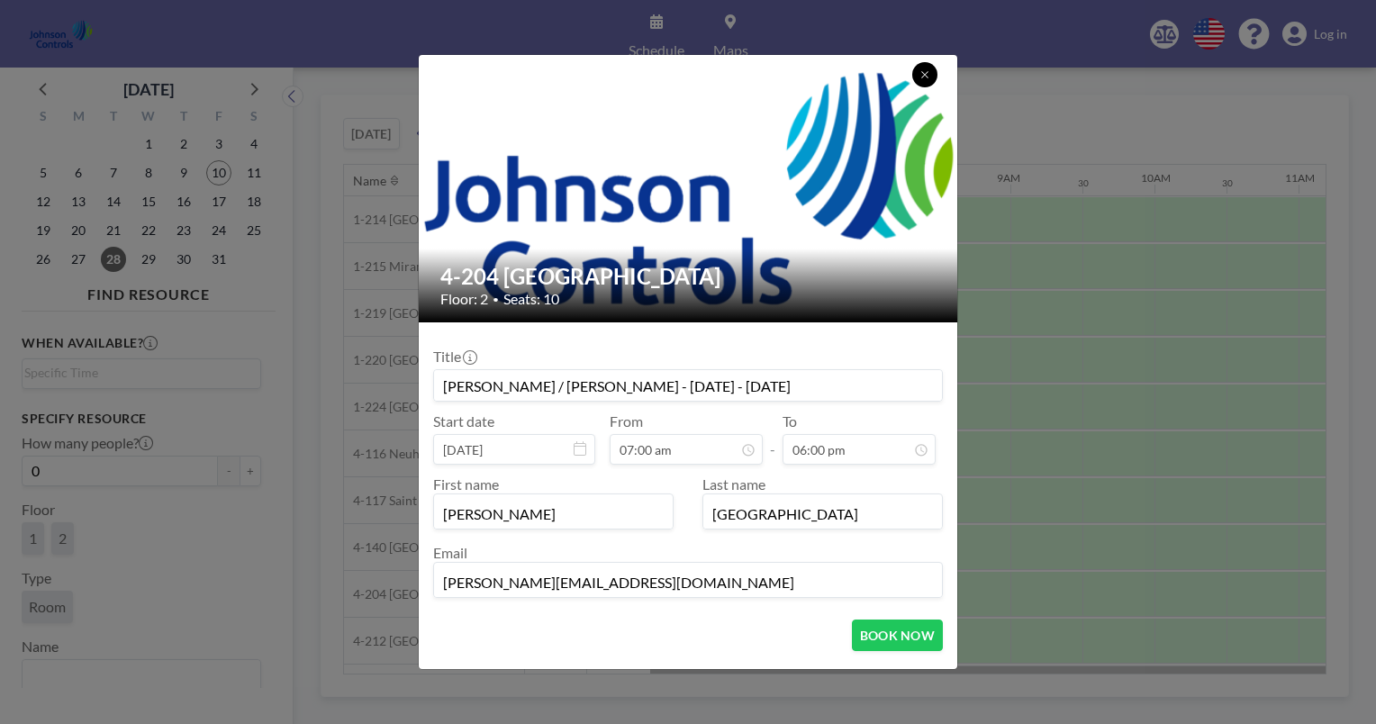
click at [923, 65] on button at bounding box center [924, 74] width 25 height 25
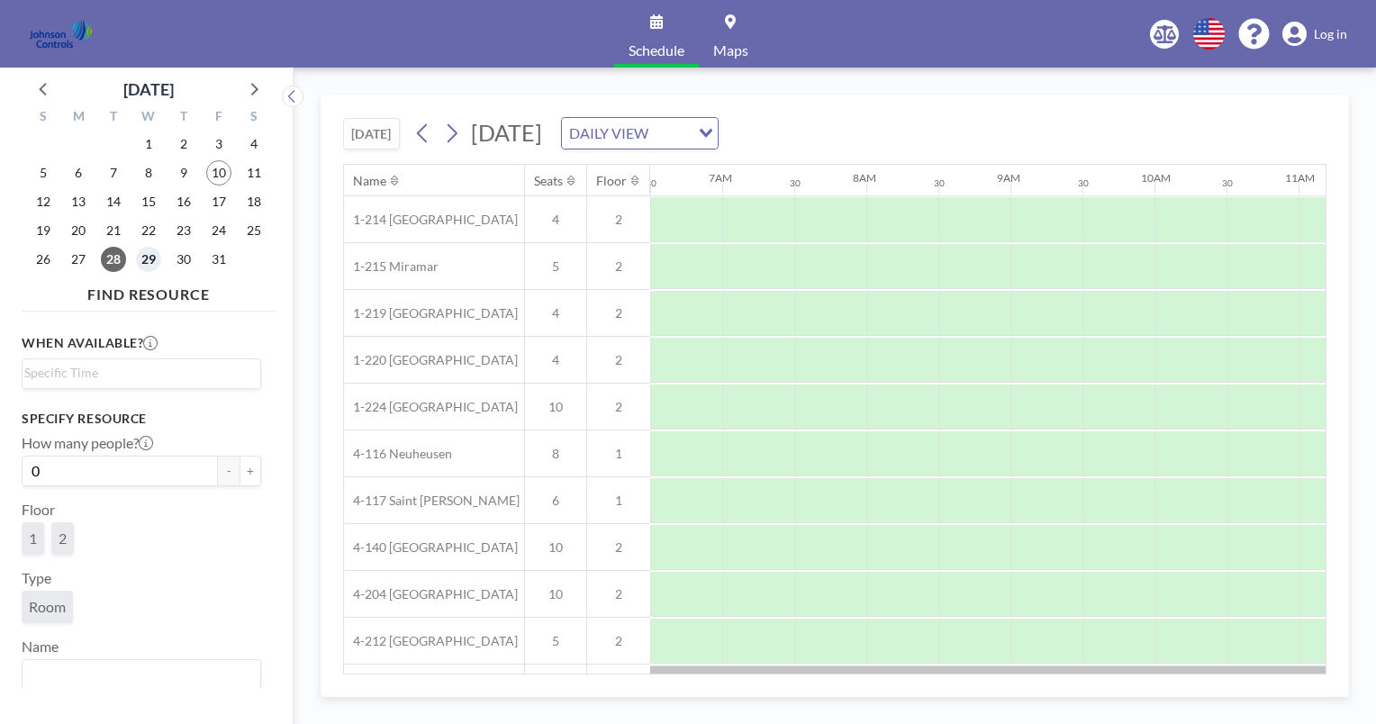
click at [145, 253] on span "29" at bounding box center [148, 259] width 25 height 25
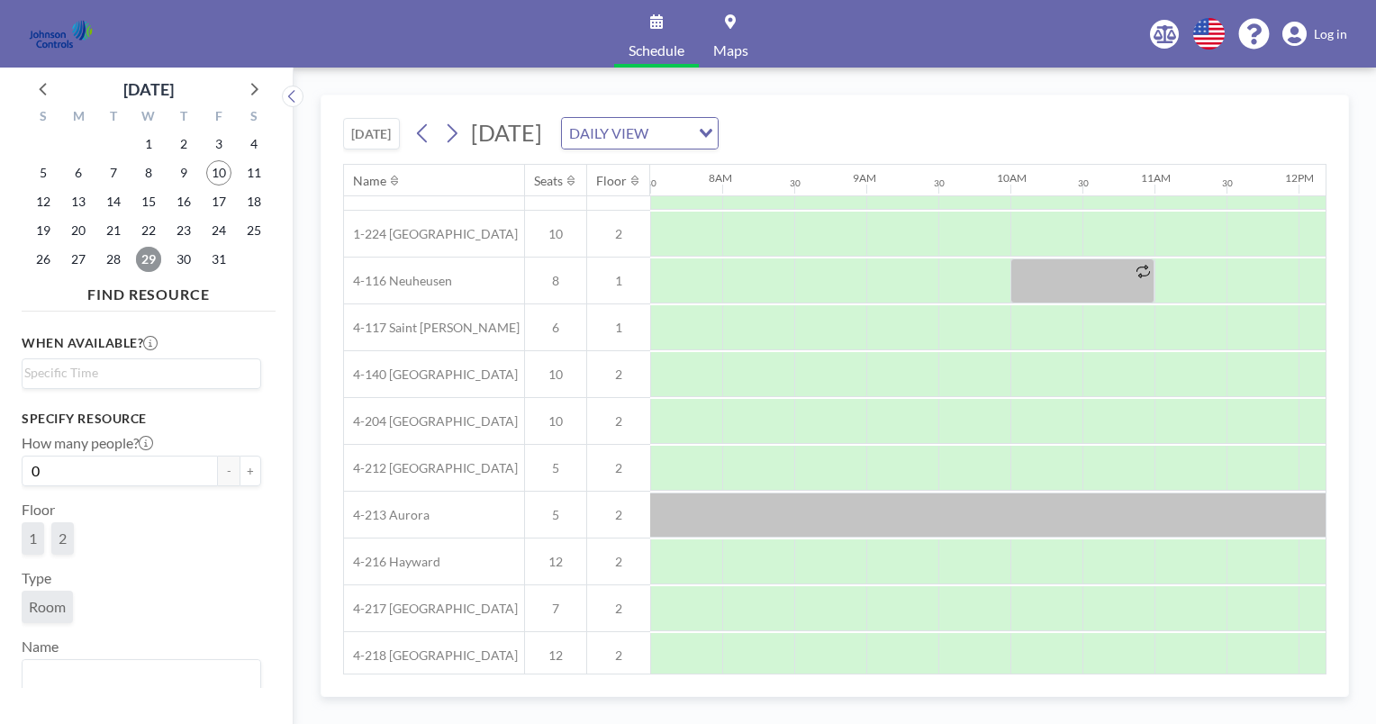
scroll to position [175, 1081]
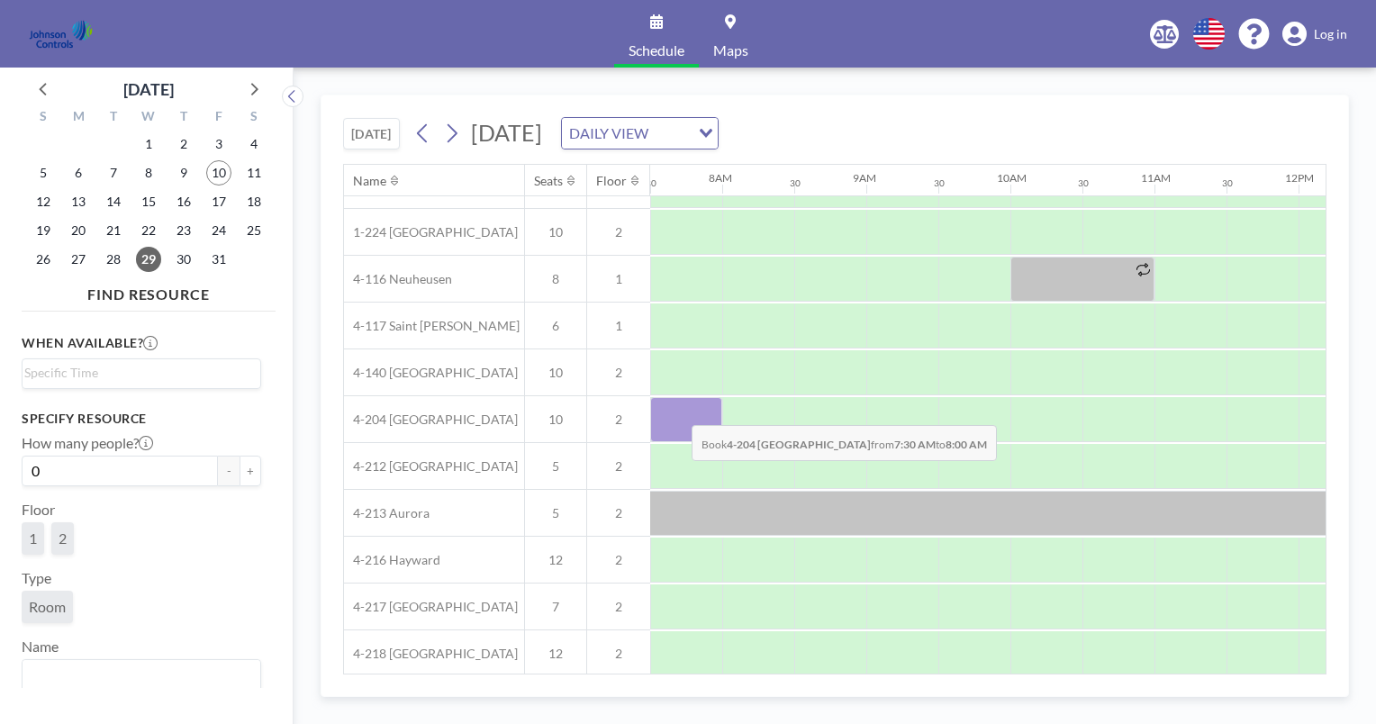
click at [677, 411] on div at bounding box center [686, 419] width 72 height 45
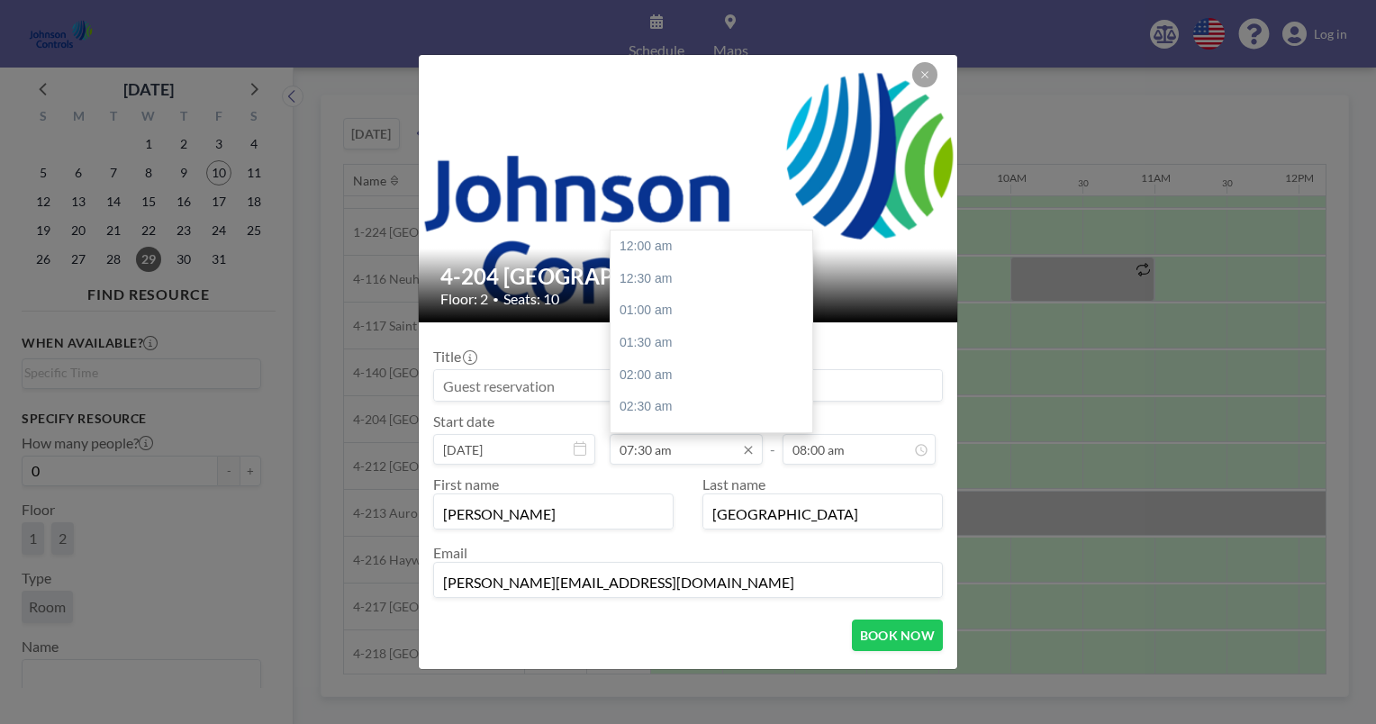
scroll to position [481, 0]
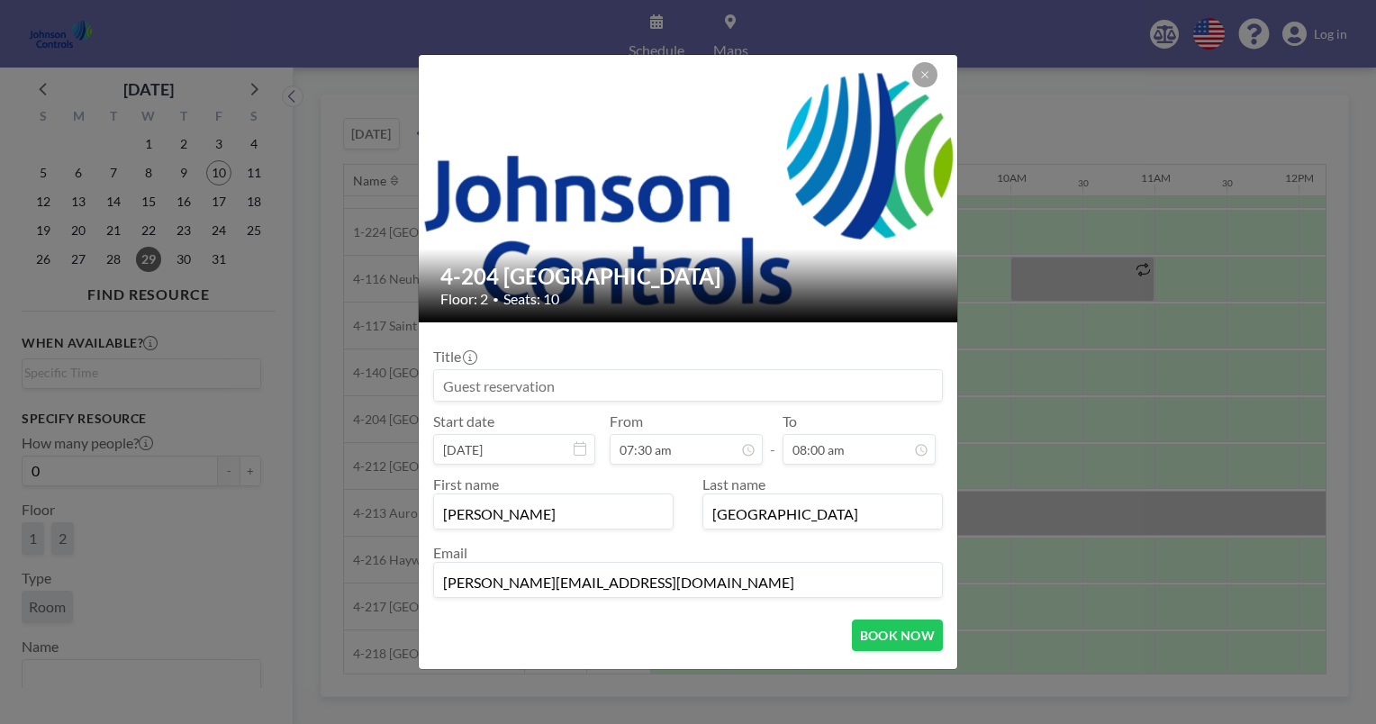
click at [447, 388] on input at bounding box center [688, 385] width 508 height 31
type input "[PERSON_NAME] / [PERSON_NAME] - [DATE] - [DATE]"
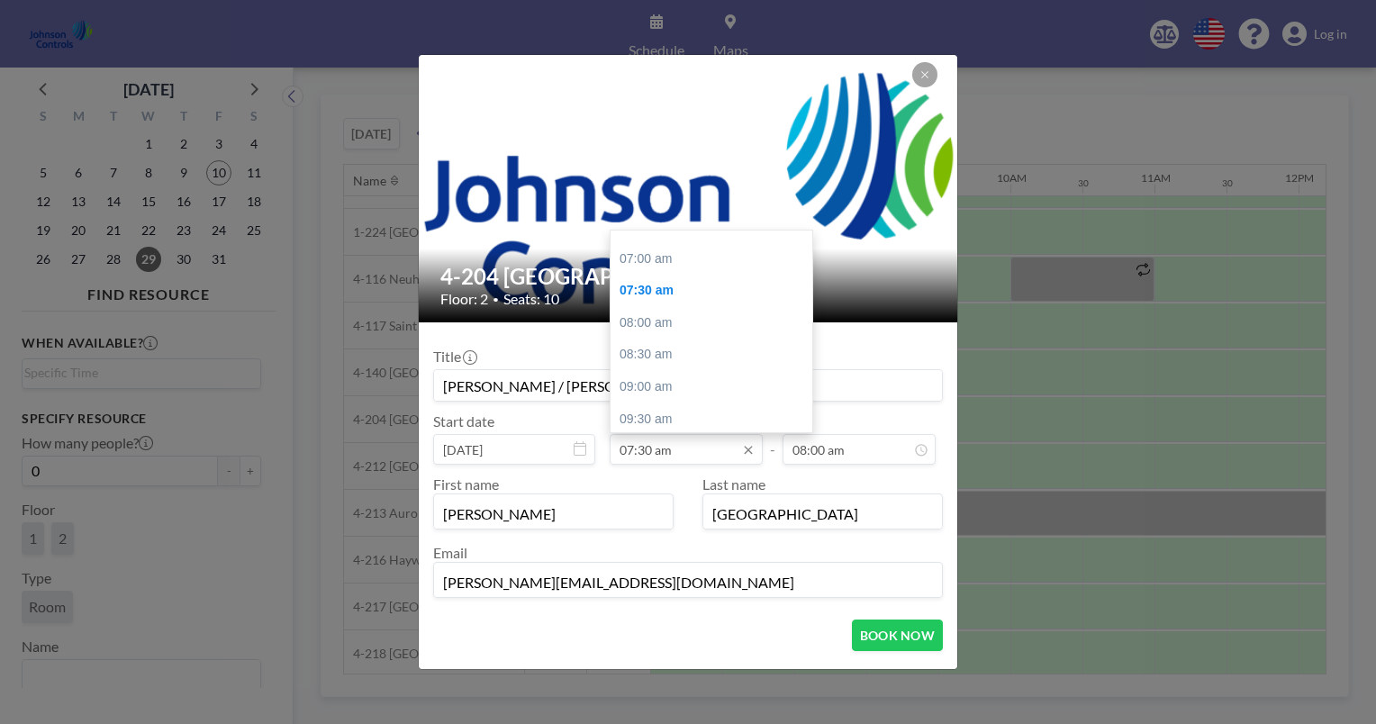
scroll to position [420, 0]
click at [648, 273] on div "07:00 am" at bounding box center [716, 276] width 211 height 32
type input "07:00 am"
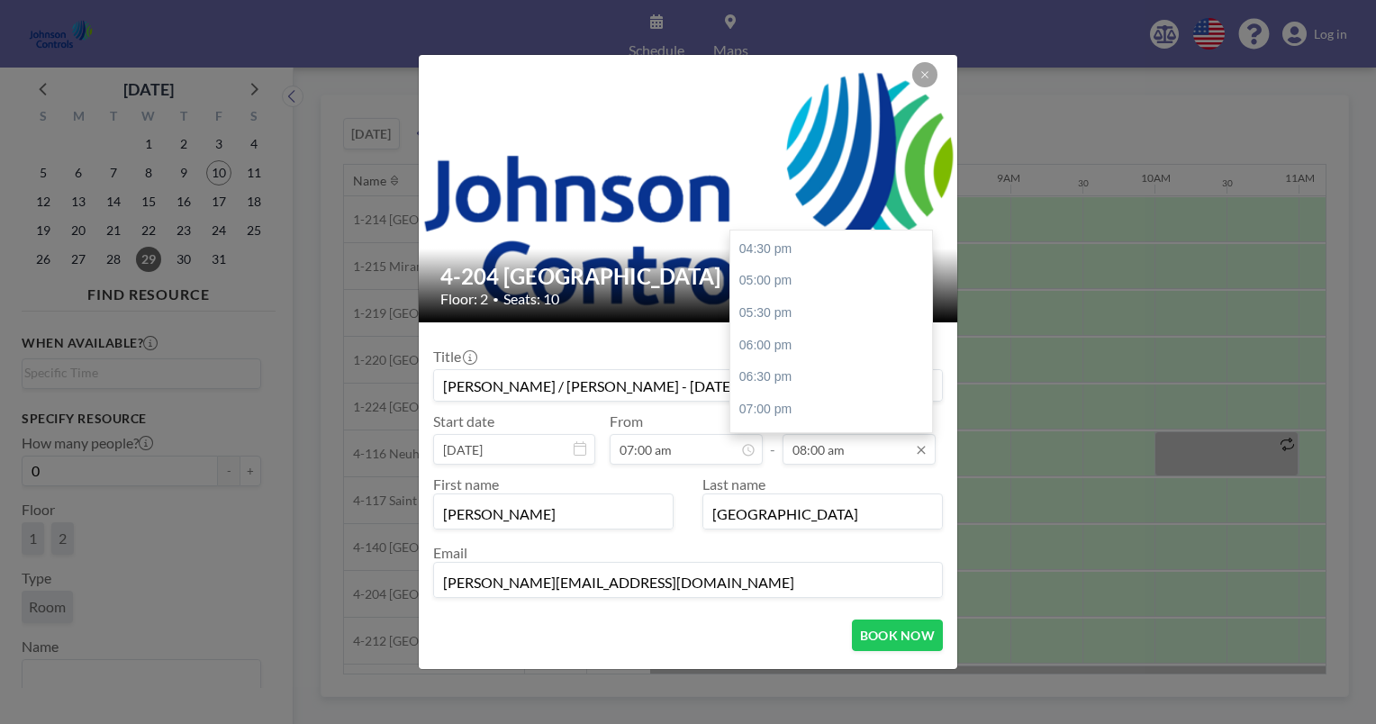
scroll to position [1061, 0]
click at [765, 338] on div "06:00 pm" at bounding box center [835, 340] width 211 height 32
type input "06:00 pm"
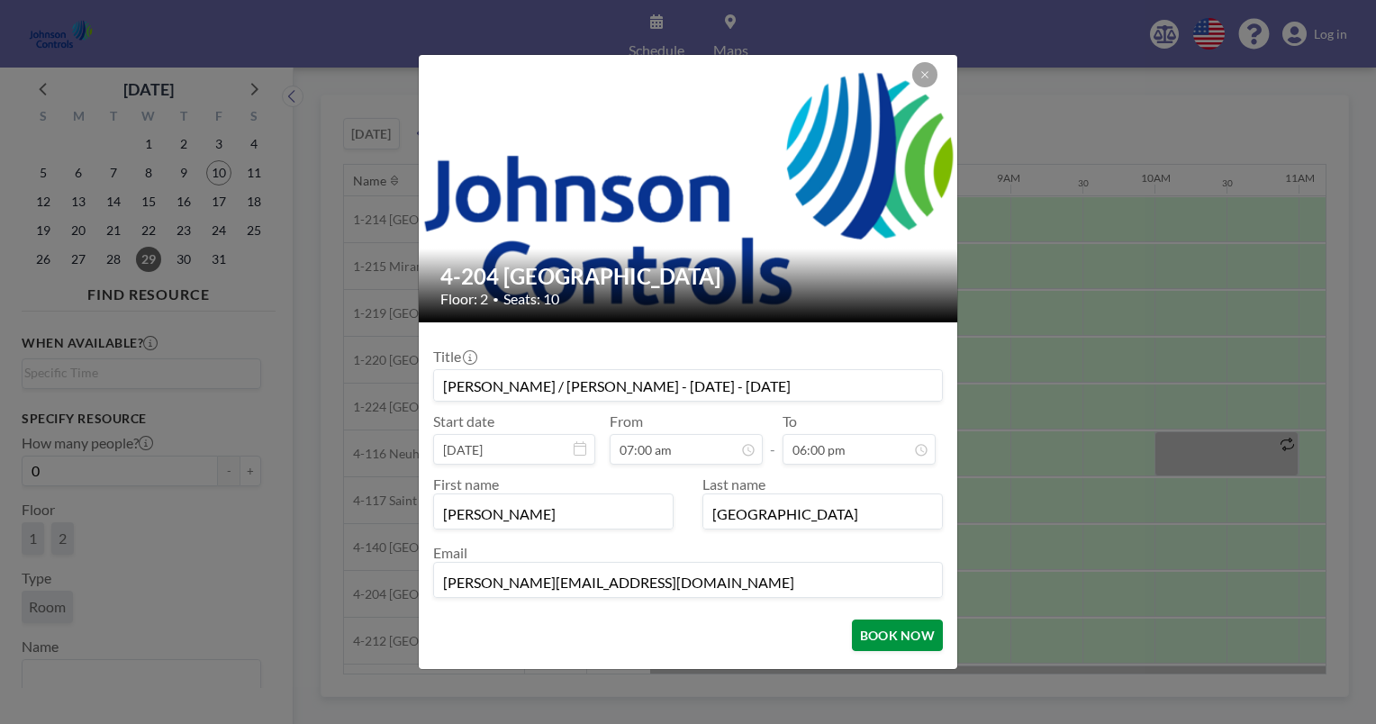
click at [881, 633] on button "BOOK NOW" at bounding box center [897, 636] width 91 height 32
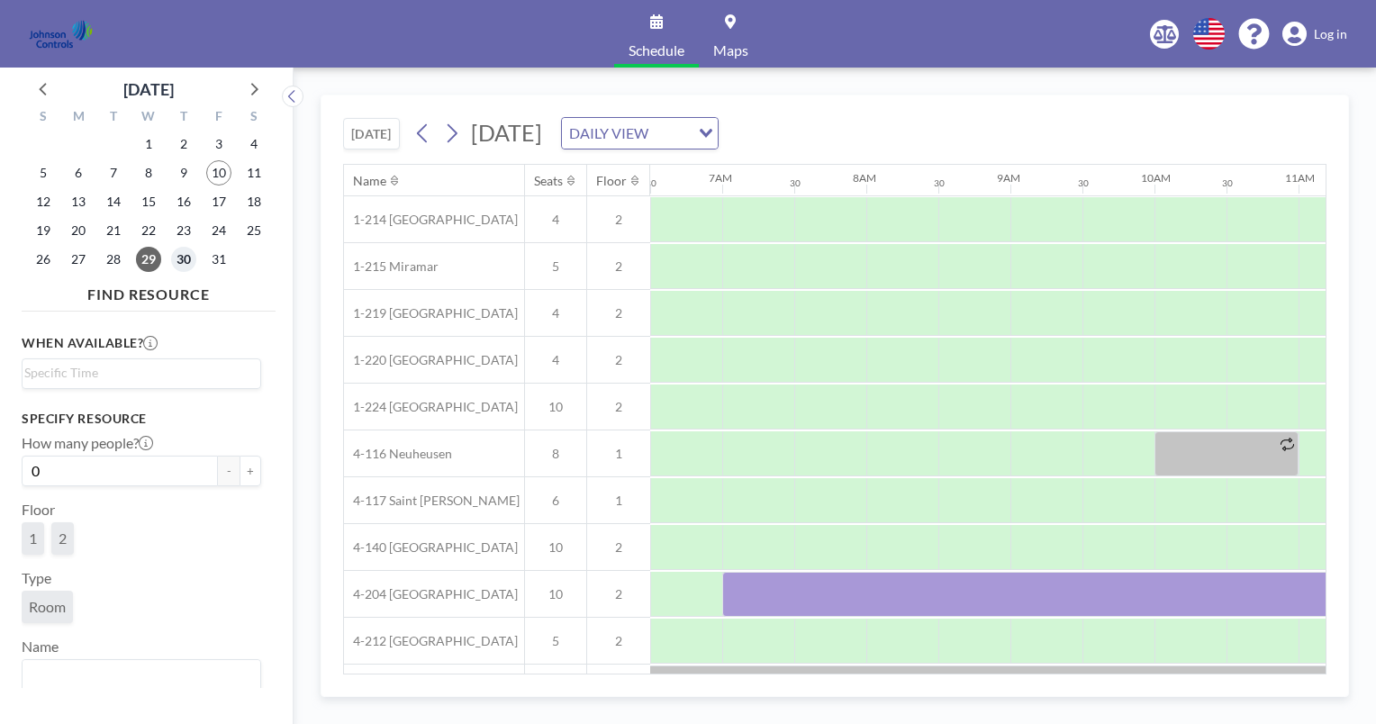
click at [186, 258] on span "30" at bounding box center [183, 259] width 25 height 25
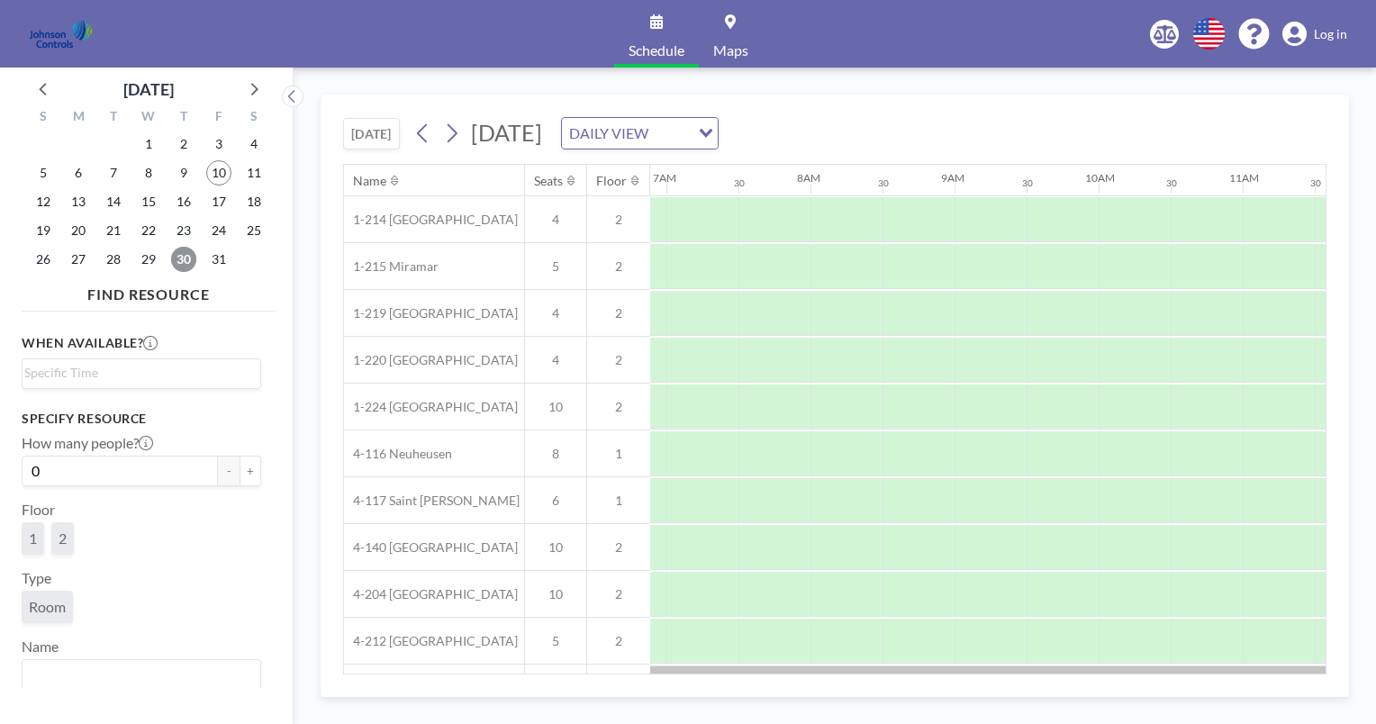
scroll to position [0, 1081]
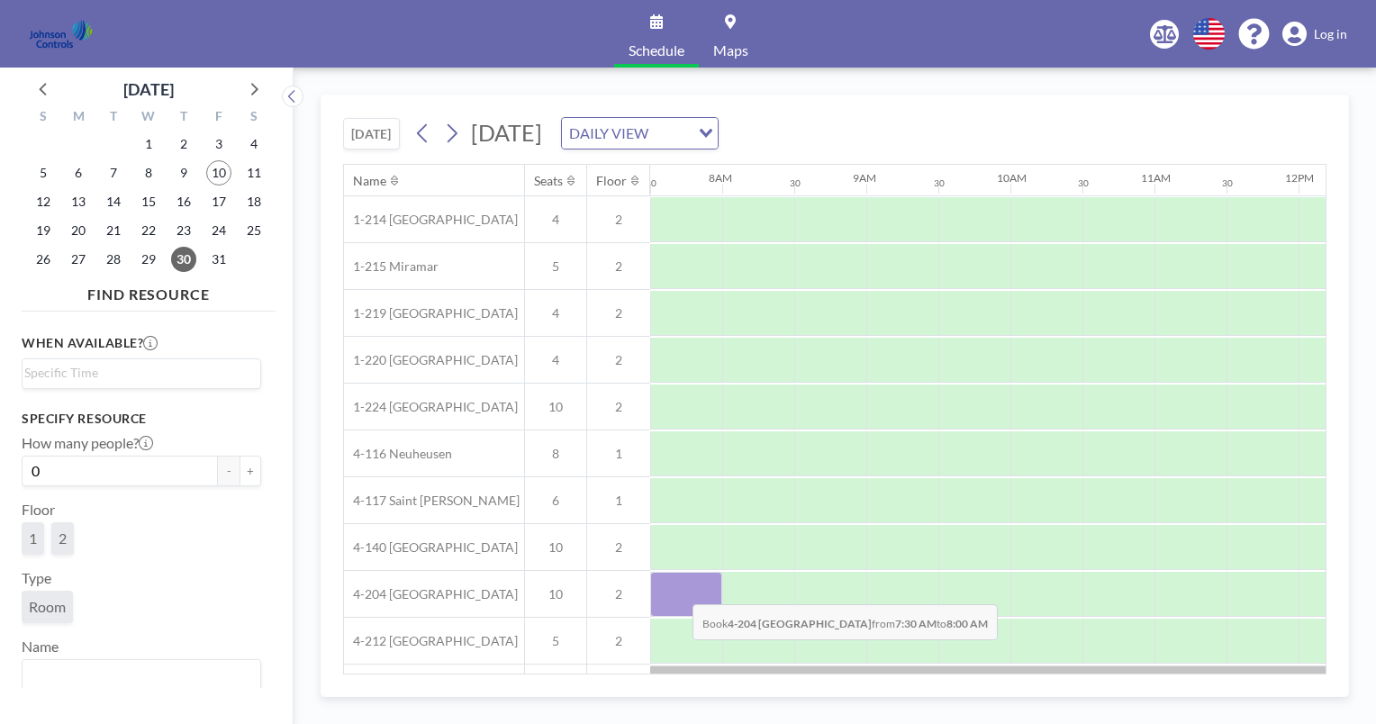
click at [678, 590] on div at bounding box center [686, 594] width 72 height 45
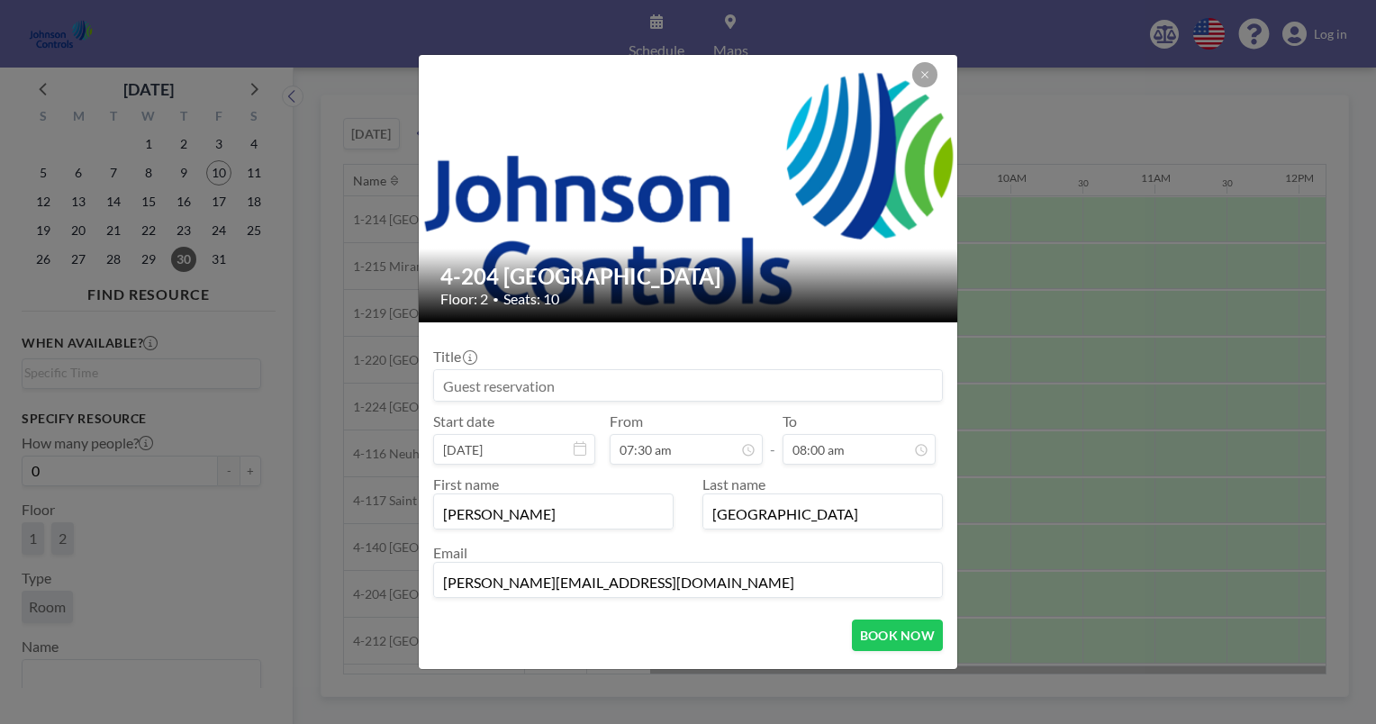
click at [447, 389] on input at bounding box center [688, 385] width 508 height 31
type input "[PERSON_NAME] / [PERSON_NAME] - [DATE] - [DATE]"
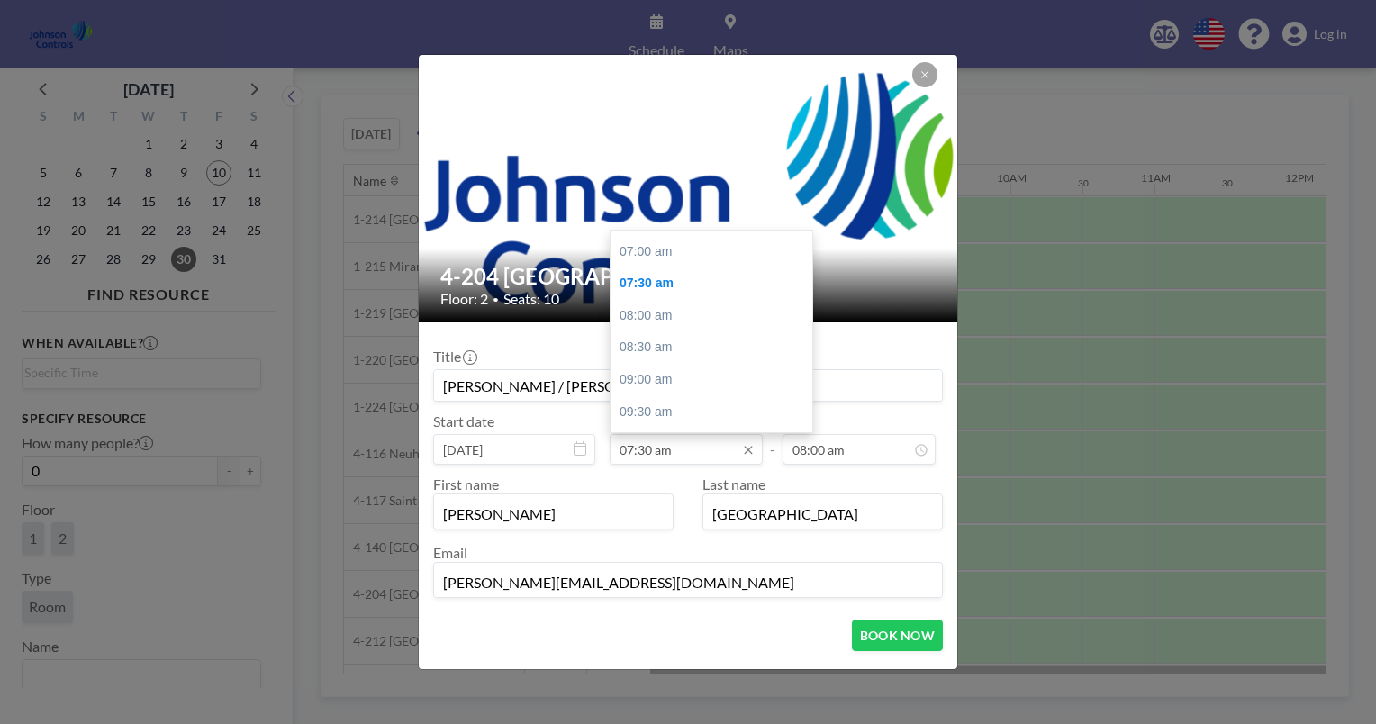
scroll to position [437, 0]
click at [650, 253] on div "07:00 am" at bounding box center [716, 259] width 211 height 32
type input "07:00 am"
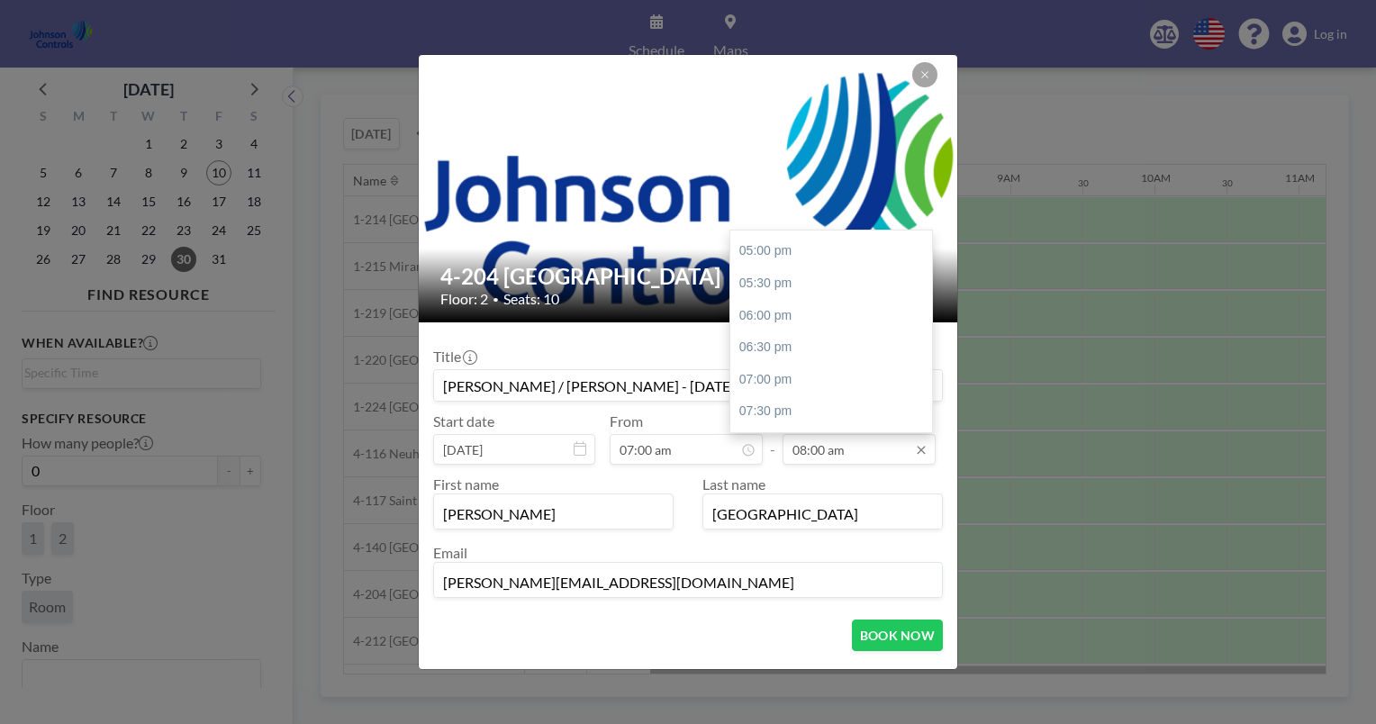
scroll to position [1087, 0]
click at [761, 375] on div "07:00 pm" at bounding box center [835, 378] width 211 height 32
click at [766, 260] on div "06:00 pm" at bounding box center [835, 268] width 211 height 32
type input "06:00 pm"
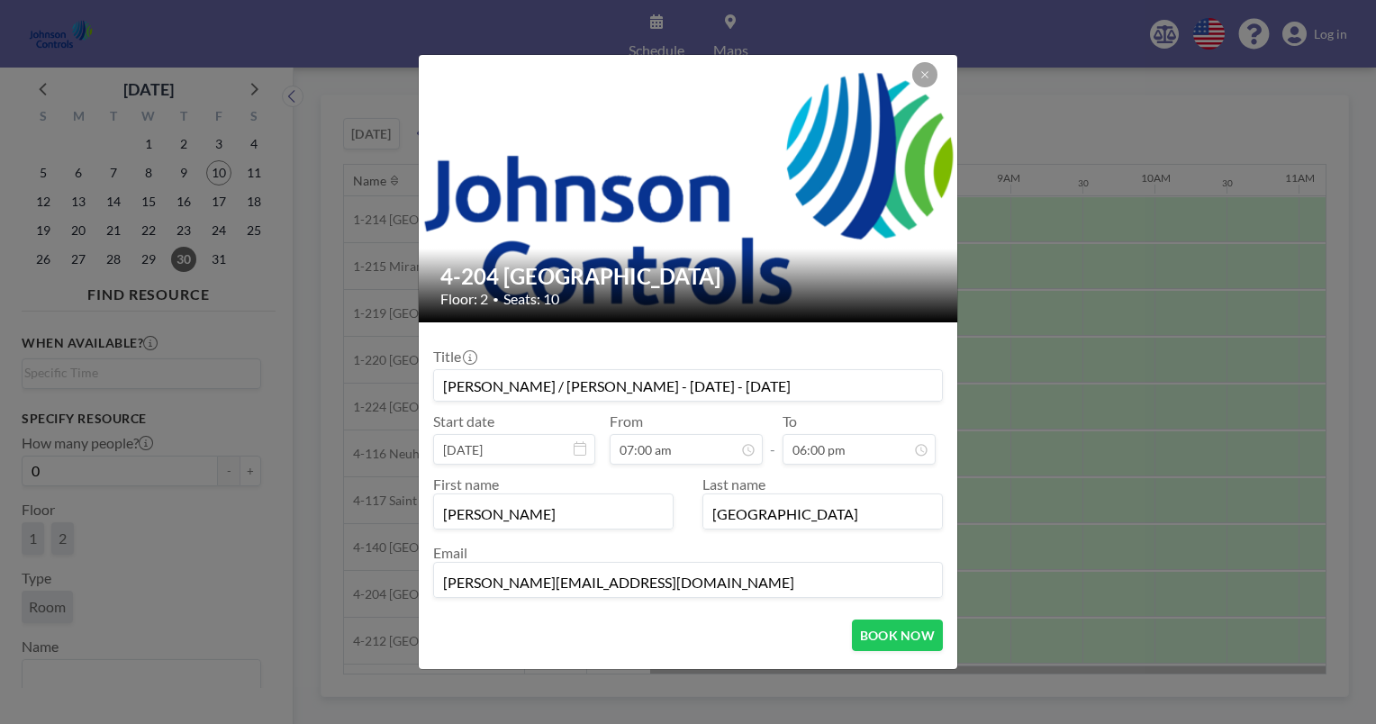
scroll to position [0, 0]
click at [896, 632] on button "BOOK NOW" at bounding box center [897, 636] width 91 height 32
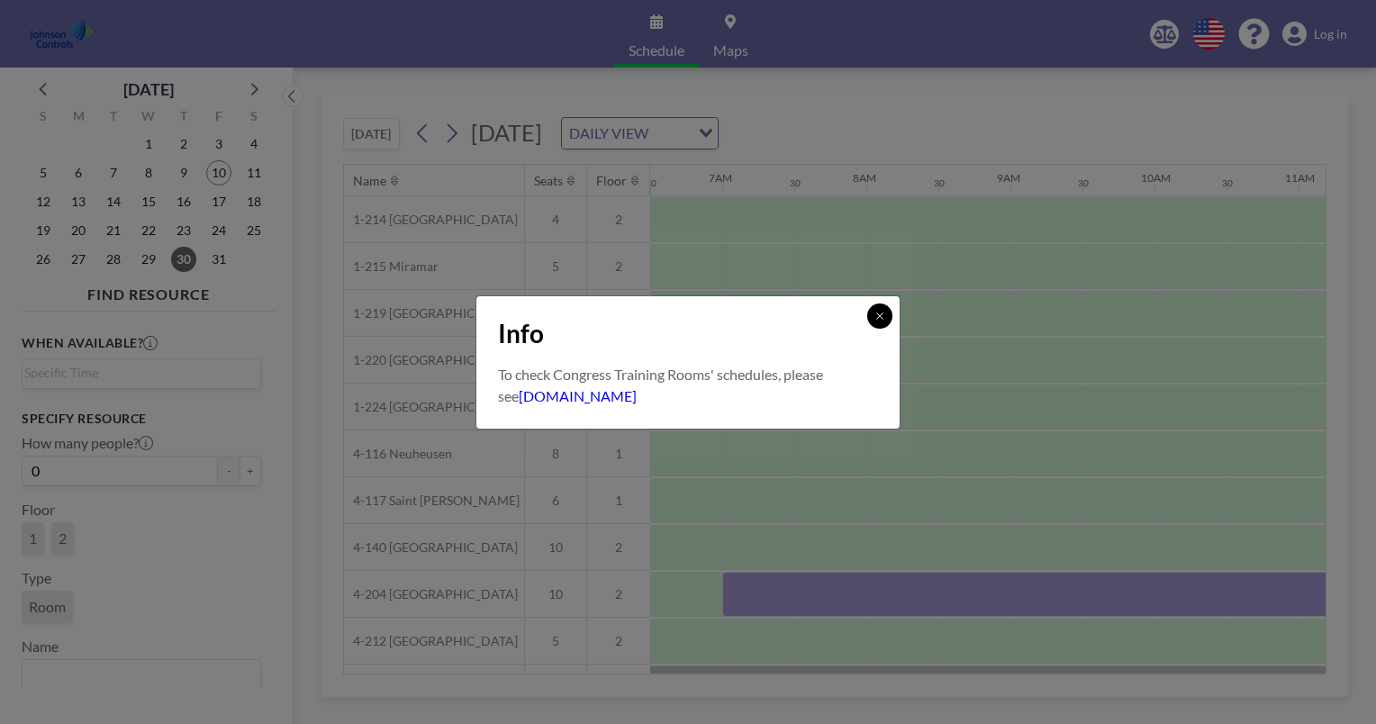
click at [883, 315] on icon at bounding box center [880, 316] width 11 height 11
